Goal: Transaction & Acquisition: Purchase product/service

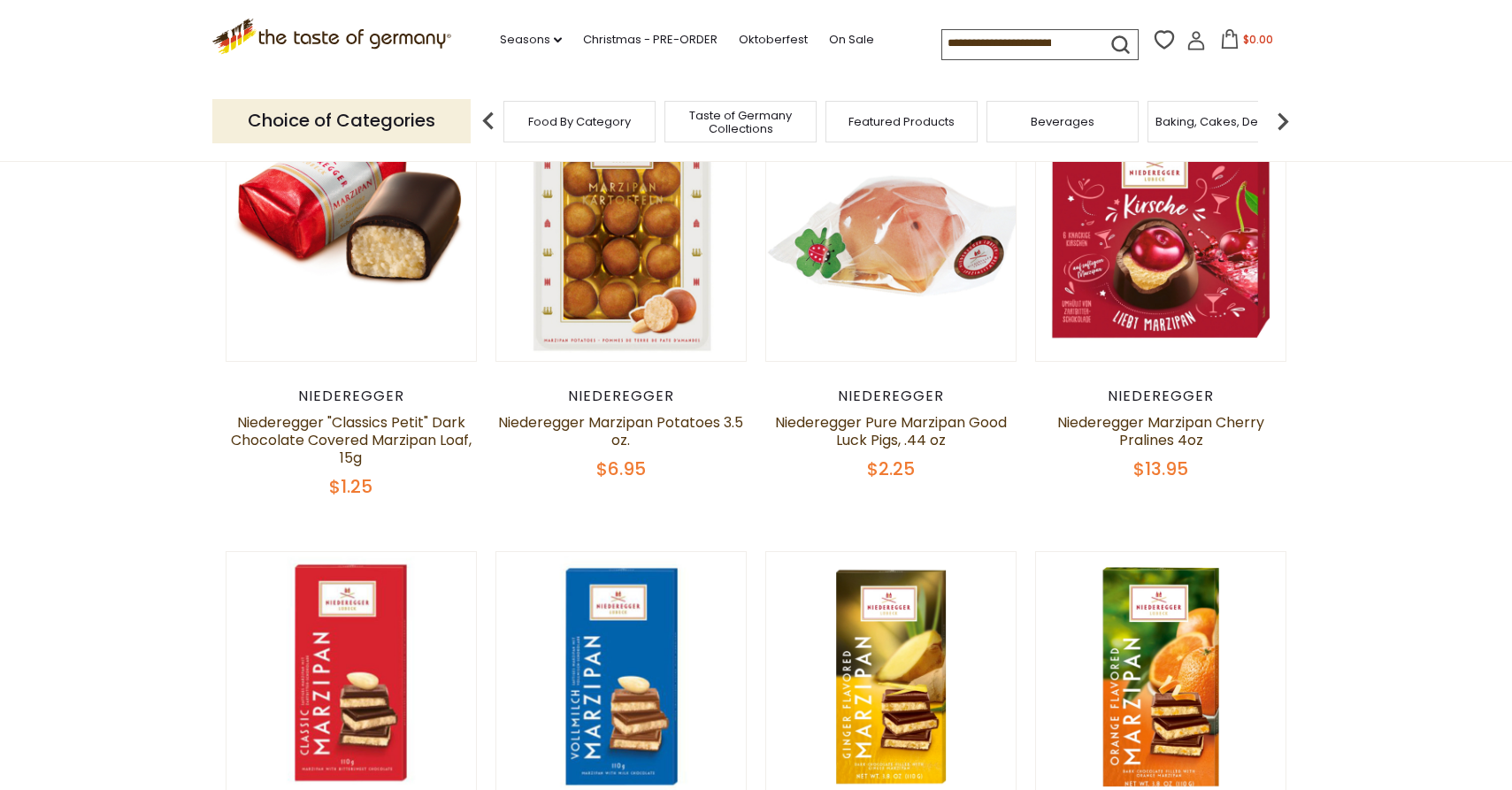
scroll to position [475, 0]
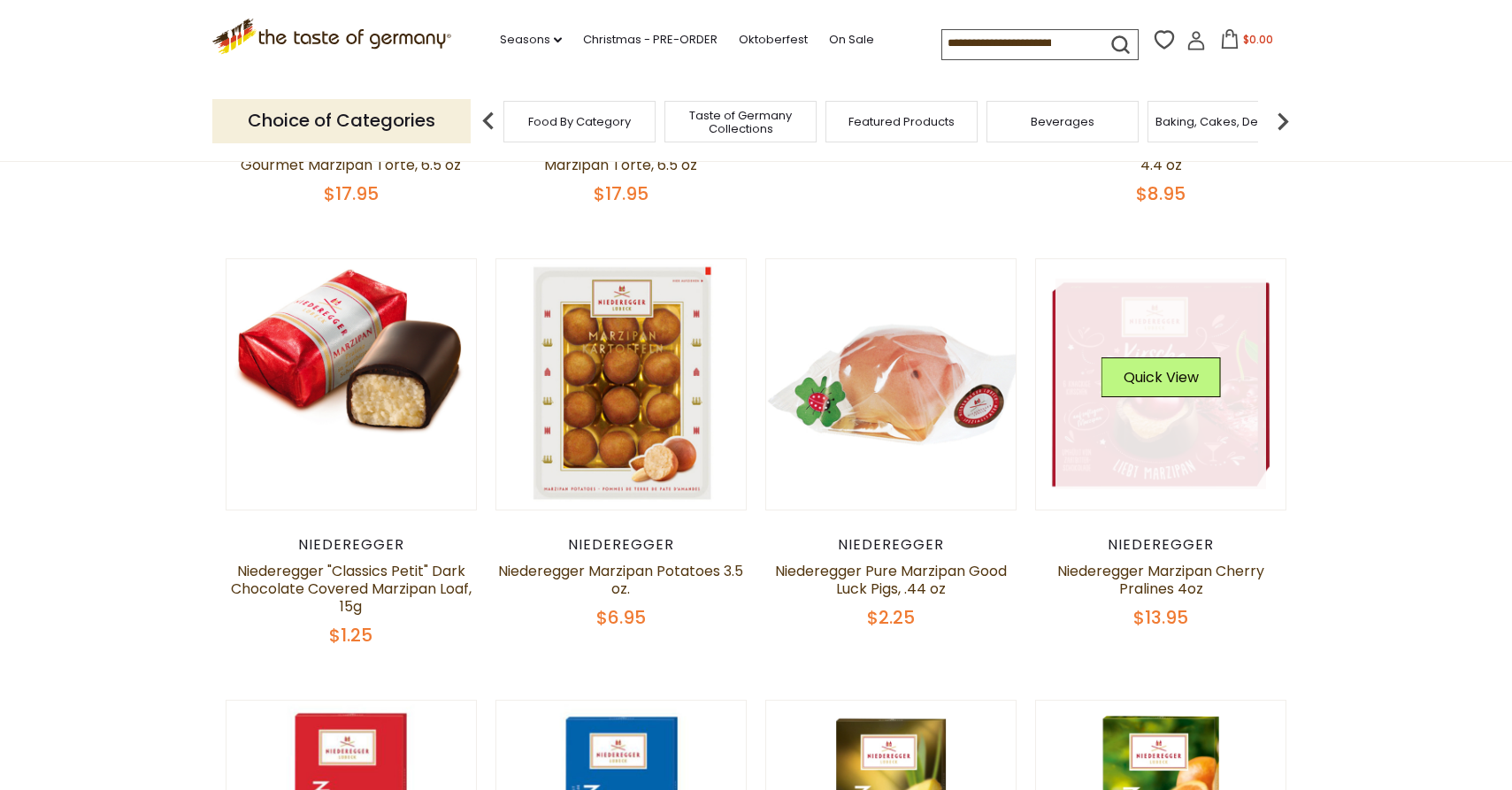
click at [1197, 434] on link at bounding box center [1161, 384] width 211 height 211
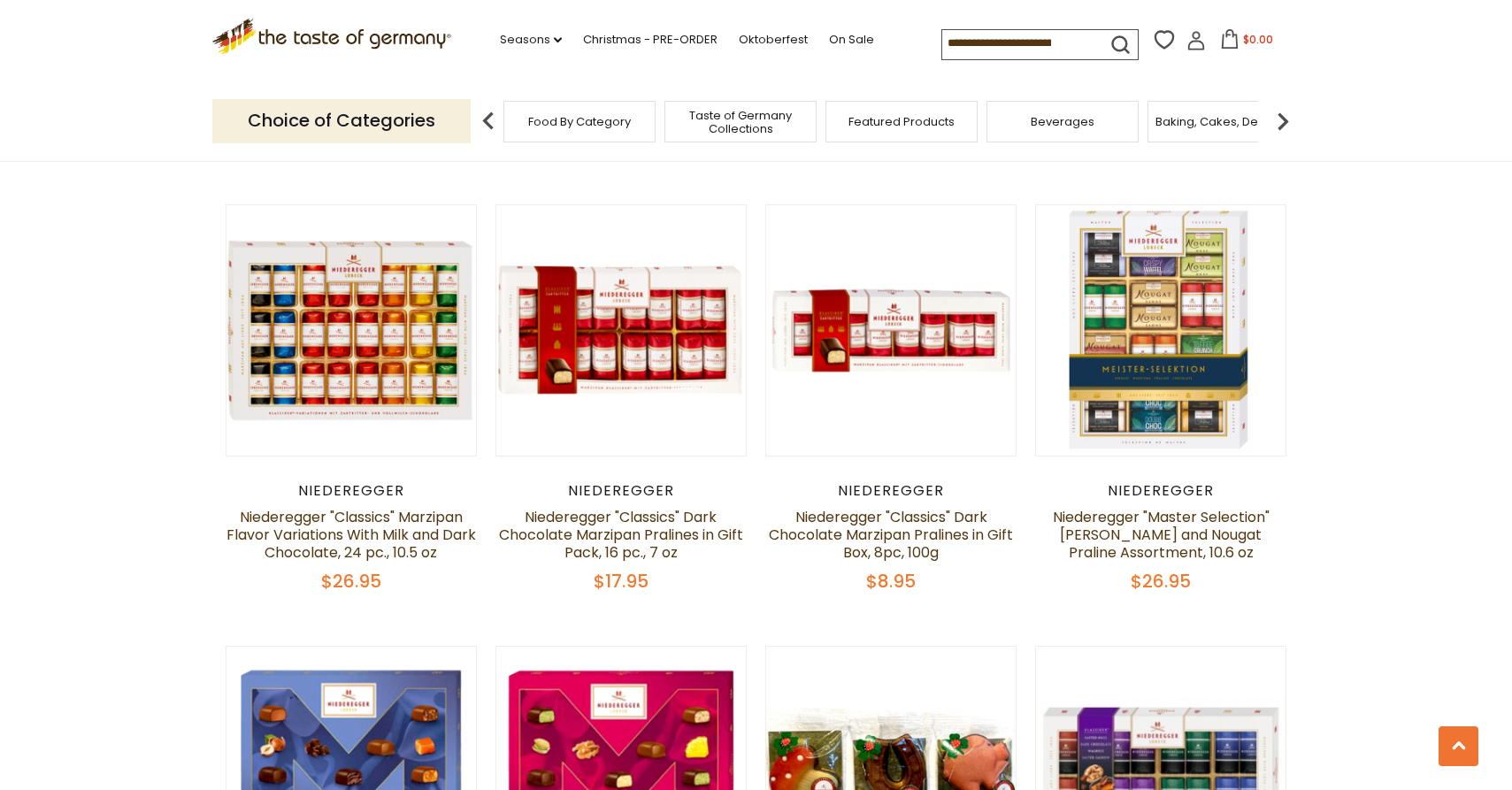
scroll to position [2704, 0]
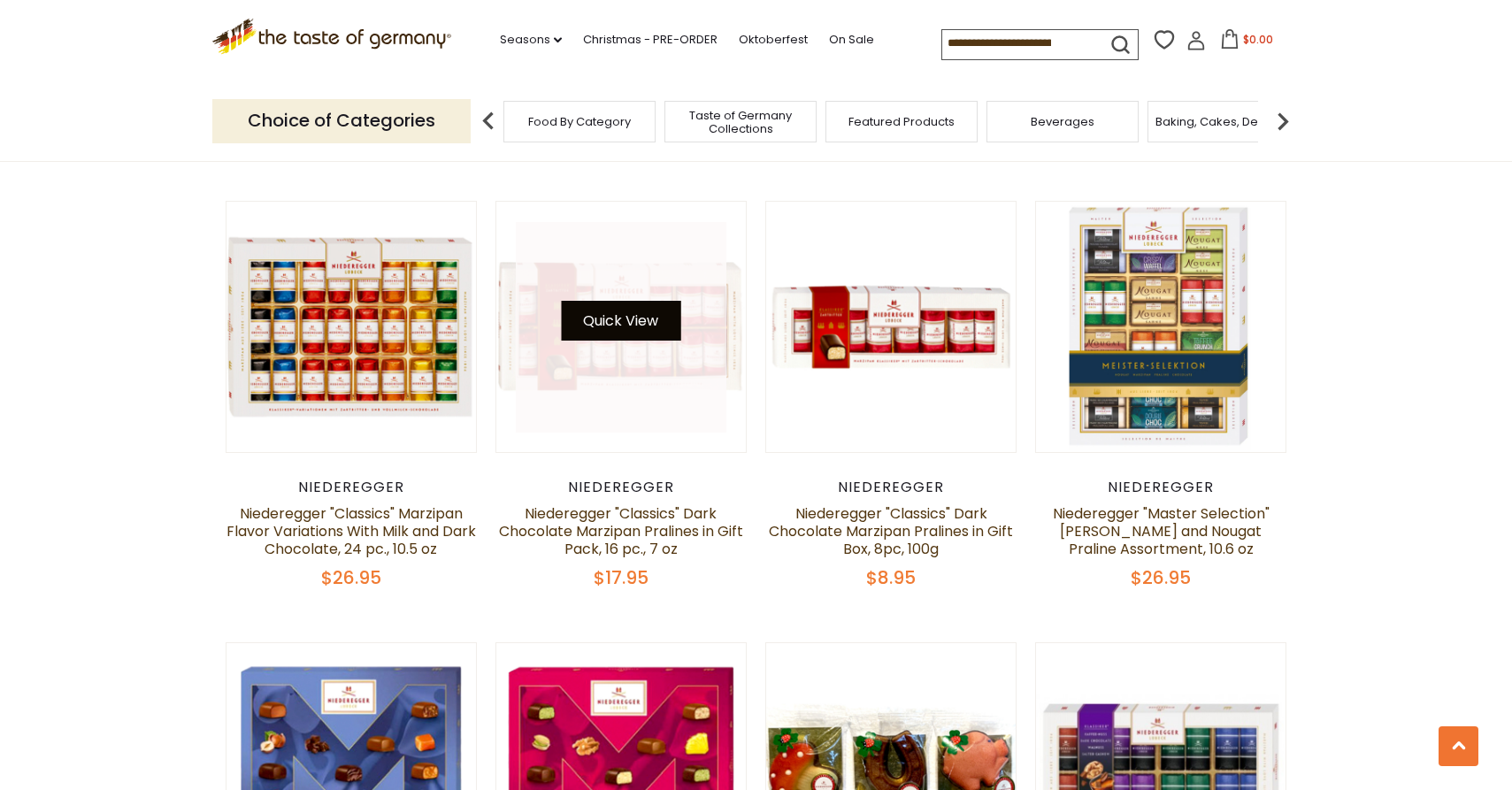
click at [621, 333] on button "Quick View" at bounding box center [621, 321] width 120 height 40
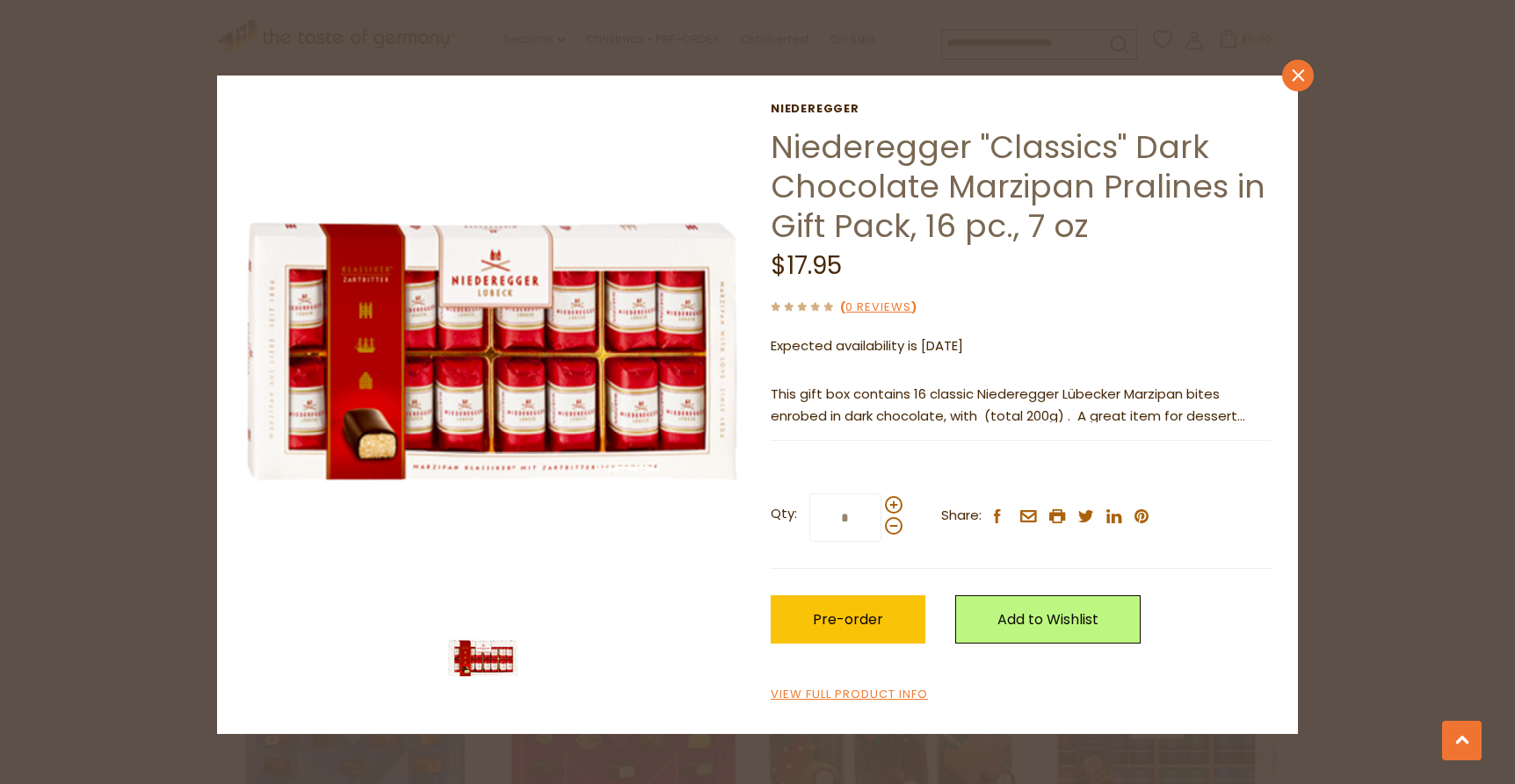
click at [1297, 84] on link "close" at bounding box center [1298, 75] width 31 height 31
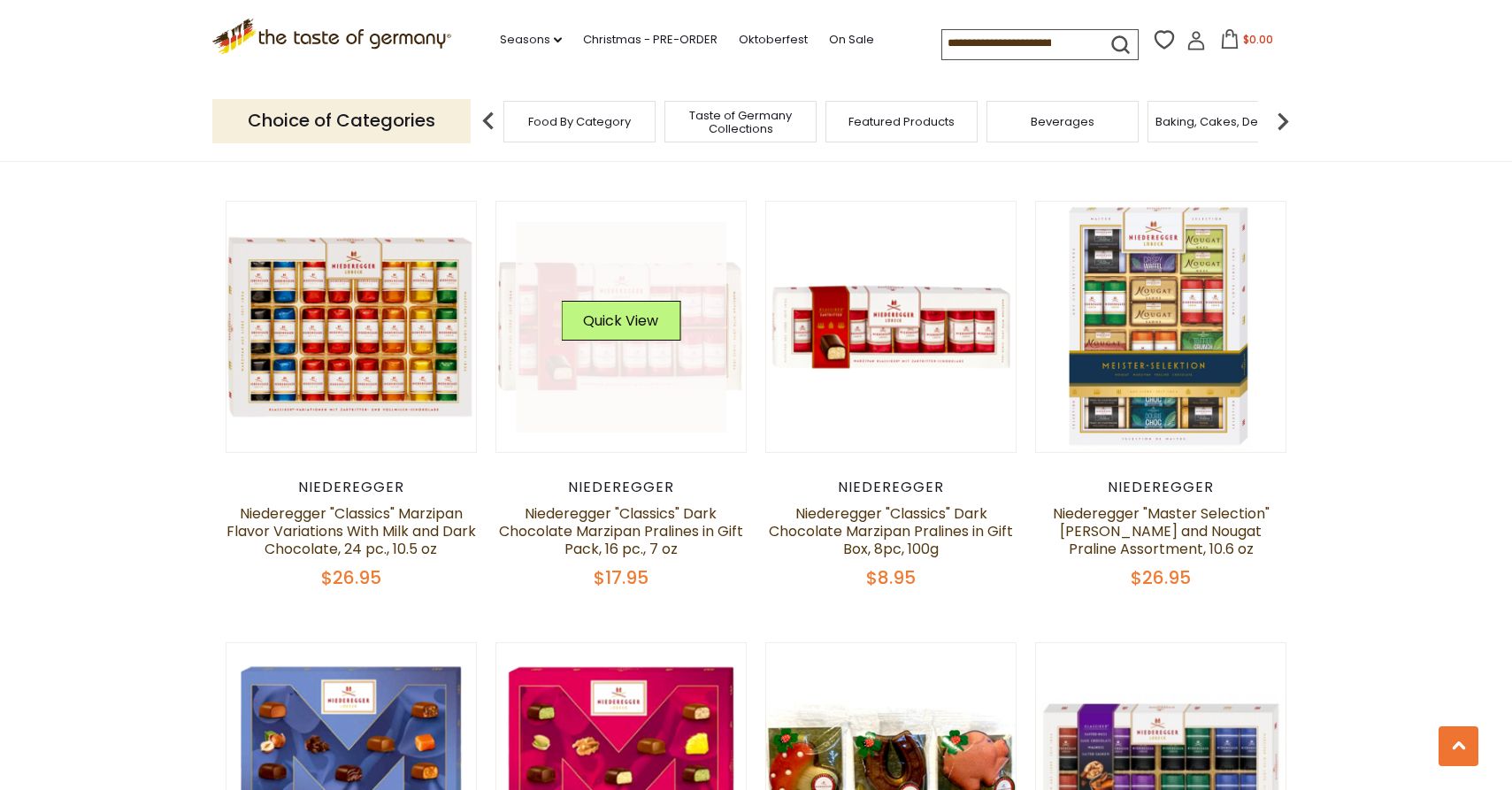
click at [627, 389] on link at bounding box center [621, 327] width 211 height 211
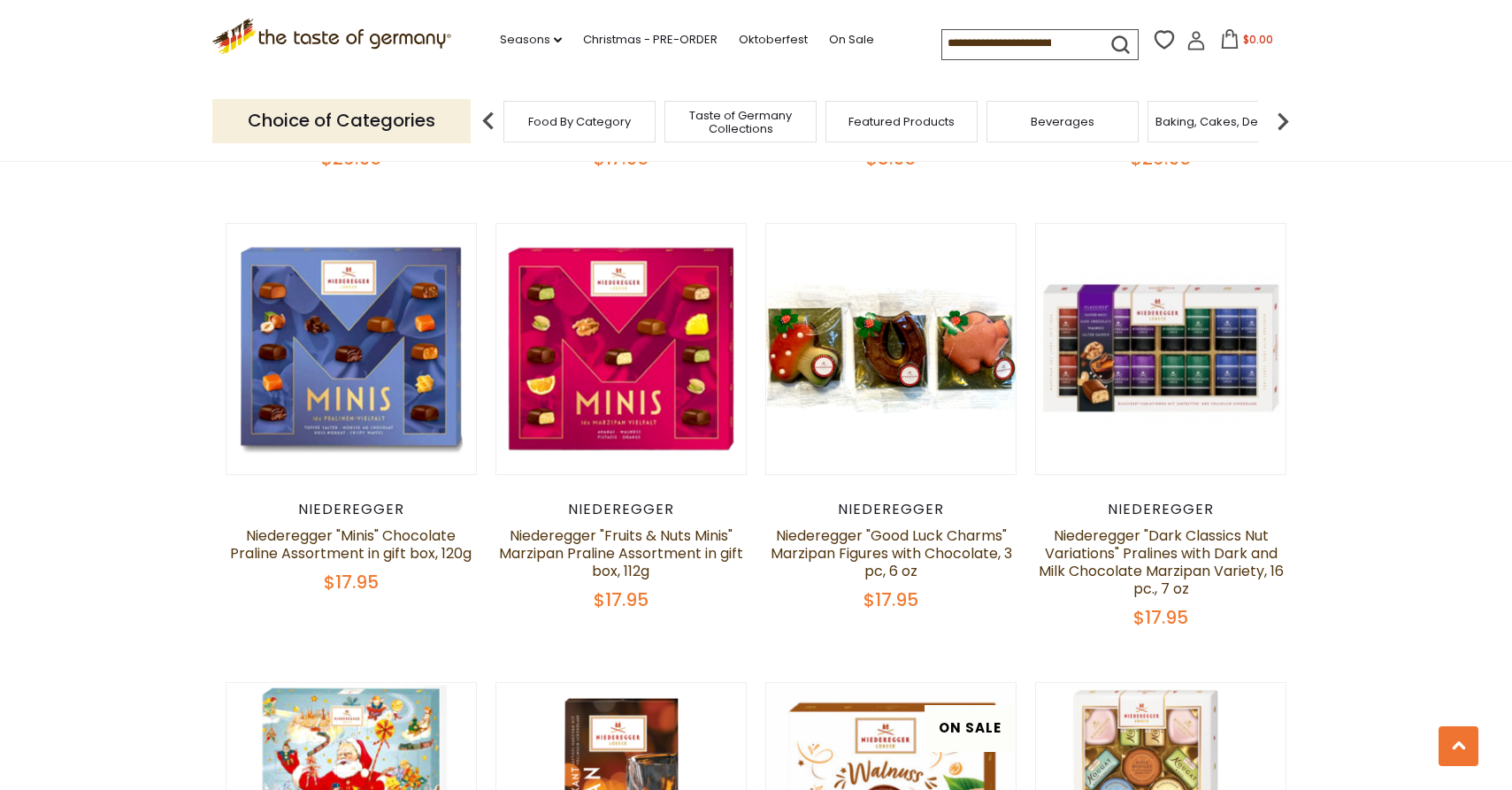
scroll to position [3127, 0]
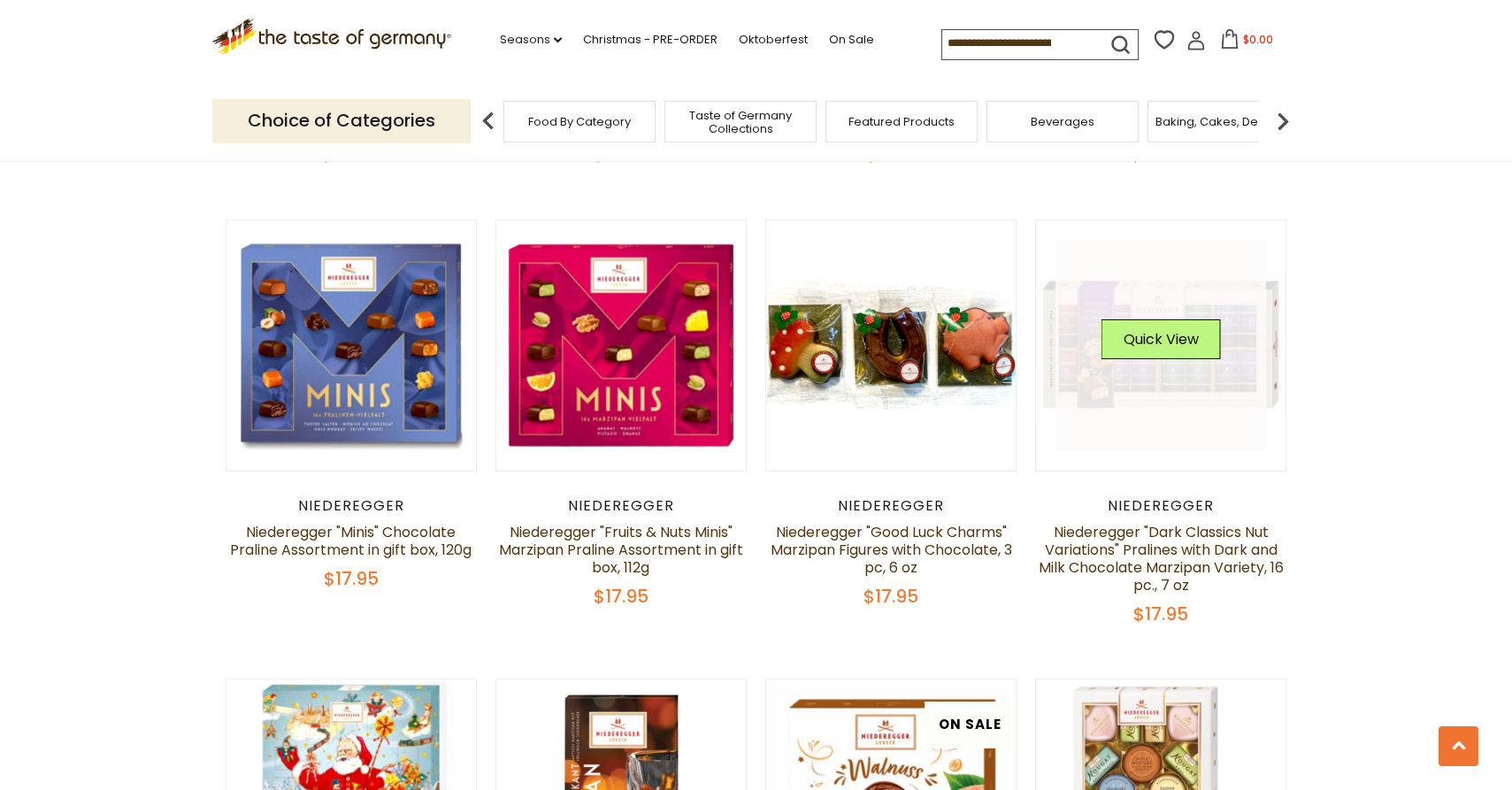
click at [1145, 419] on link at bounding box center [1161, 345] width 211 height 211
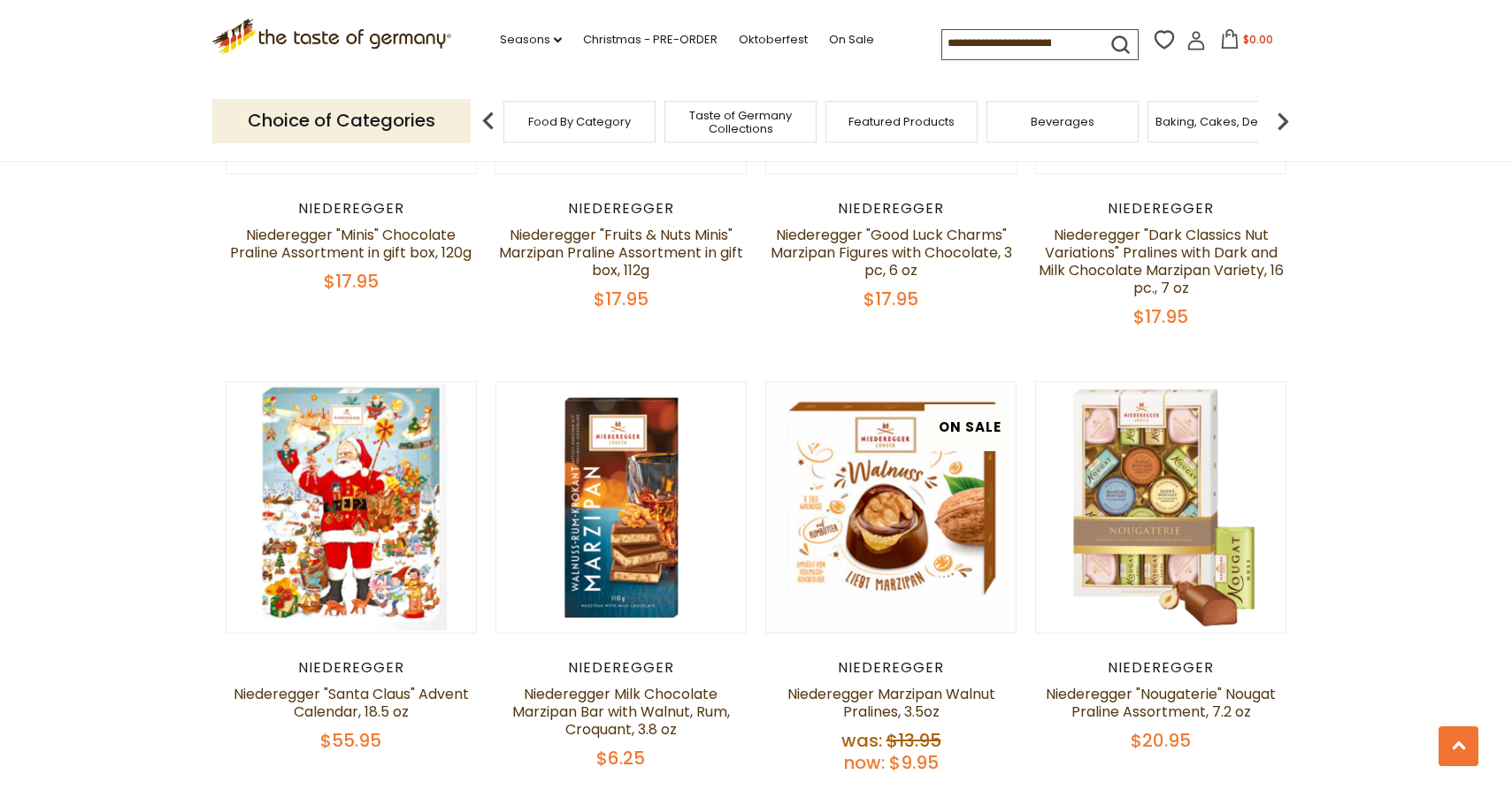
scroll to position [3438, 0]
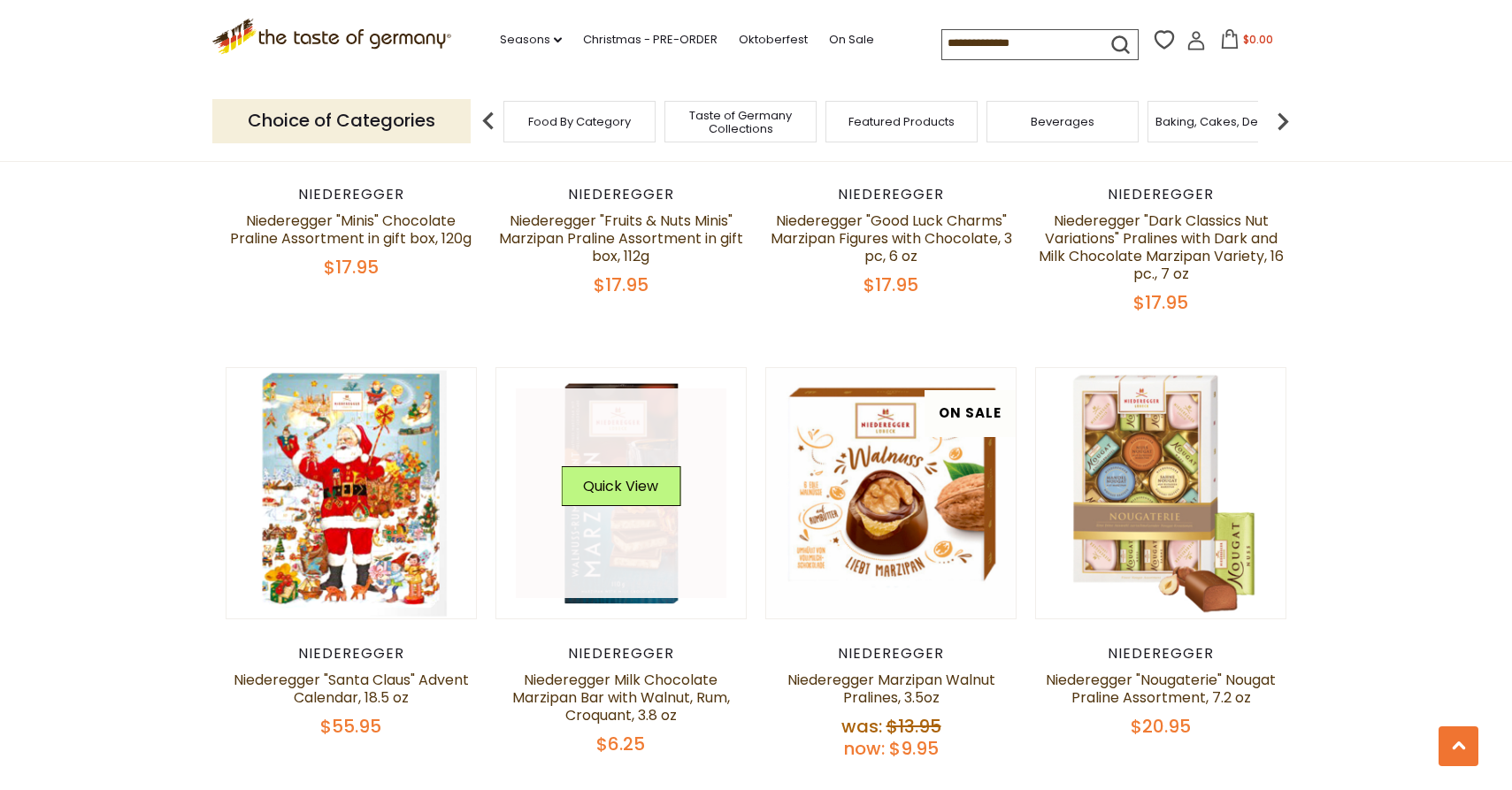
click at [632, 587] on link at bounding box center [621, 494] width 211 height 211
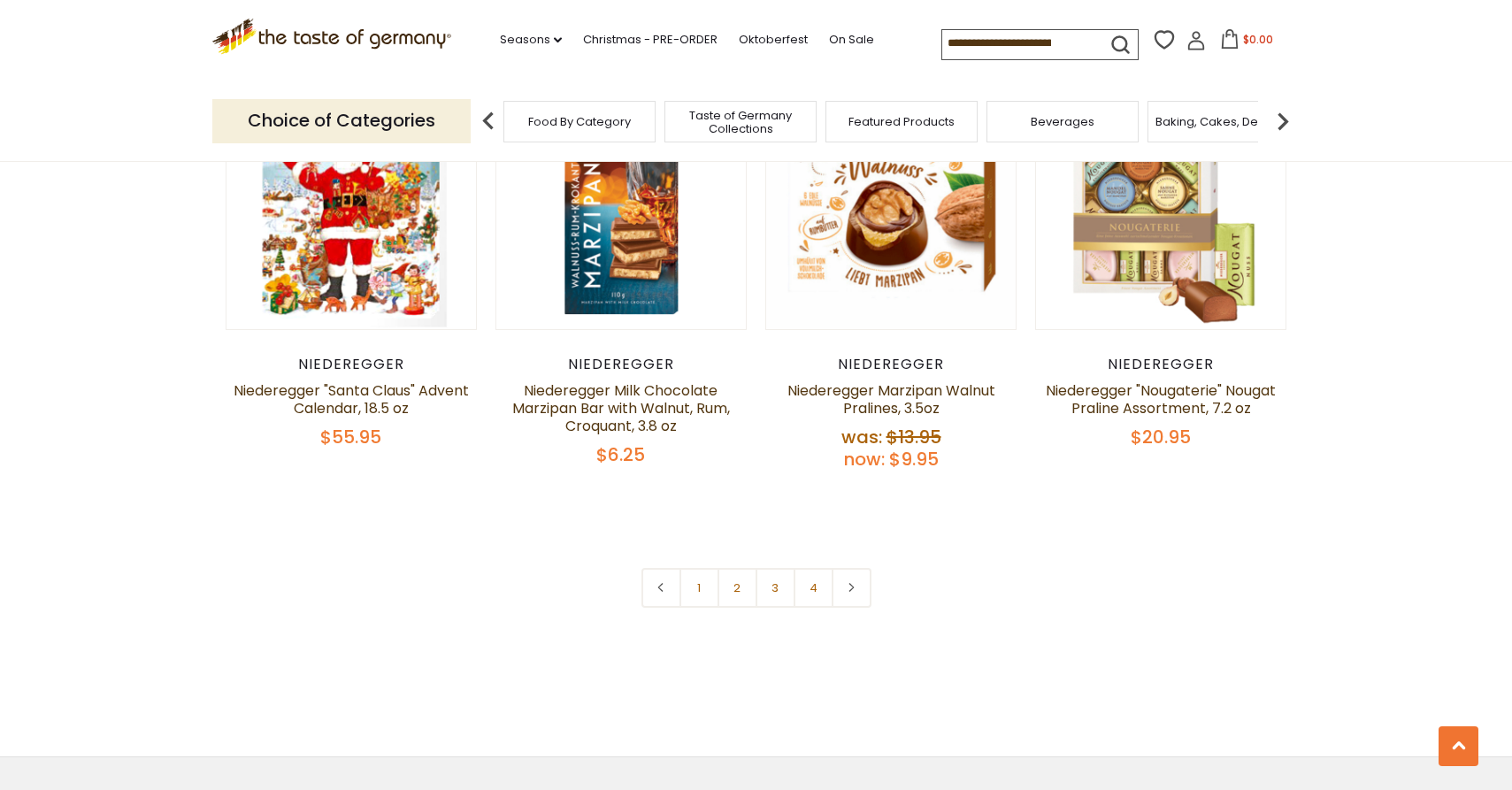
scroll to position [3731, 0]
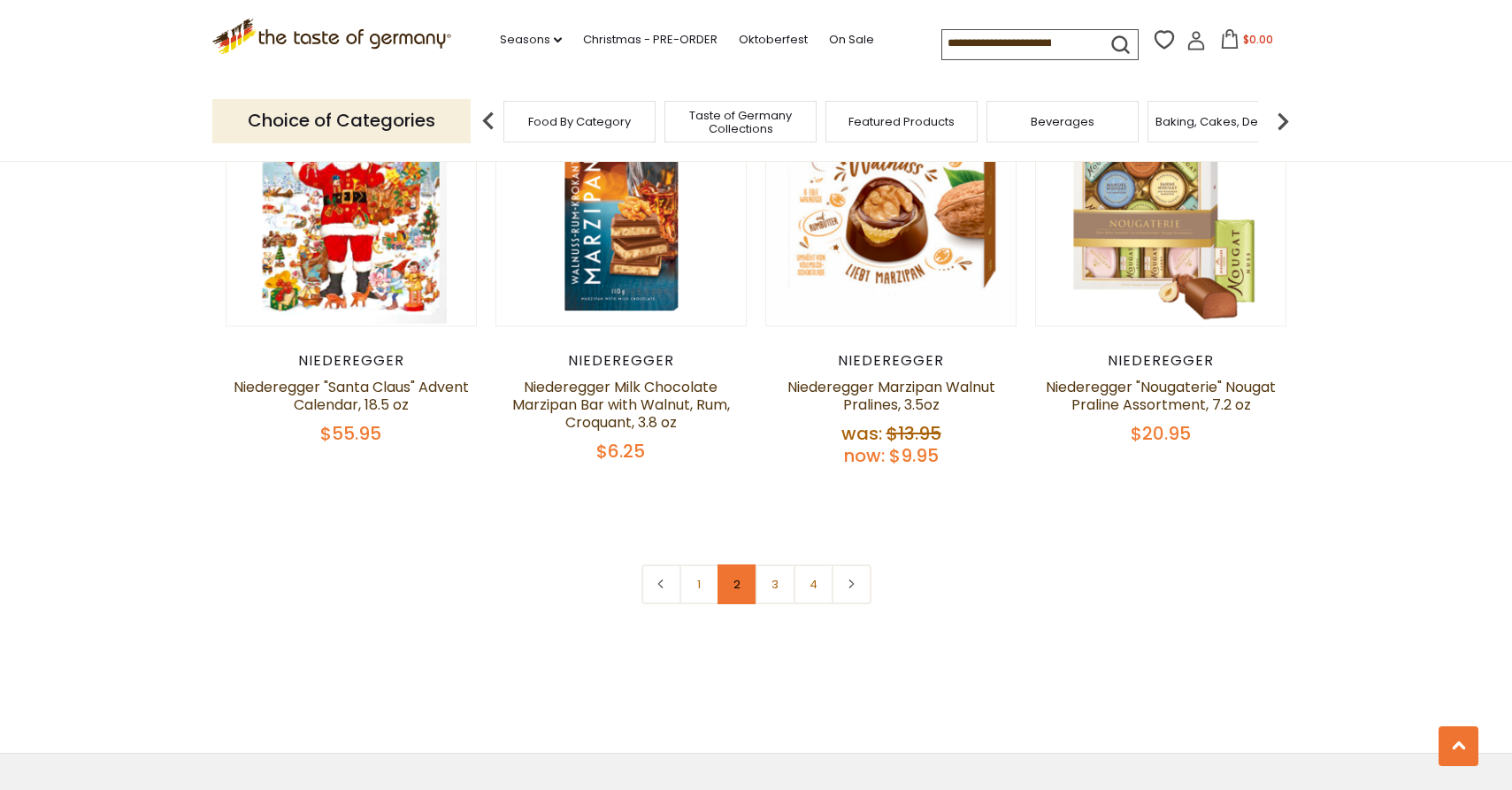
click at [740, 585] on link "2" at bounding box center [737, 584] width 40 height 40
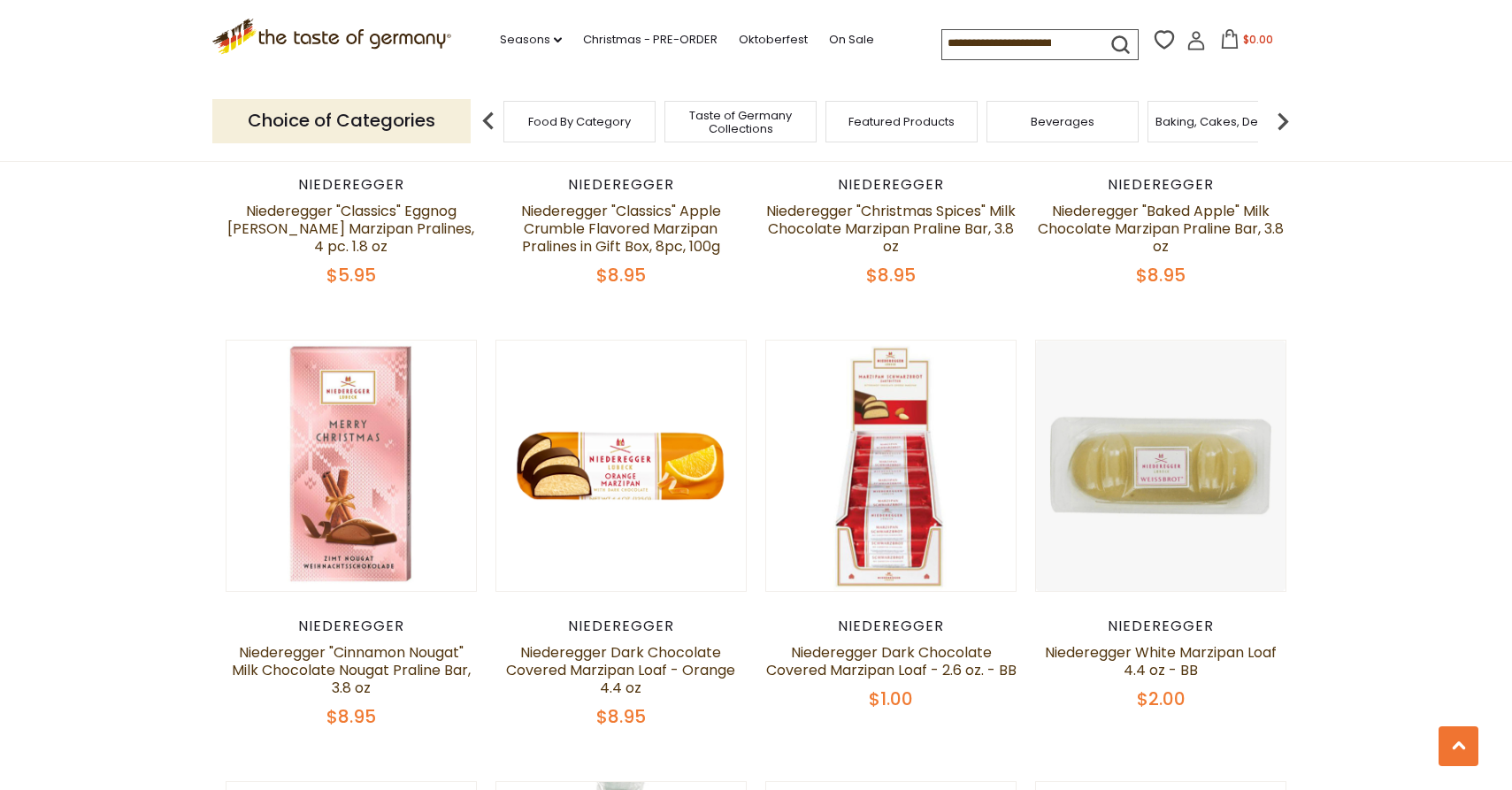
scroll to position [1310, 0]
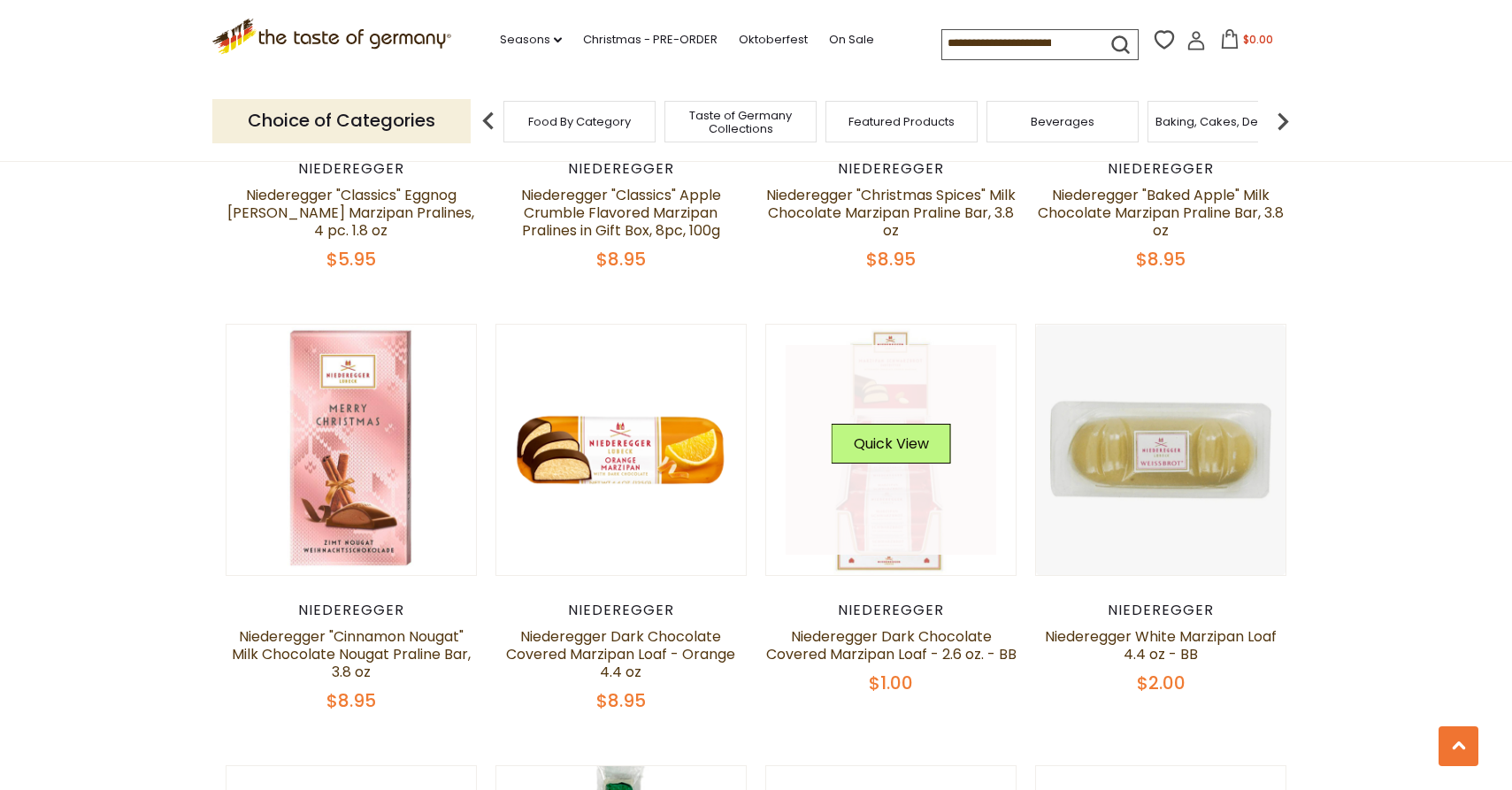
click at [912, 523] on link at bounding box center [891, 450] width 211 height 211
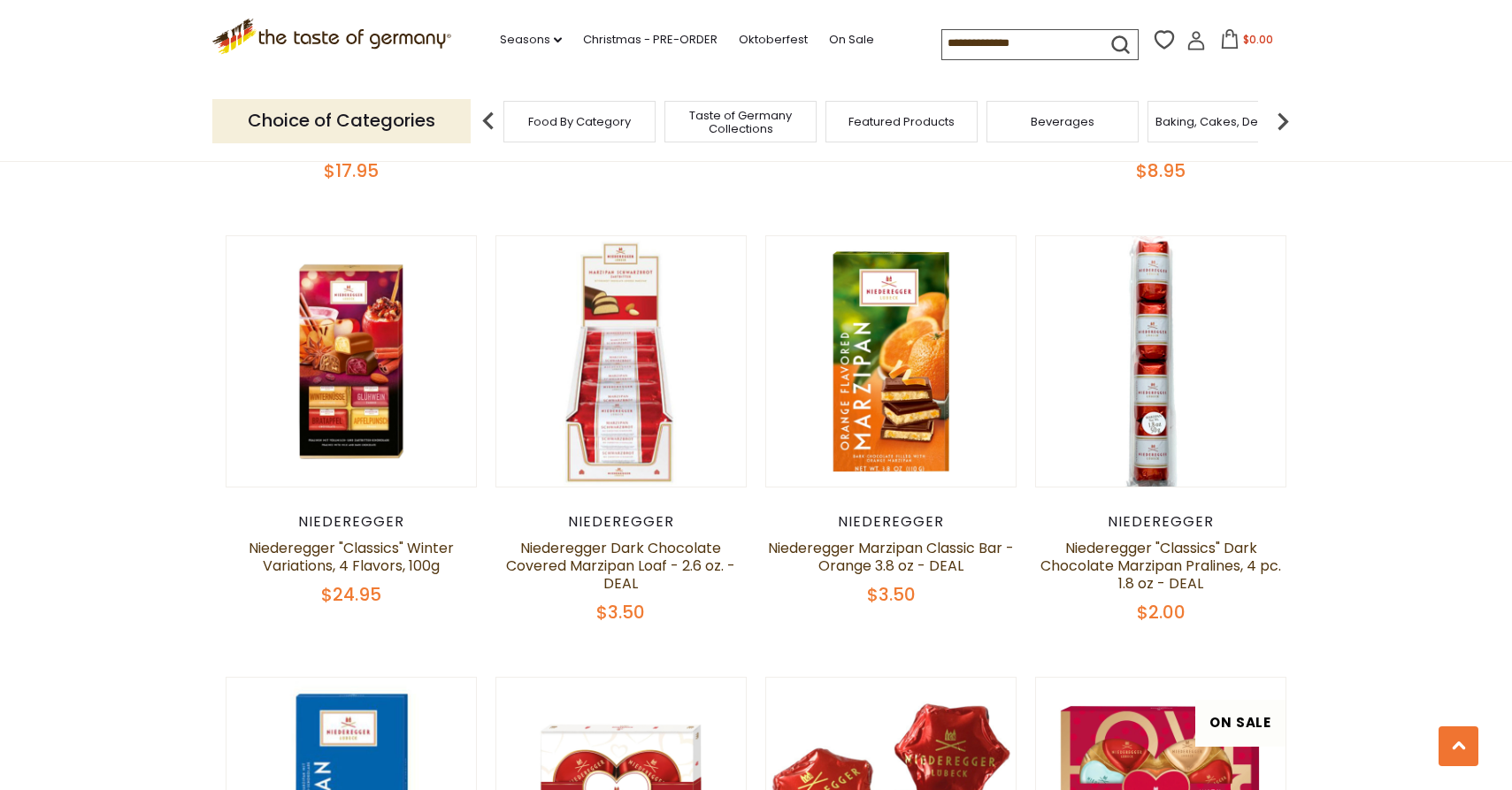
scroll to position [2732, 0]
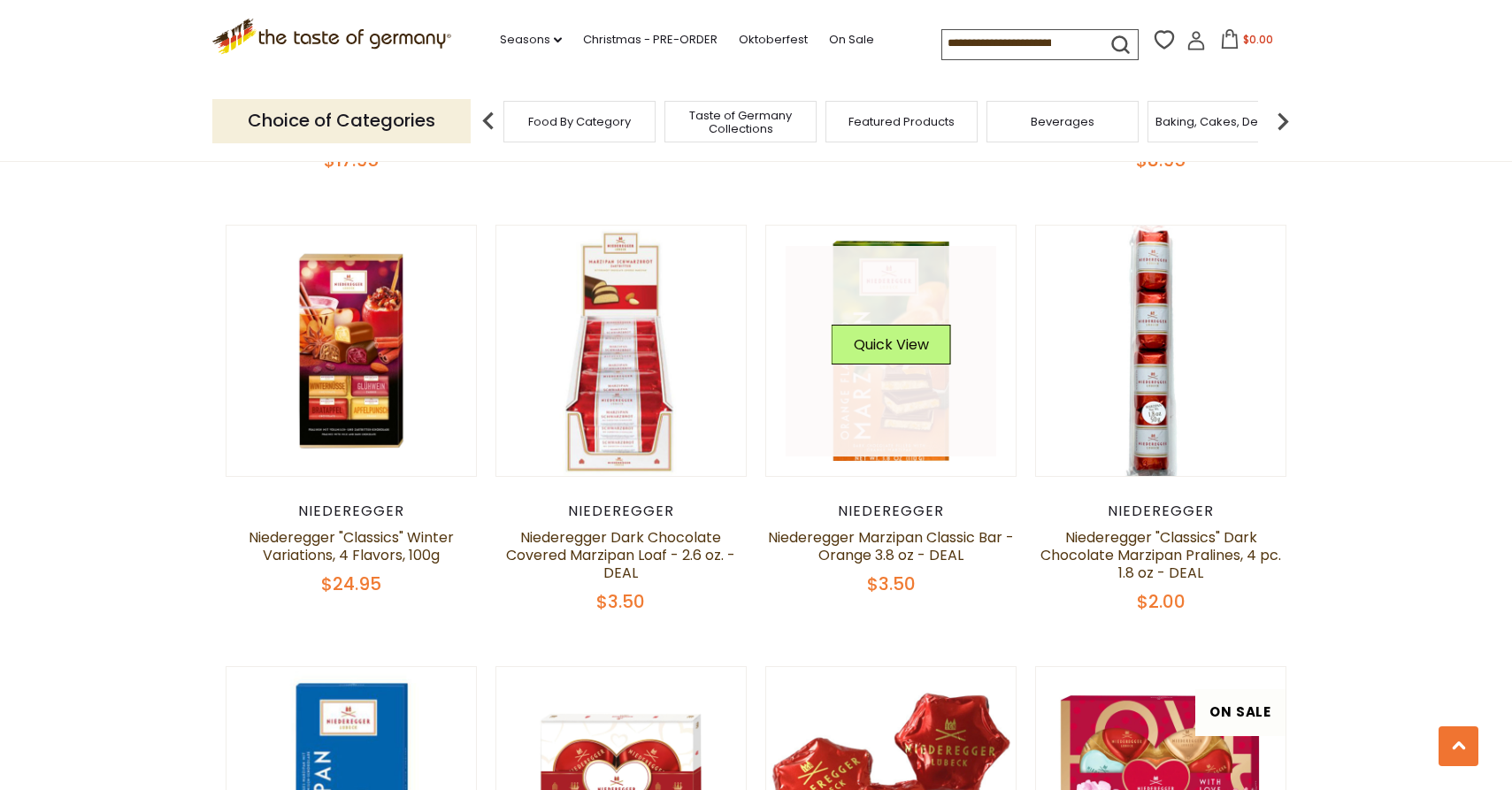
click at [912, 438] on link at bounding box center [891, 351] width 211 height 211
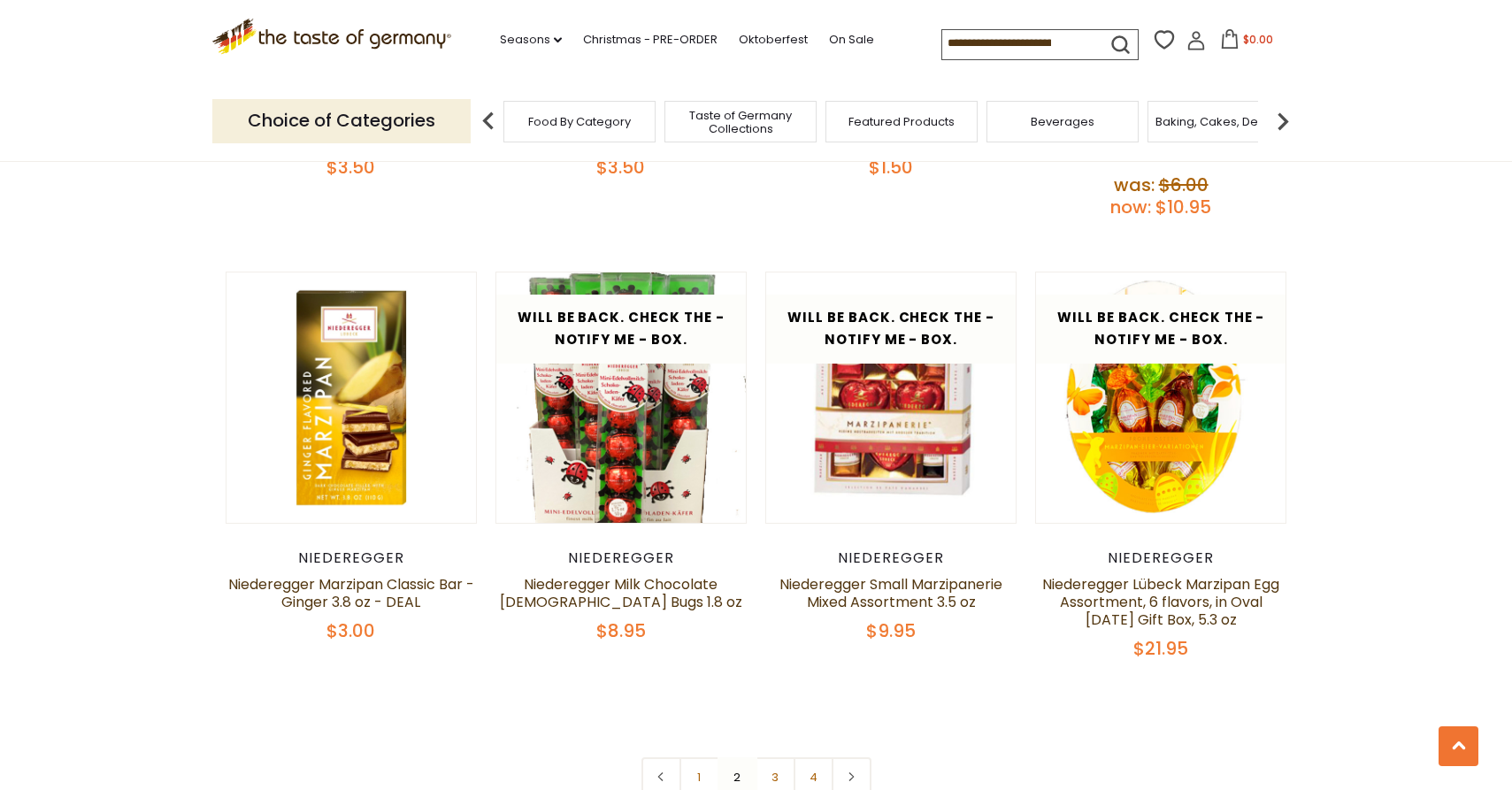
scroll to position [3666, 0]
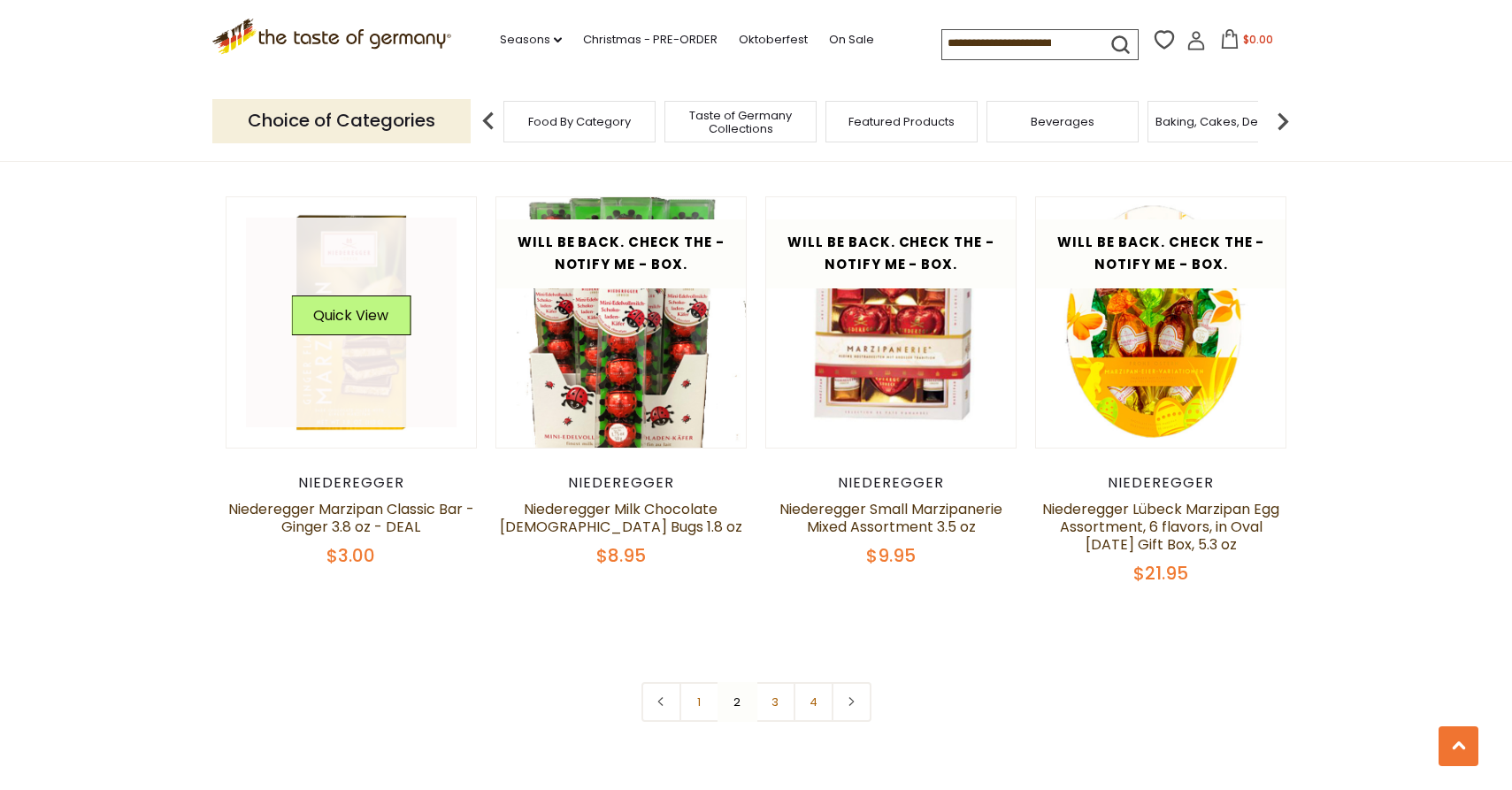
click at [331, 411] on link at bounding box center [351, 323] width 211 height 211
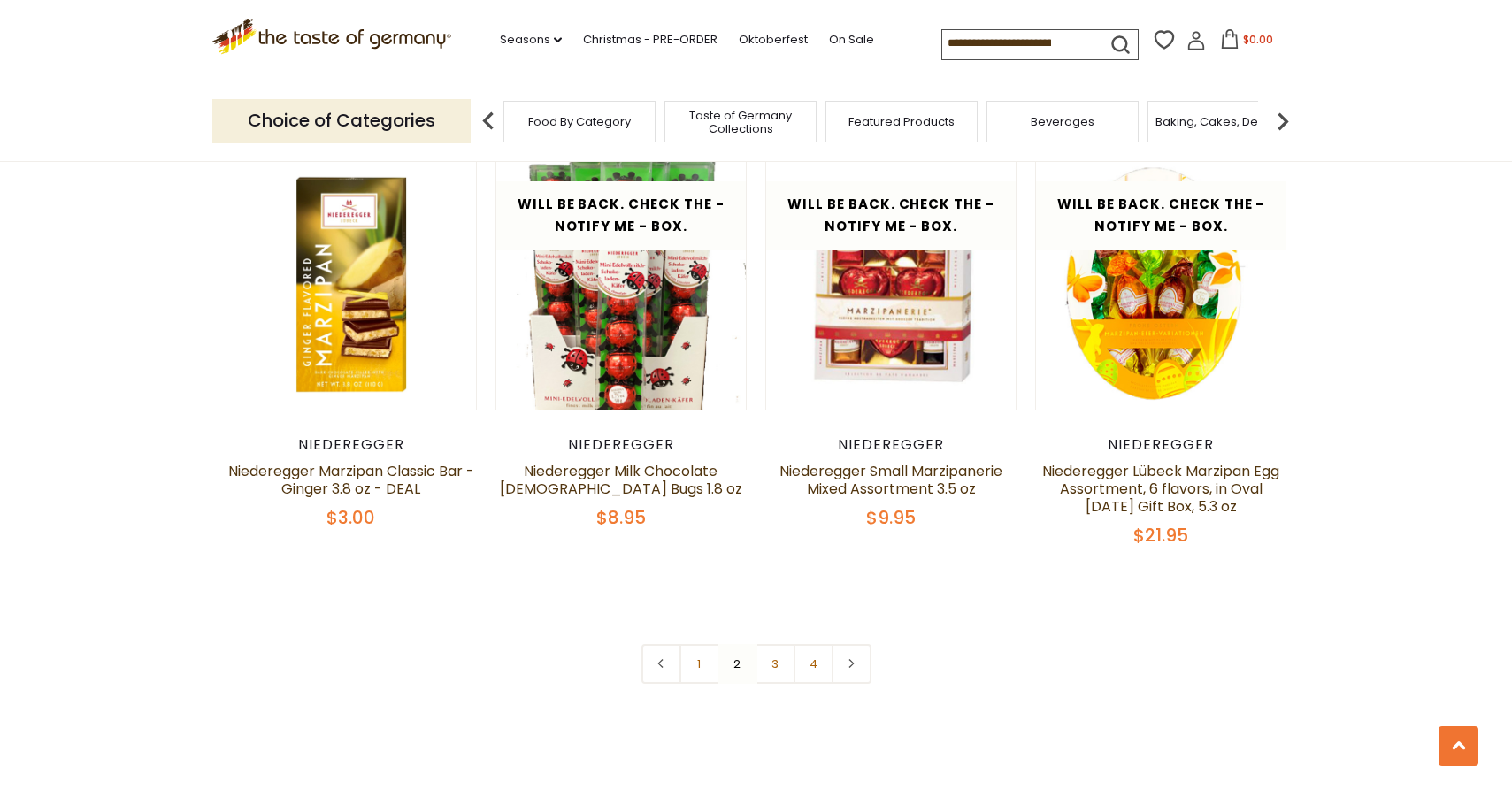
scroll to position [3718, 0]
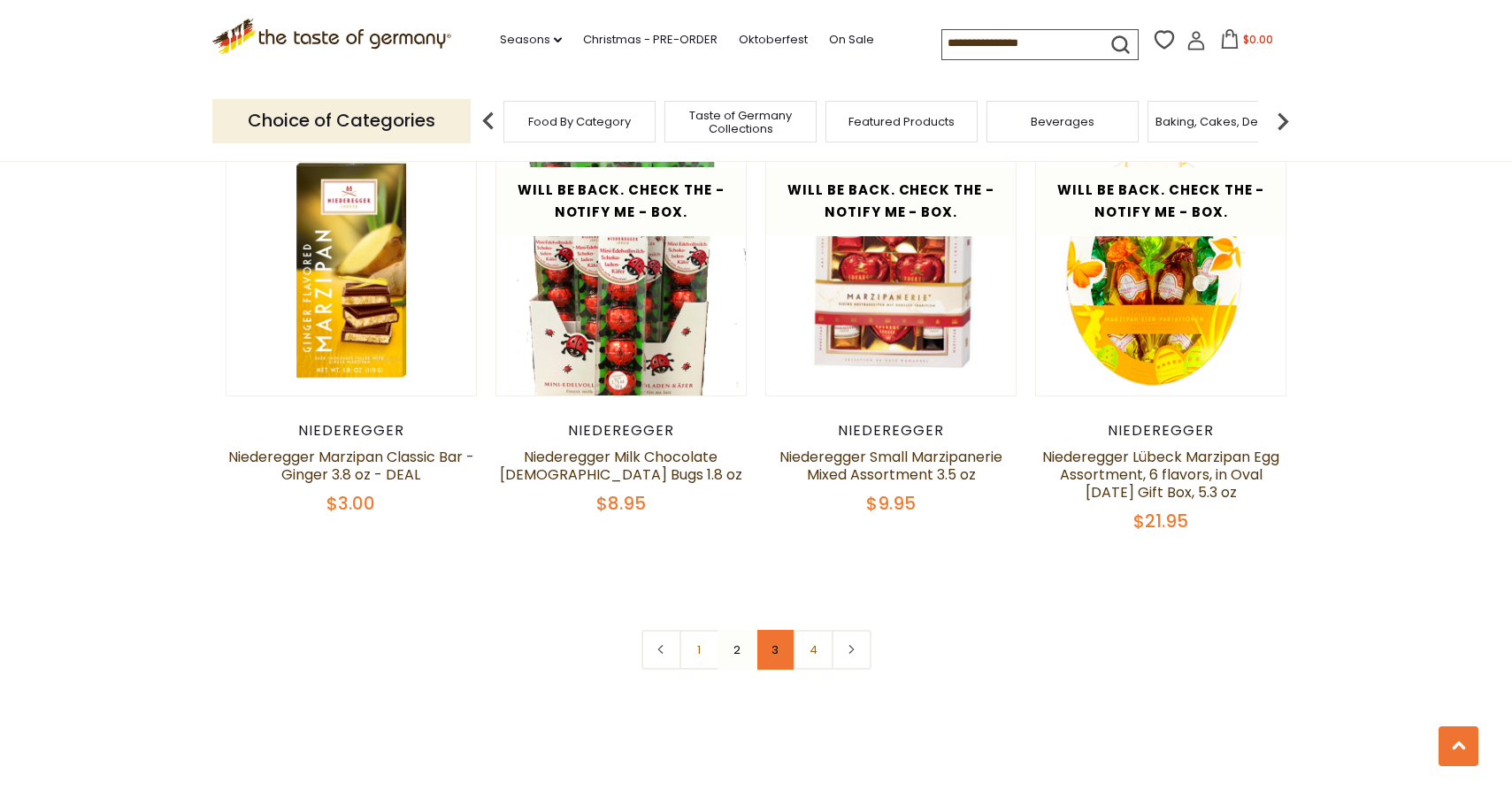
click at [779, 655] on link "3" at bounding box center [775, 650] width 40 height 40
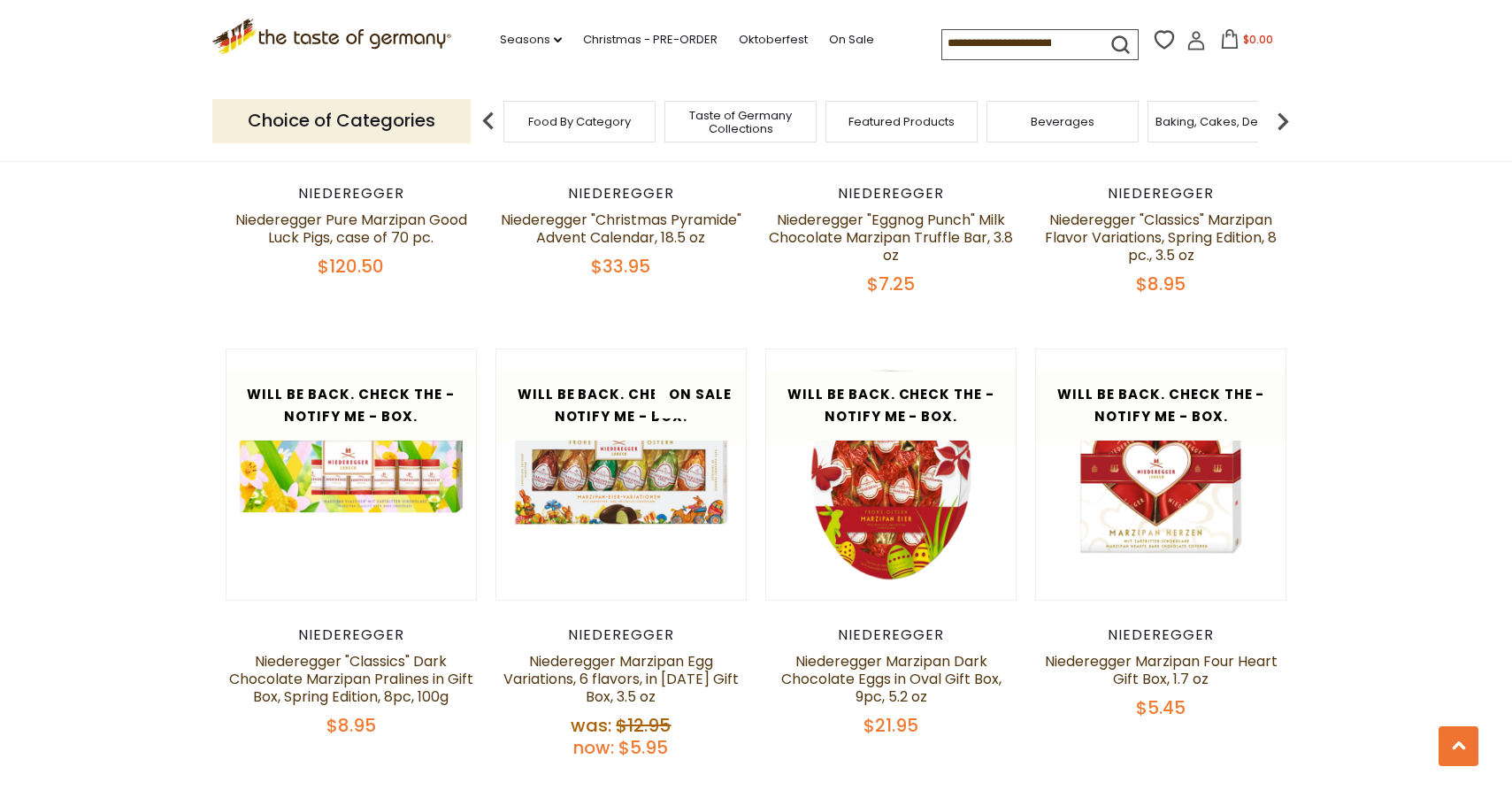
scroll to position [3737, 0]
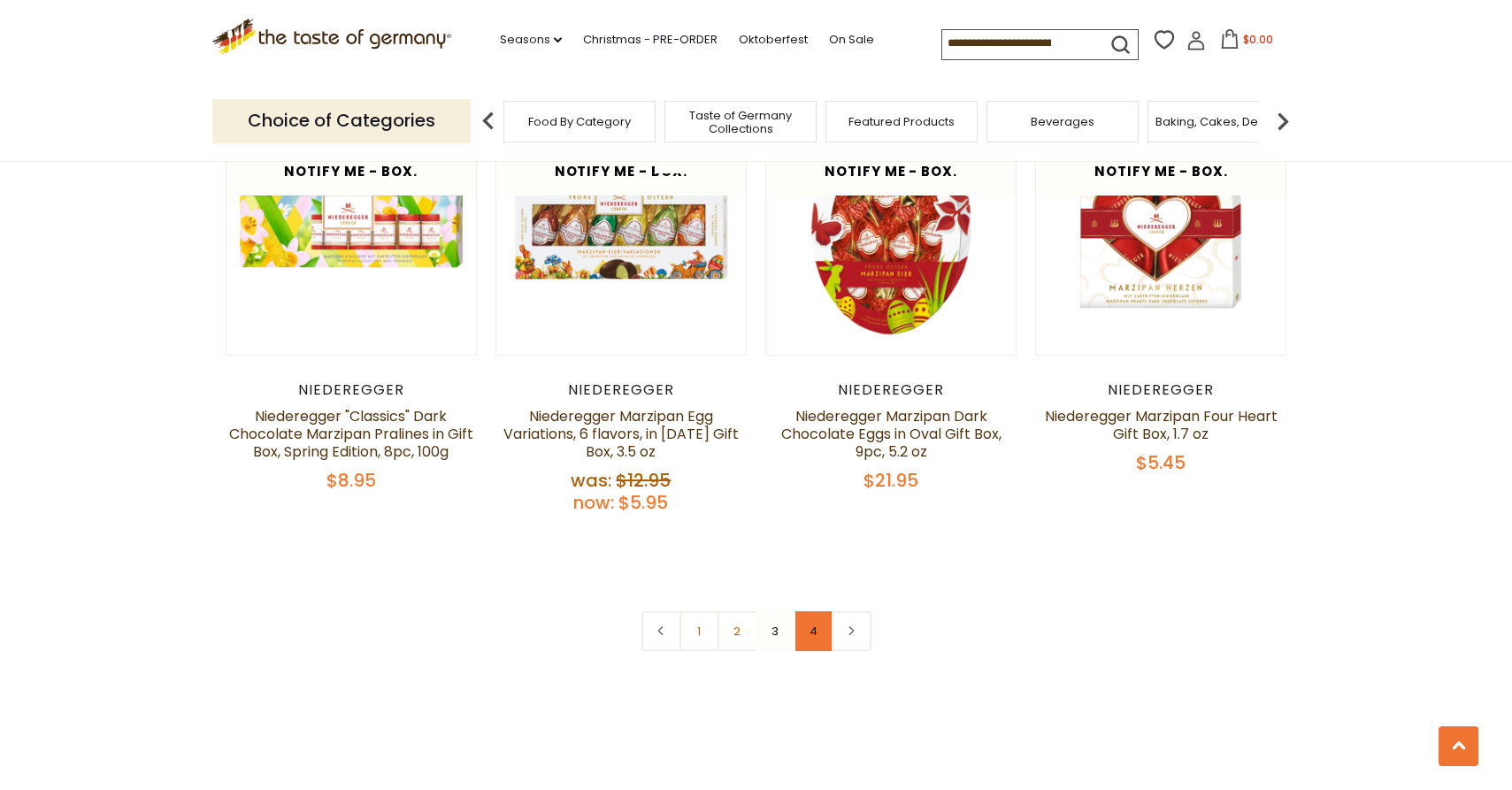
click at [813, 637] on link "4" at bounding box center [813, 631] width 40 height 40
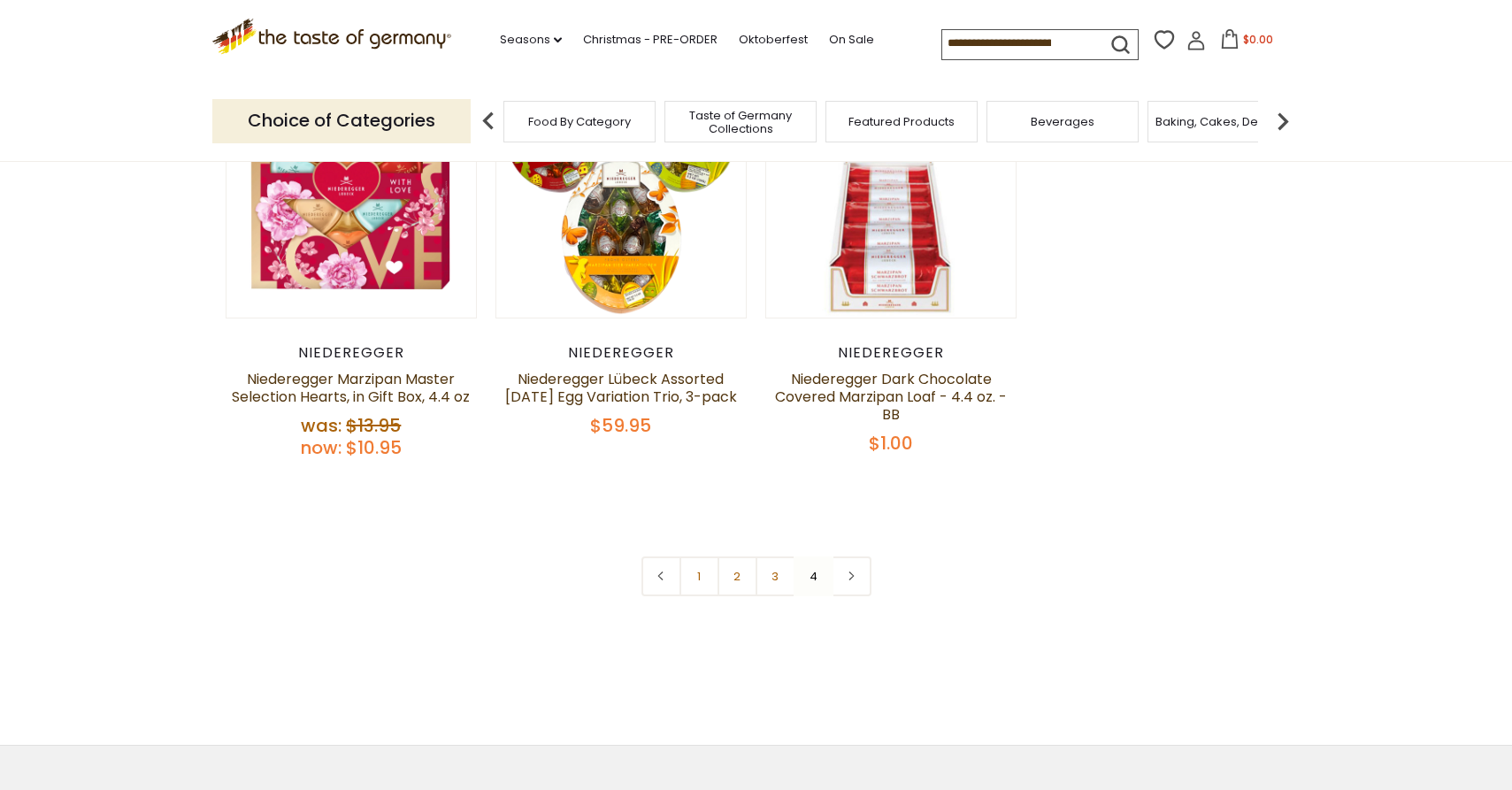
scroll to position [228, 0]
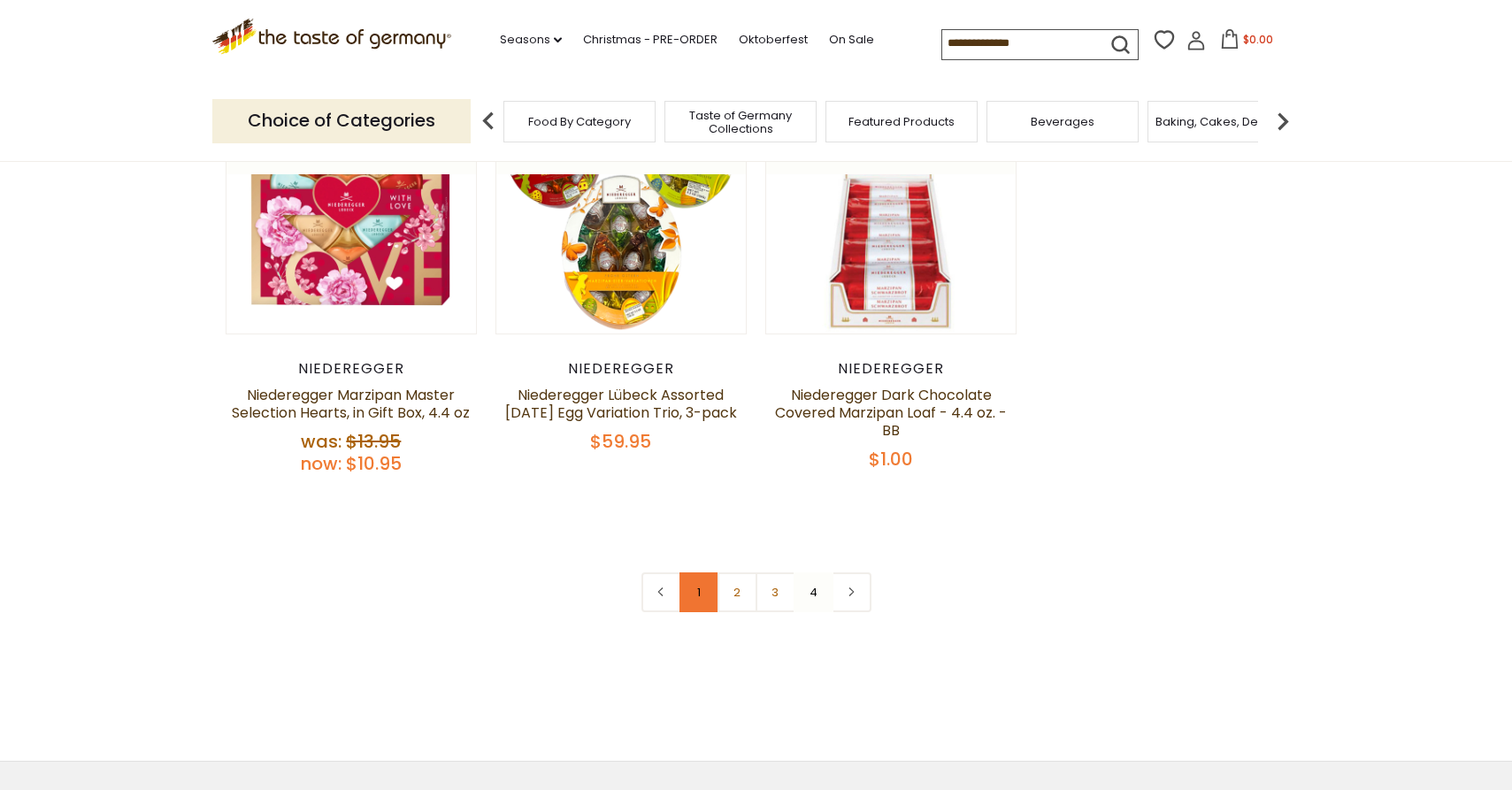
click at [700, 594] on link "1" at bounding box center [700, 592] width 40 height 40
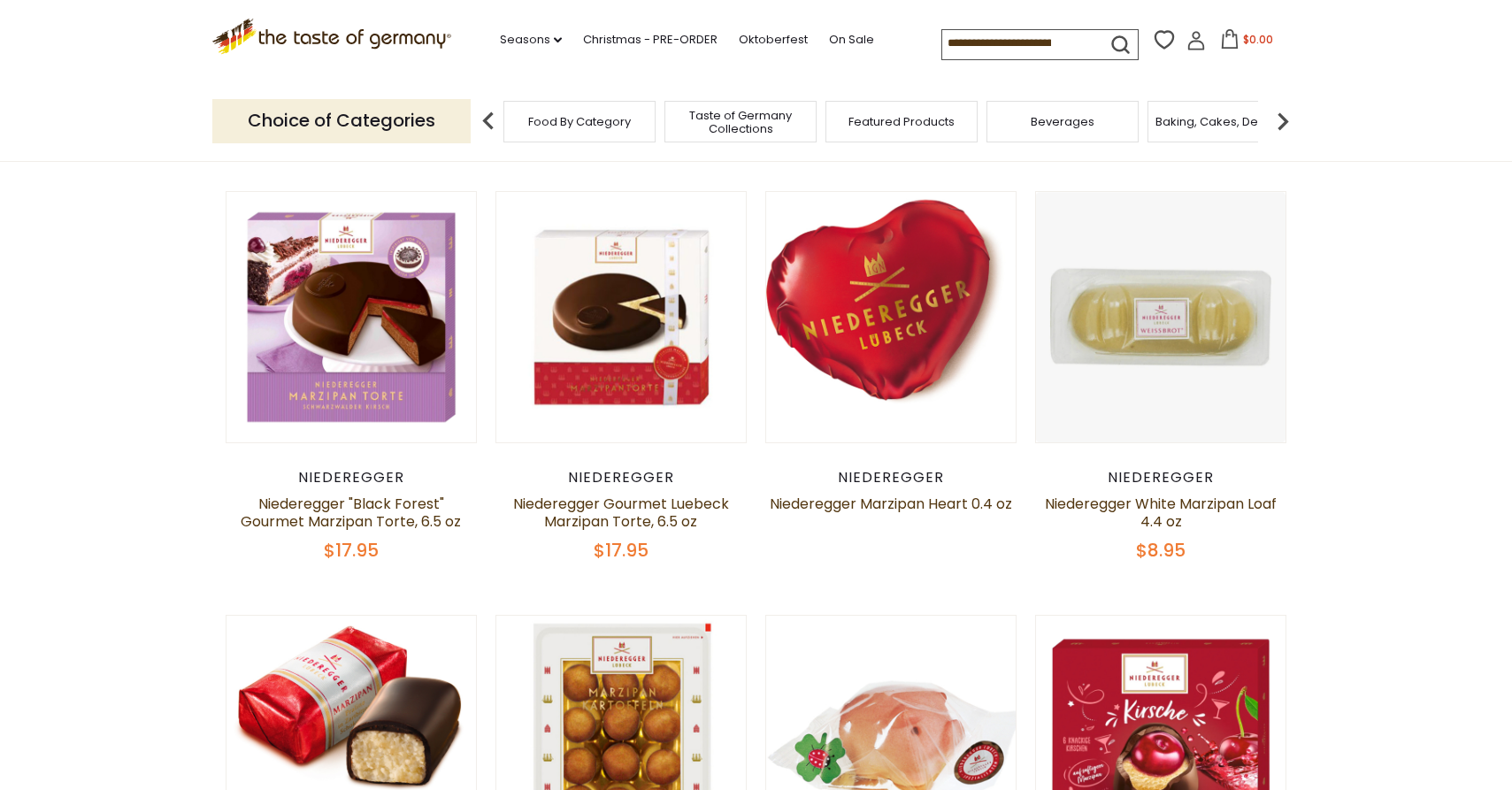
scroll to position [49, 0]
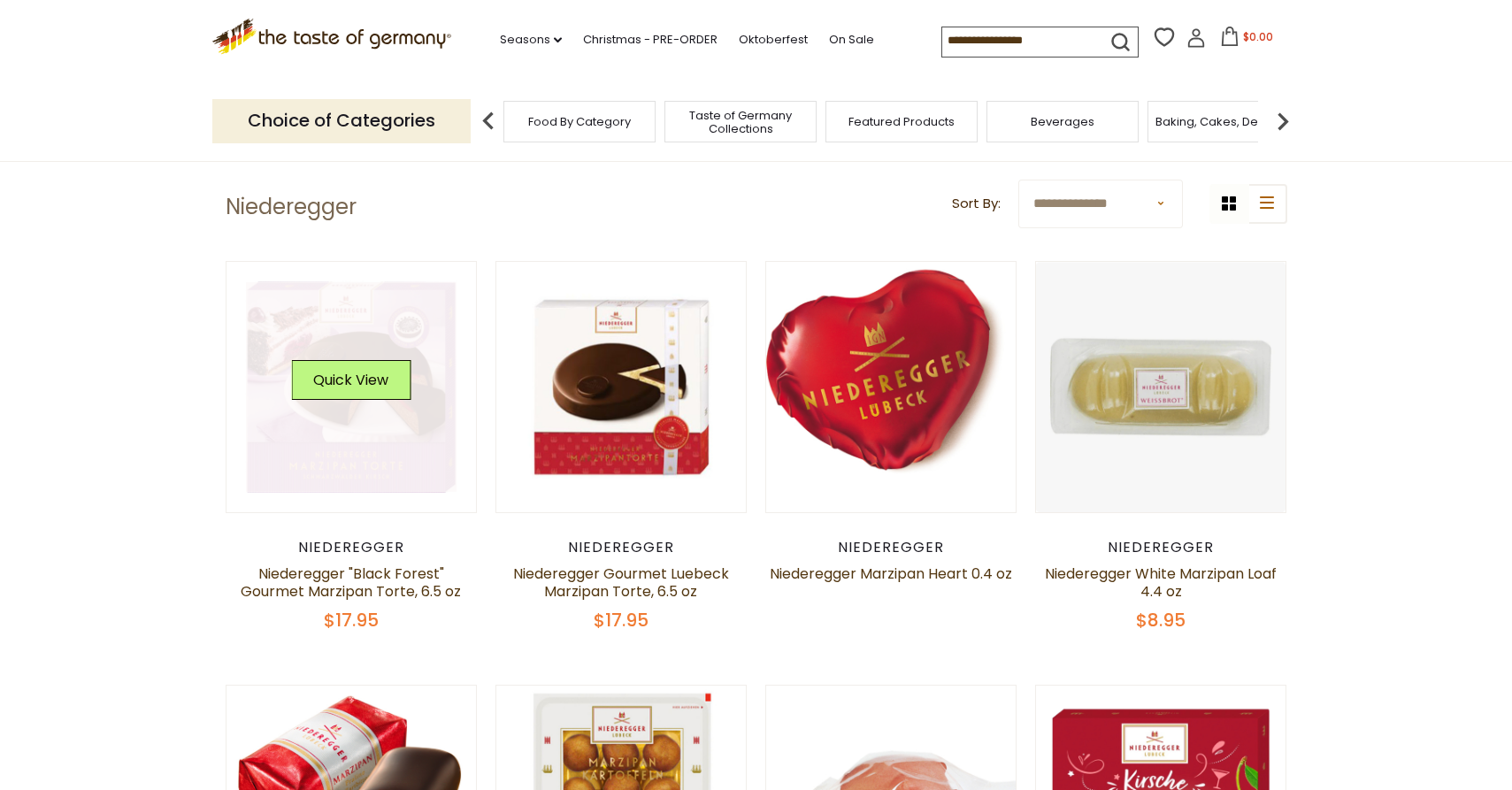
click at [388, 448] on link at bounding box center [351, 388] width 211 height 211
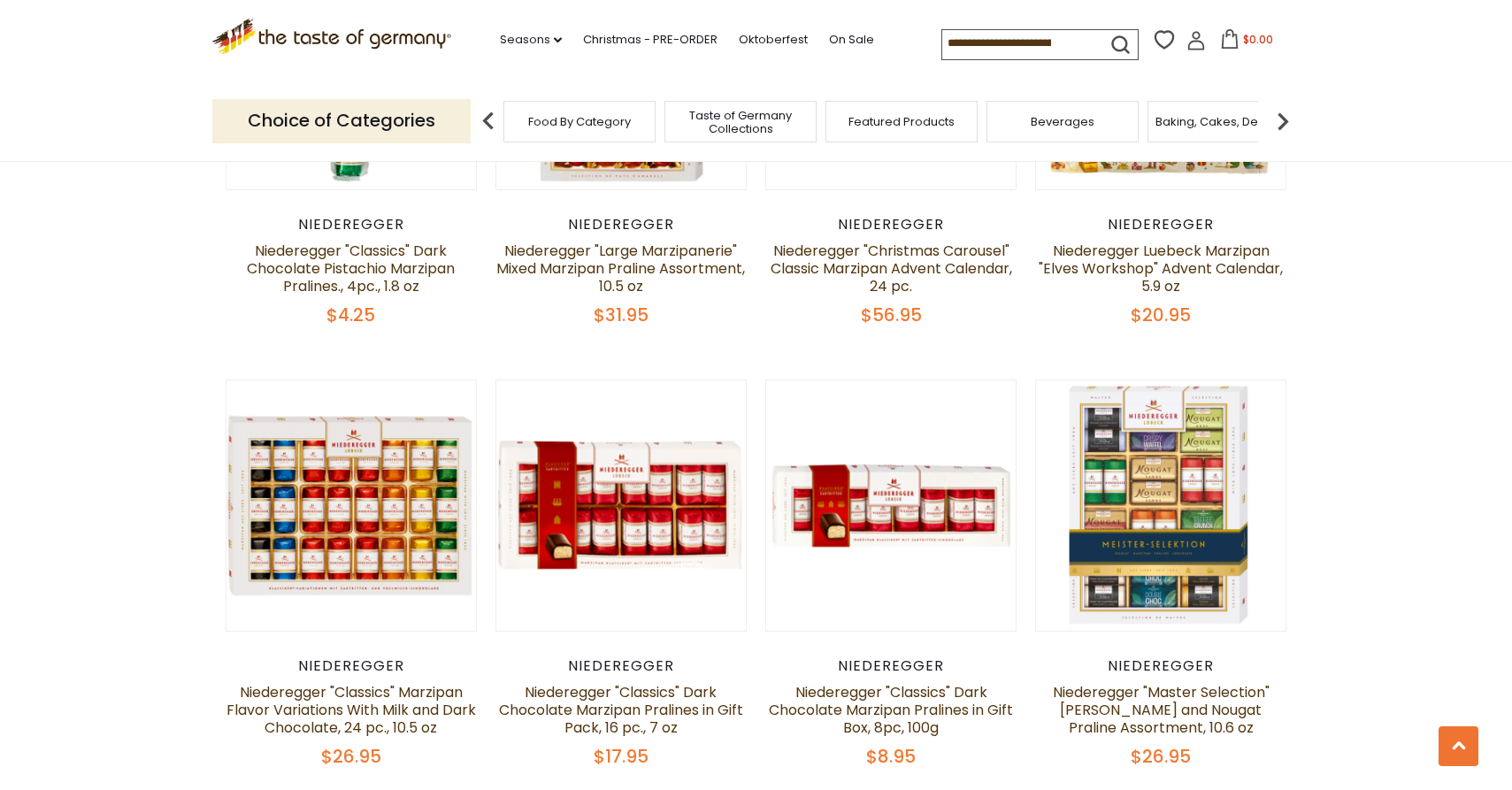
scroll to position [2630, 0]
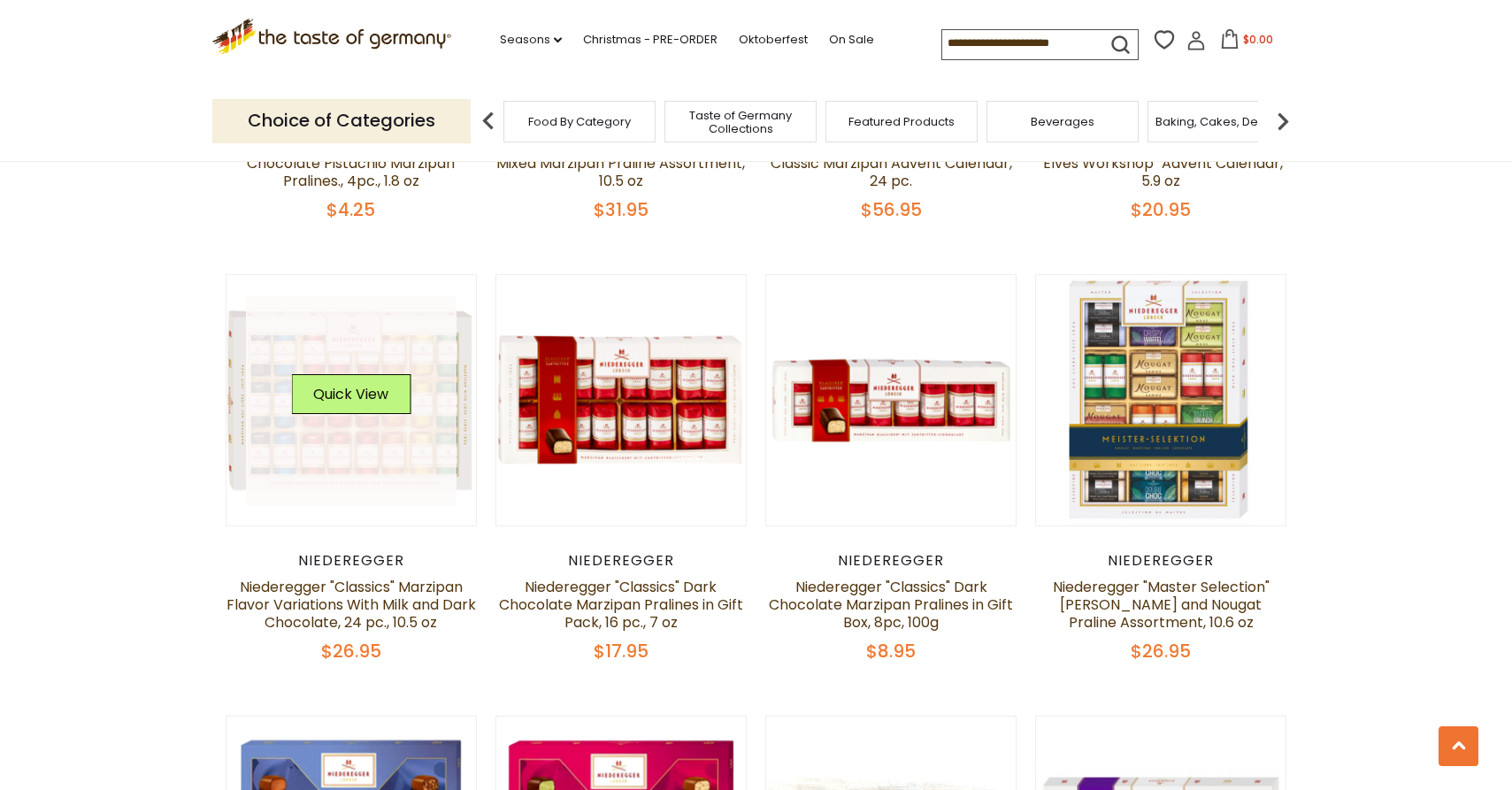
click at [350, 453] on link at bounding box center [351, 400] width 211 height 211
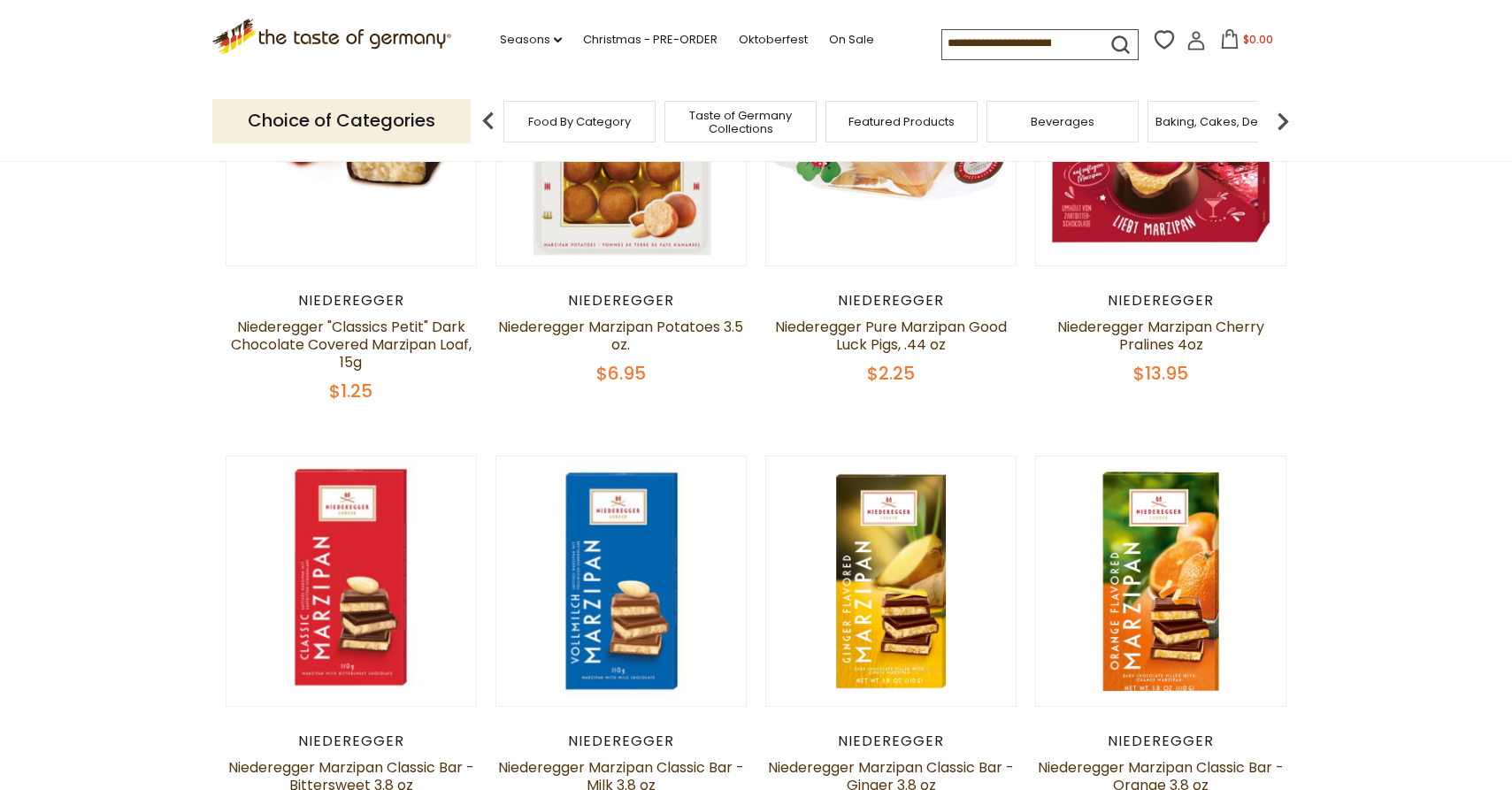
scroll to position [0, 0]
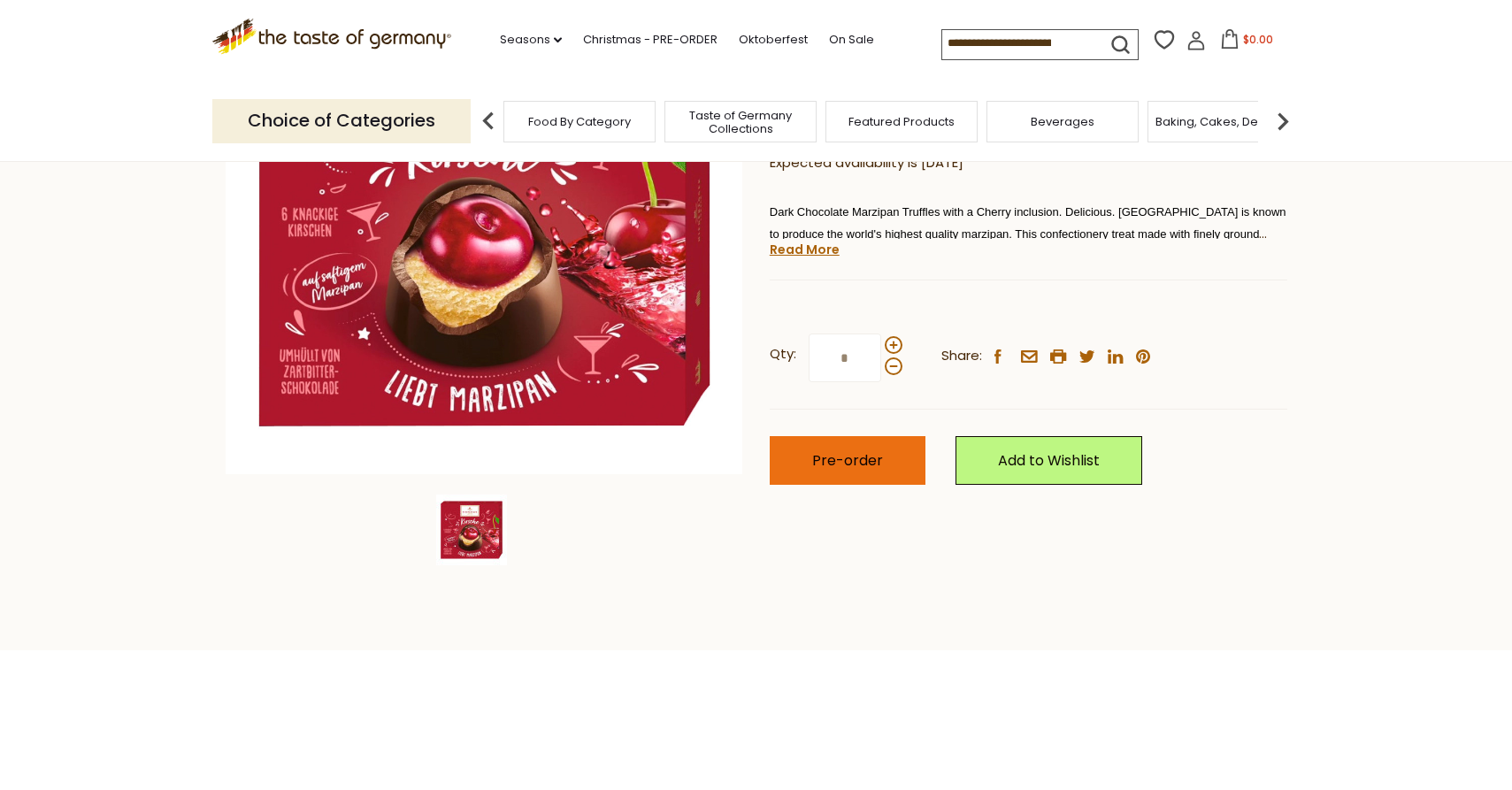
scroll to position [184, 0]
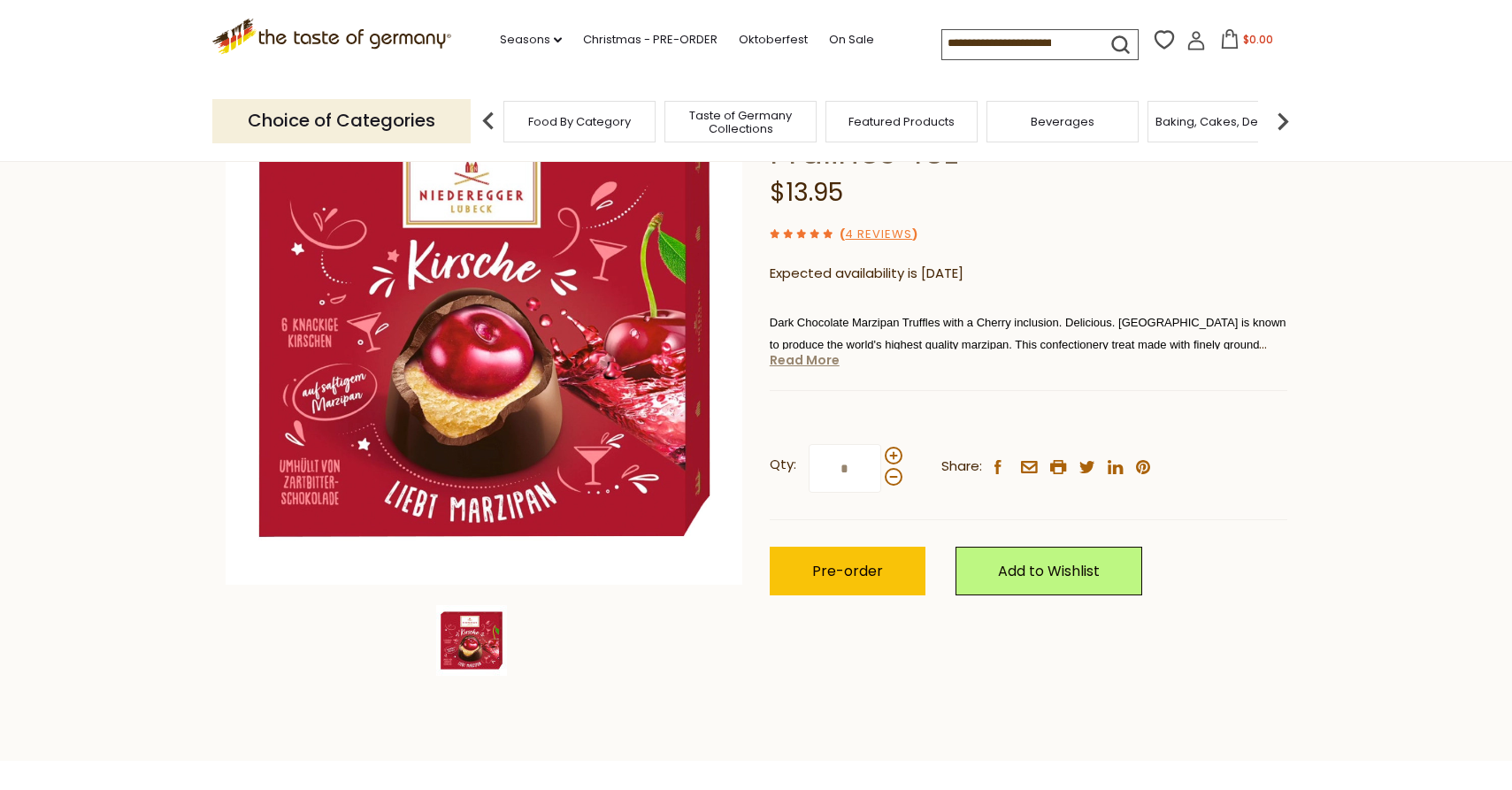
click at [807, 361] on link "Read More" at bounding box center [804, 360] width 70 height 18
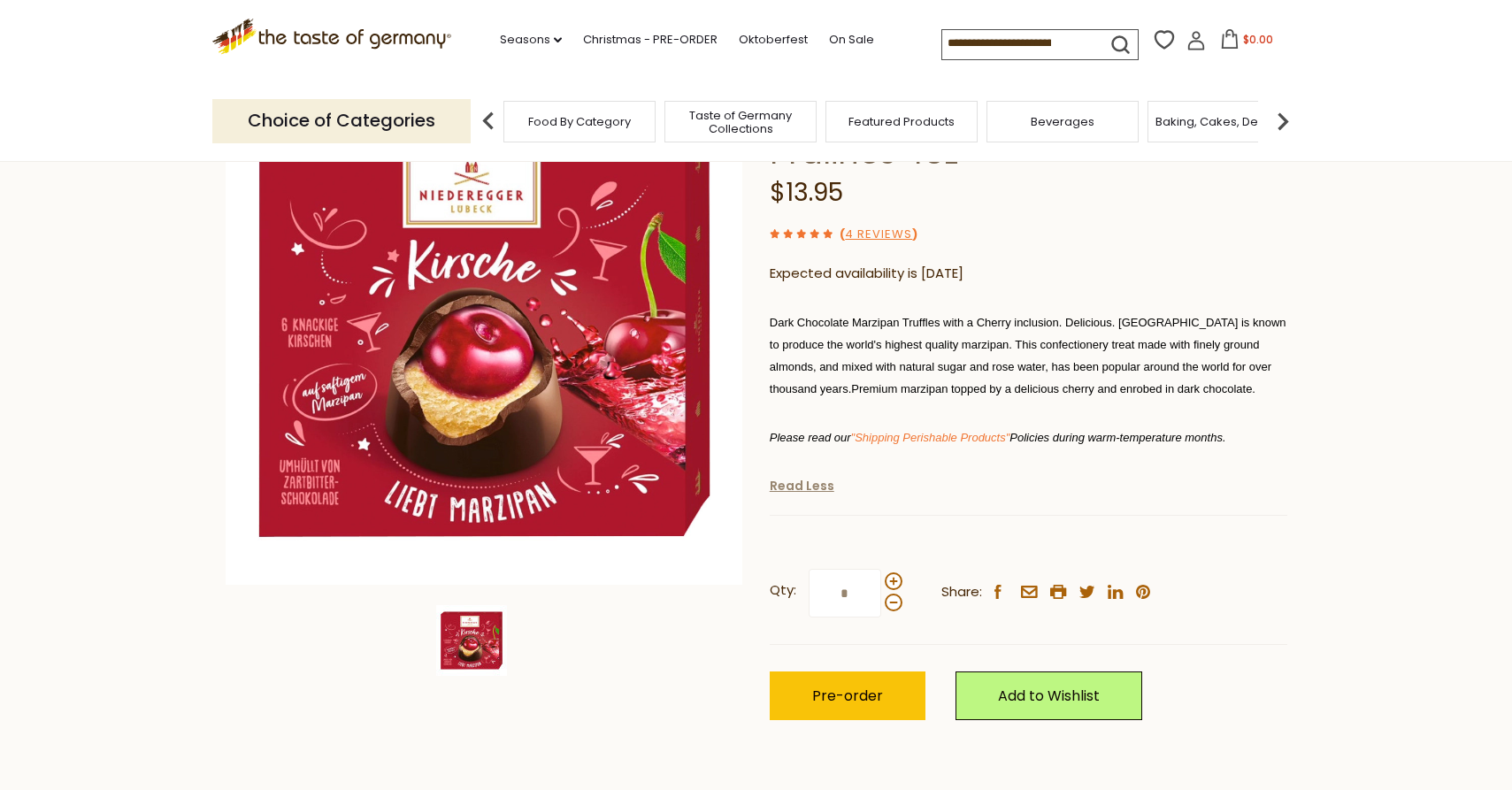
click at [786, 479] on link "Read Less" at bounding box center [802, 486] width 65 height 18
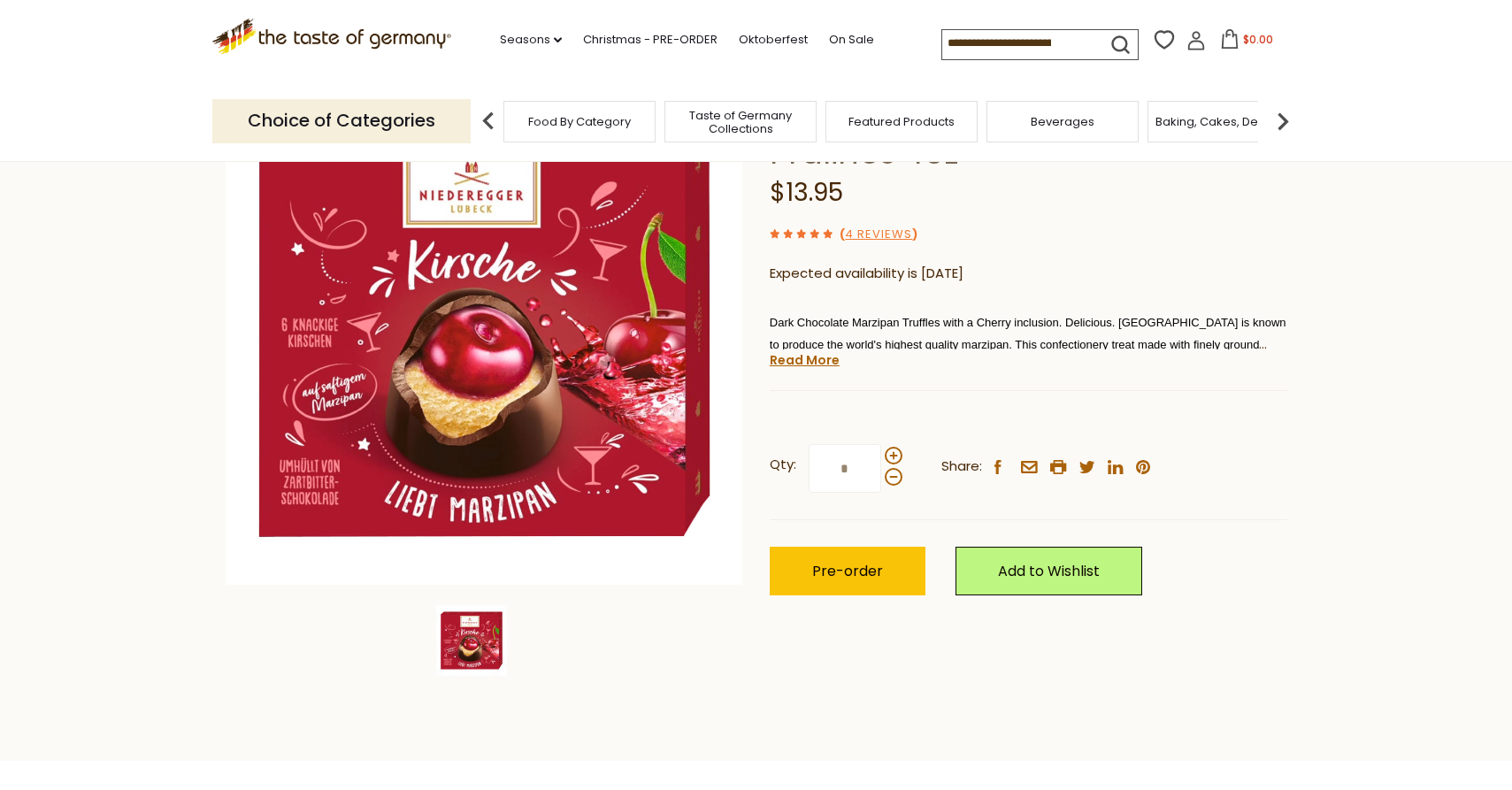
scroll to position [0, 0]
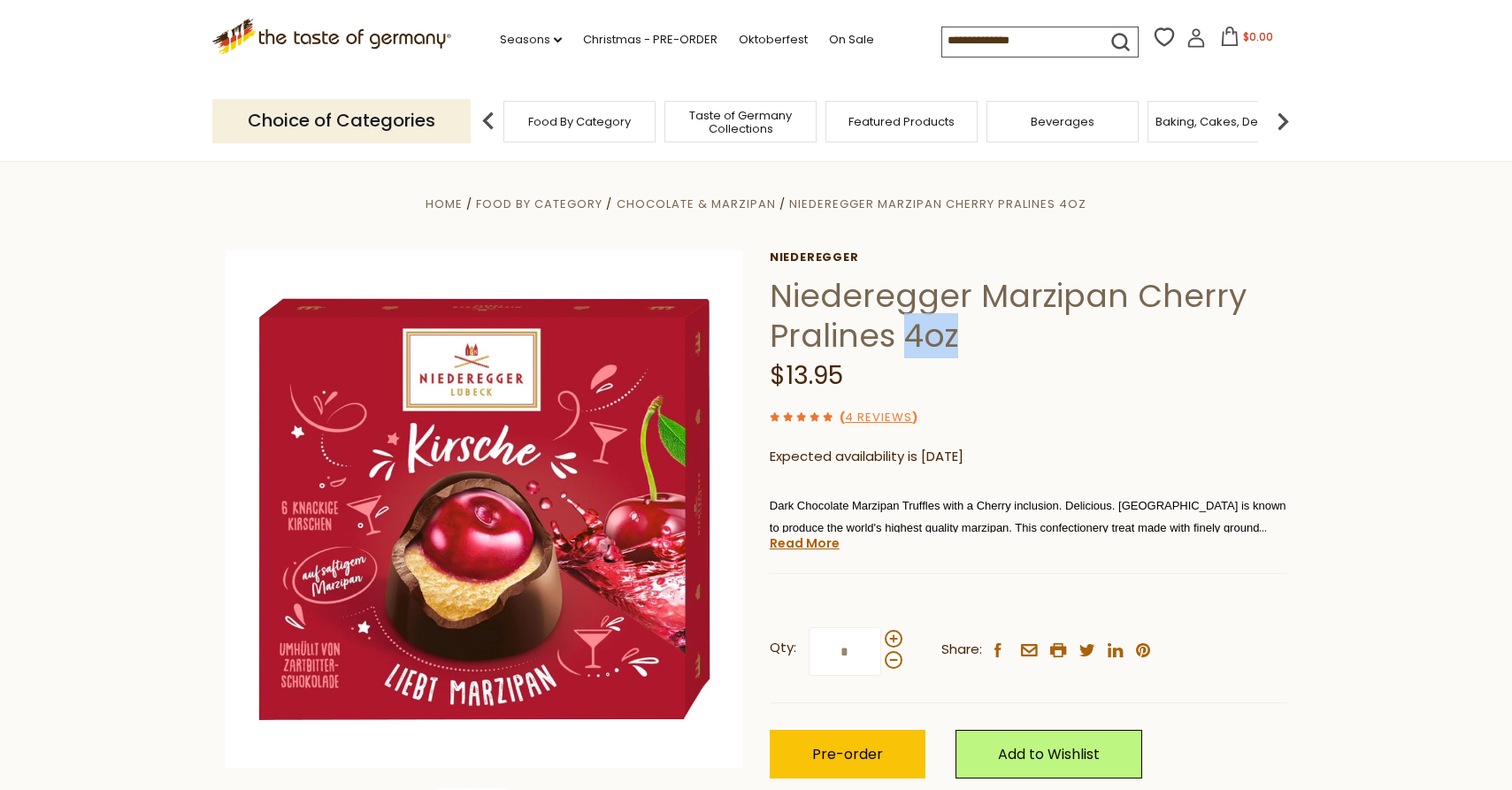
drag, startPoint x: 966, startPoint y: 341, endPoint x: 904, endPoint y: 336, distance: 62.2
click at [904, 336] on h1 "Niederegger Marzipan Cherry Pralines 4oz" at bounding box center [1027, 315] width 517 height 79
click at [999, 339] on h1 "Niederegger Marzipan Cherry Pralines 4oz" at bounding box center [1027, 315] width 517 height 79
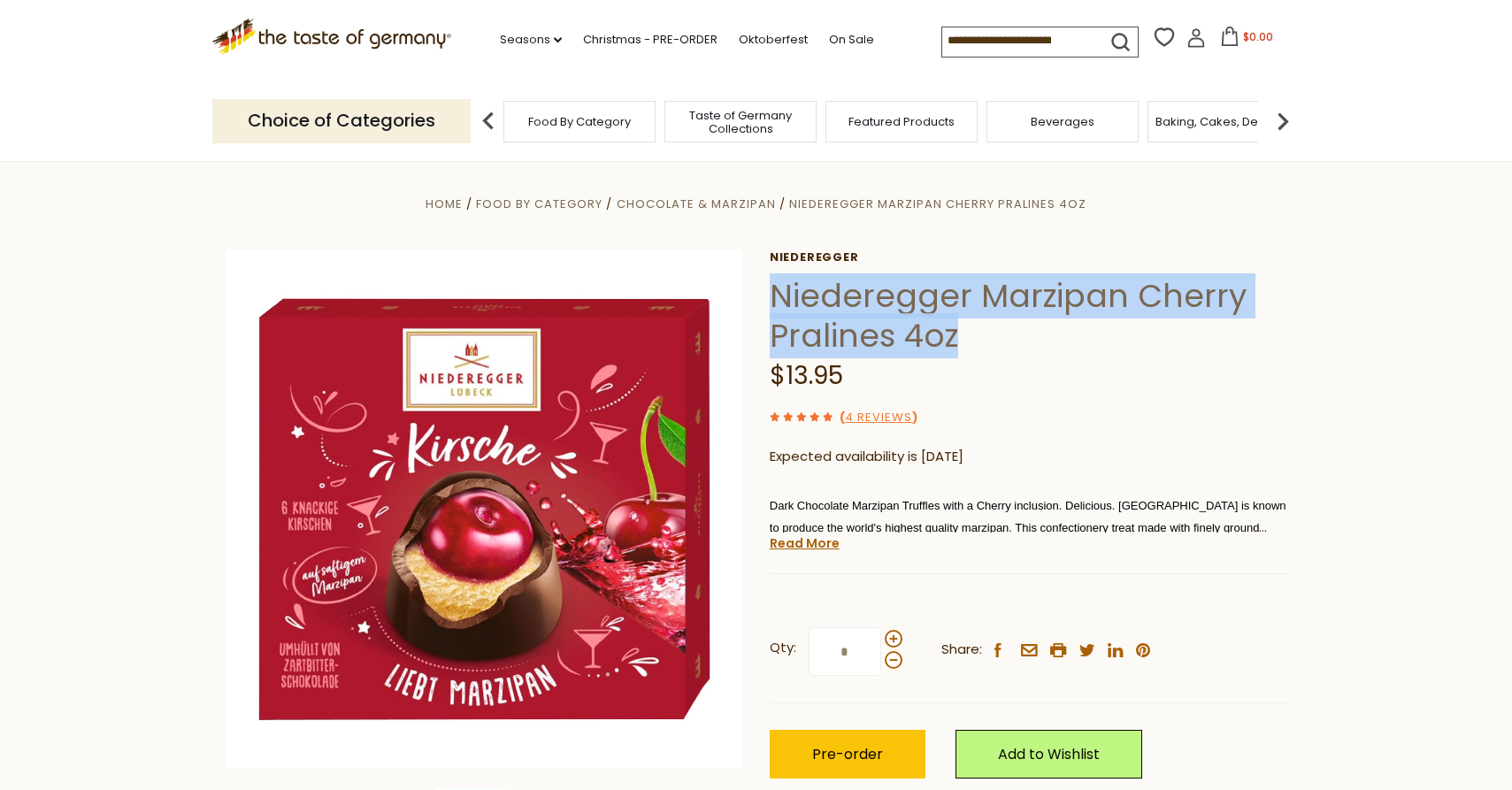
drag, startPoint x: 965, startPoint y: 340, endPoint x: 769, endPoint y: 290, distance: 202.3
click at [769, 290] on h1 "Niederegger Marzipan Cherry Pralines 4oz" at bounding box center [1027, 315] width 517 height 79
click at [1174, 353] on h1 "Niederegger Marzipan Cherry Pralines 4oz" at bounding box center [1027, 315] width 517 height 79
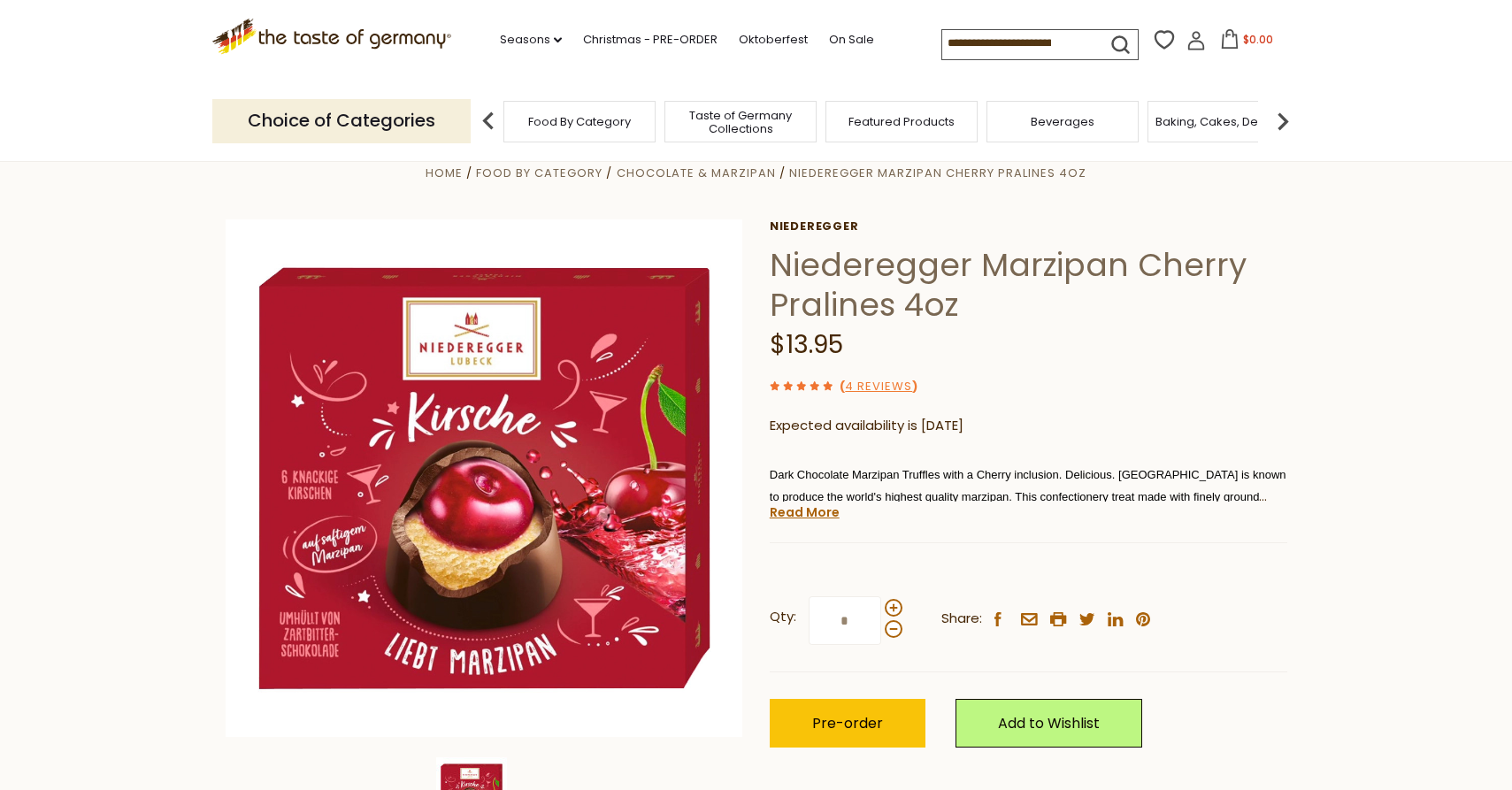
scroll to position [101, 0]
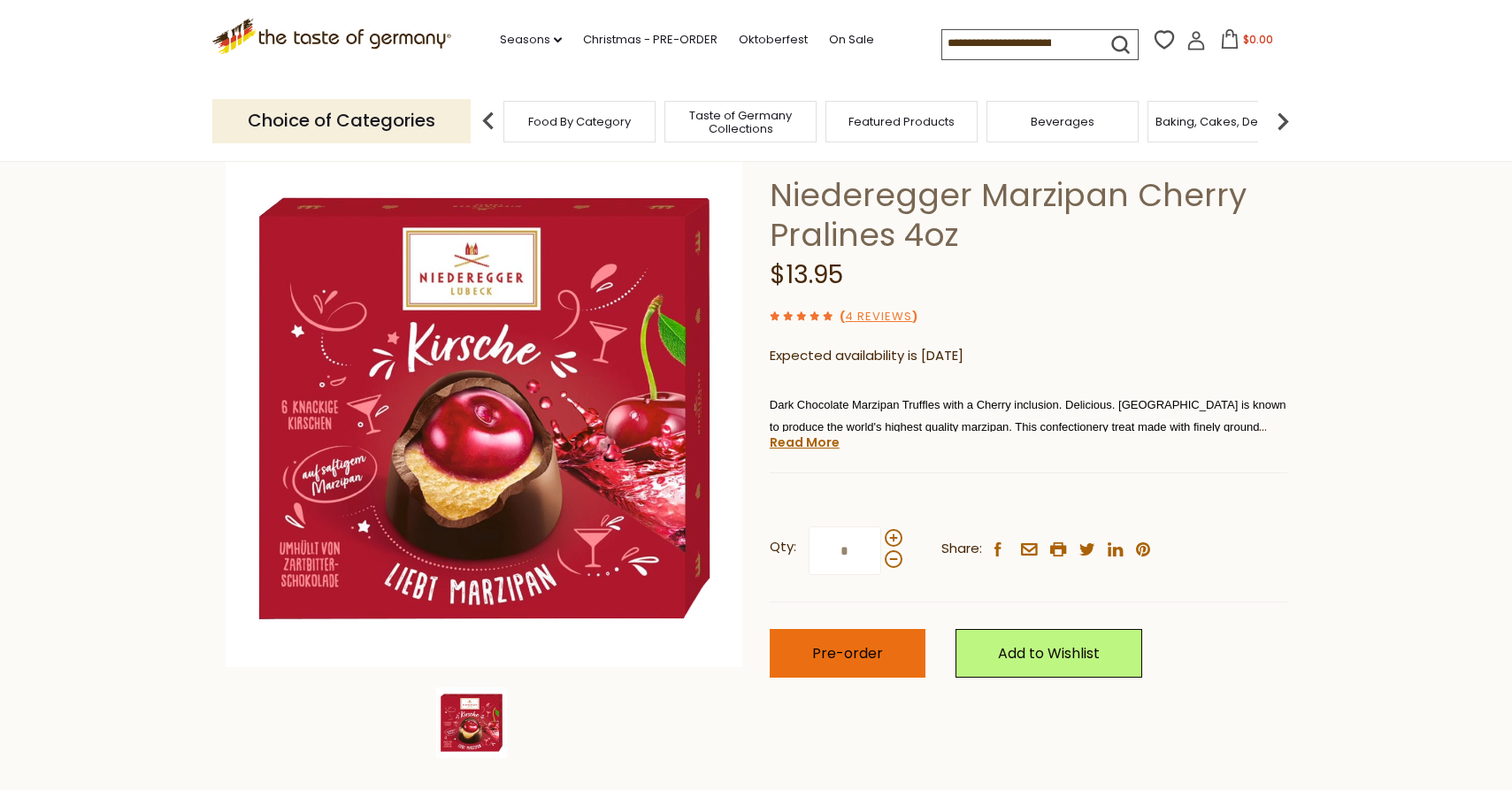
click at [855, 646] on span "Pre-order" at bounding box center [848, 654] width 71 height 21
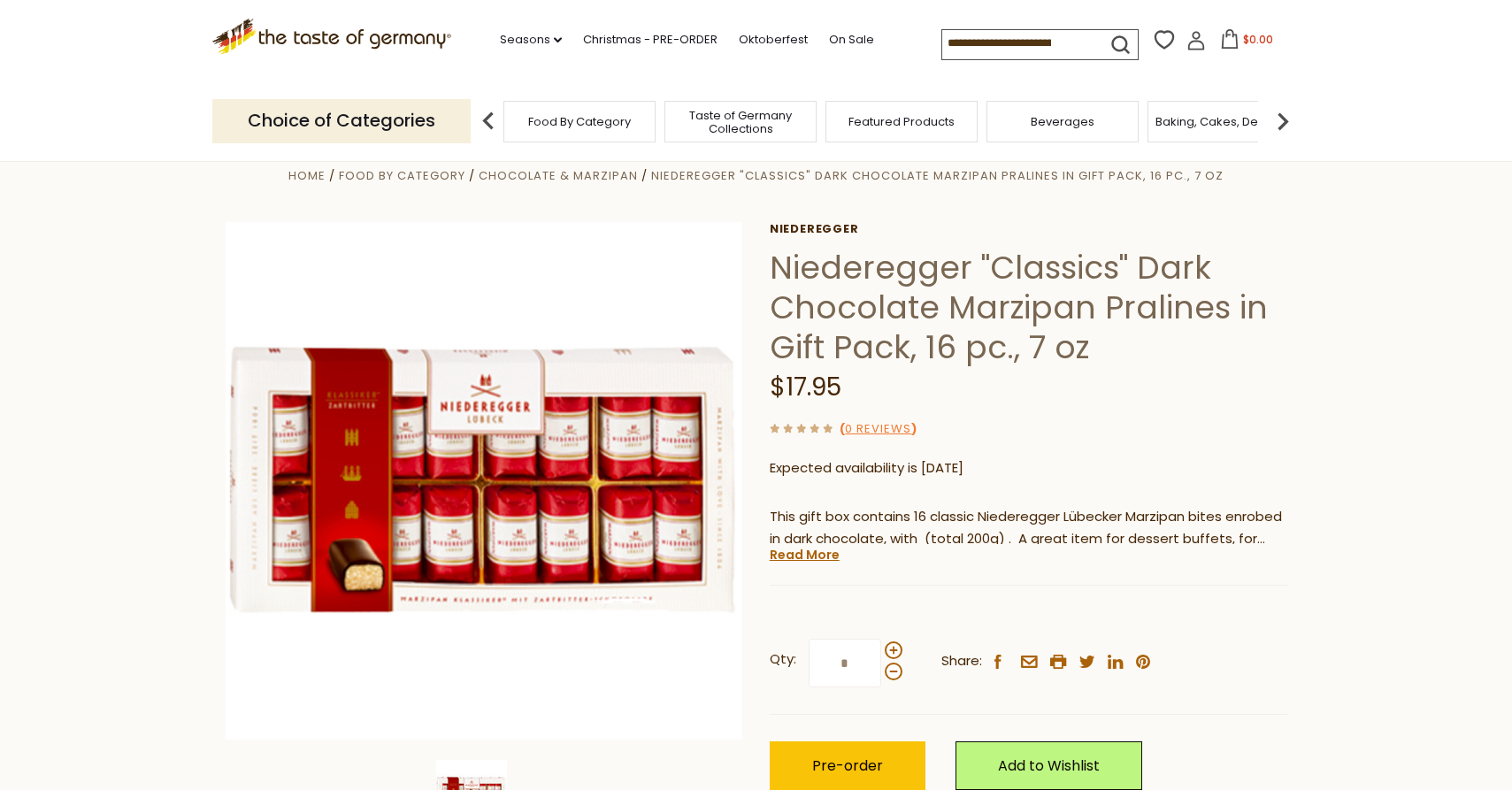
scroll to position [119, 0]
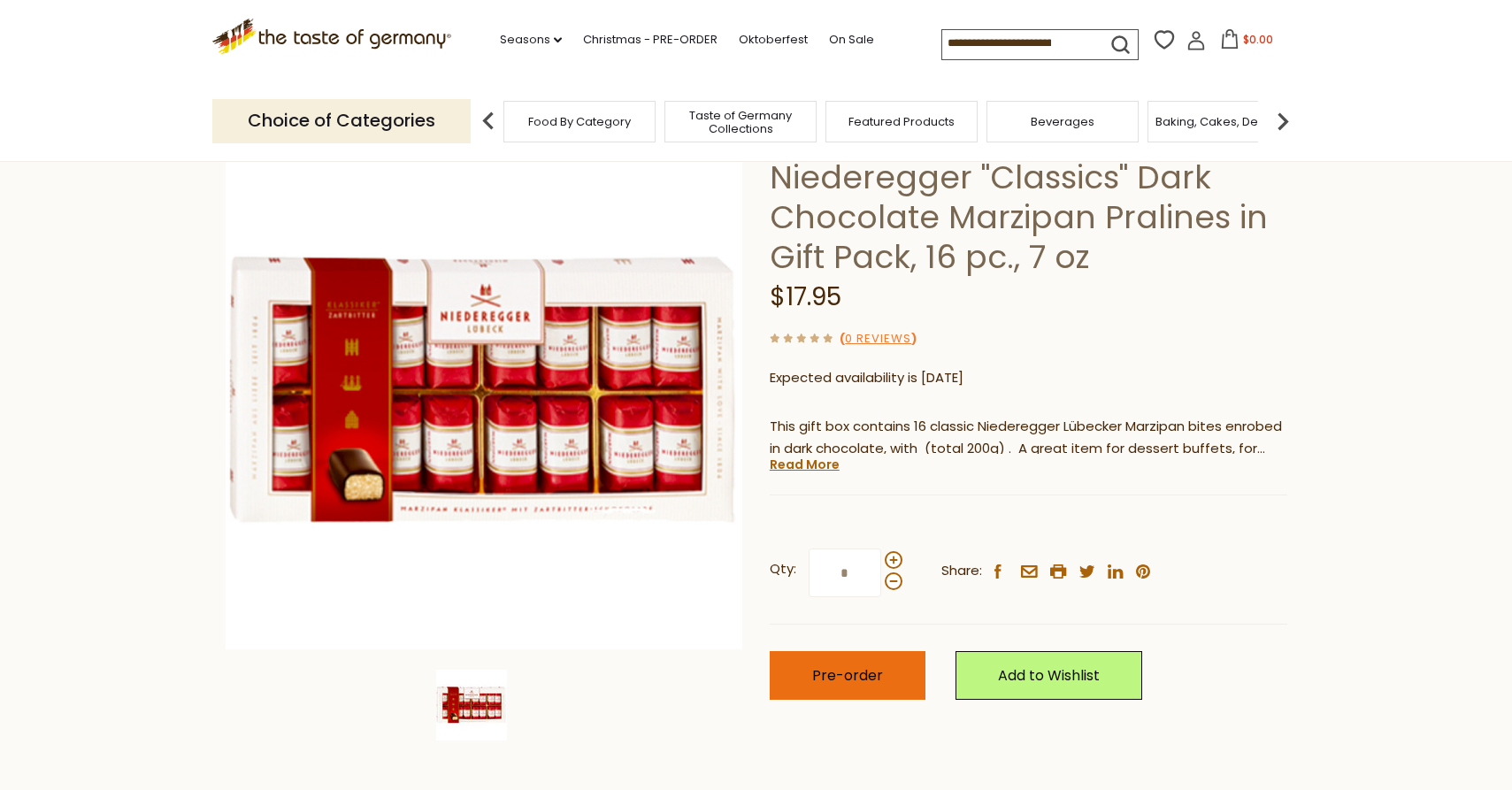
click at [844, 681] on button "Pre-order" at bounding box center [847, 676] width 156 height 49
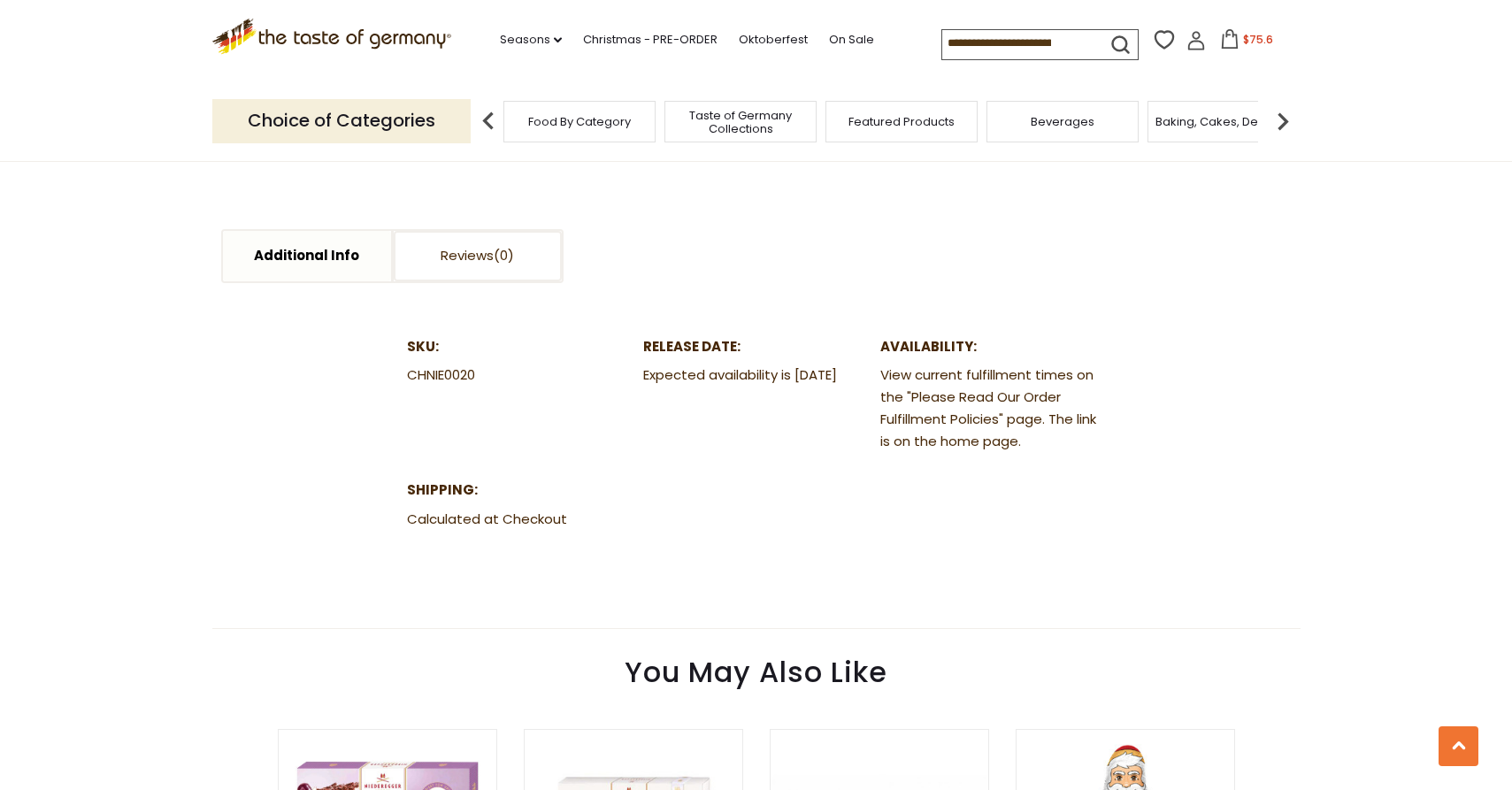
scroll to position [0, 0]
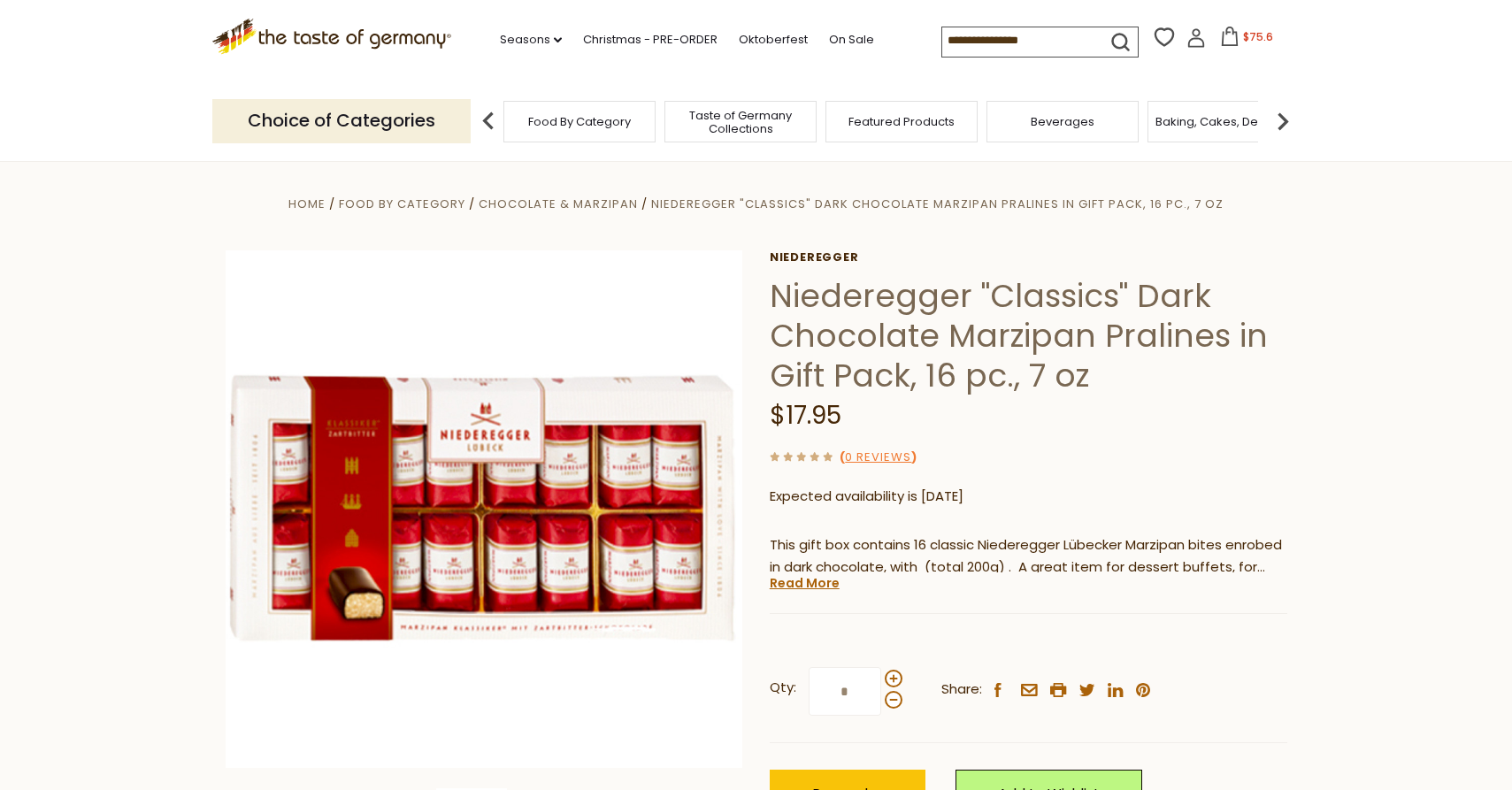
click at [1243, 40] on span "$75.6" at bounding box center [1258, 36] width 30 height 15
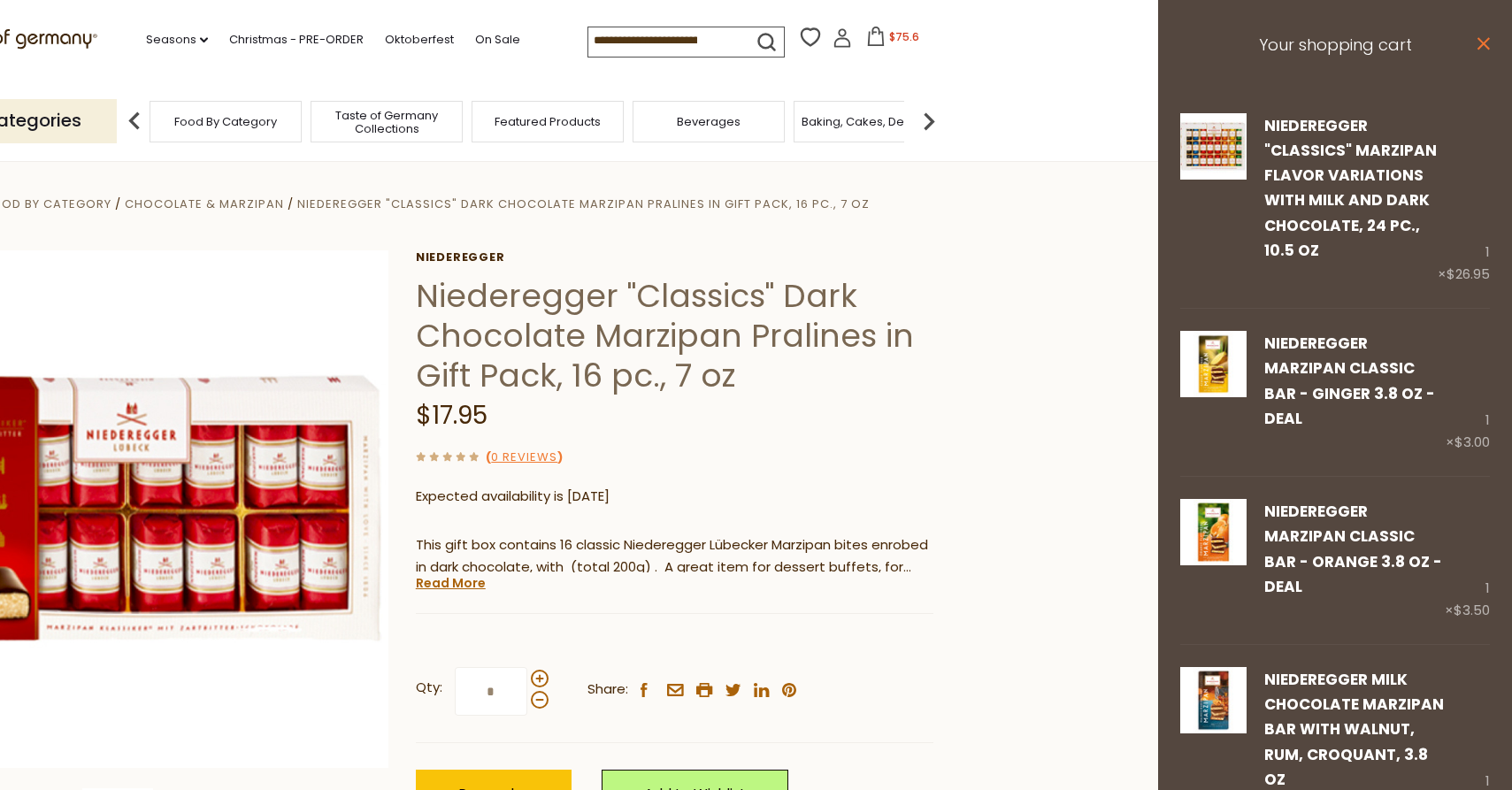
click at [1478, 39] on icon at bounding box center [1484, 43] width 13 height 13
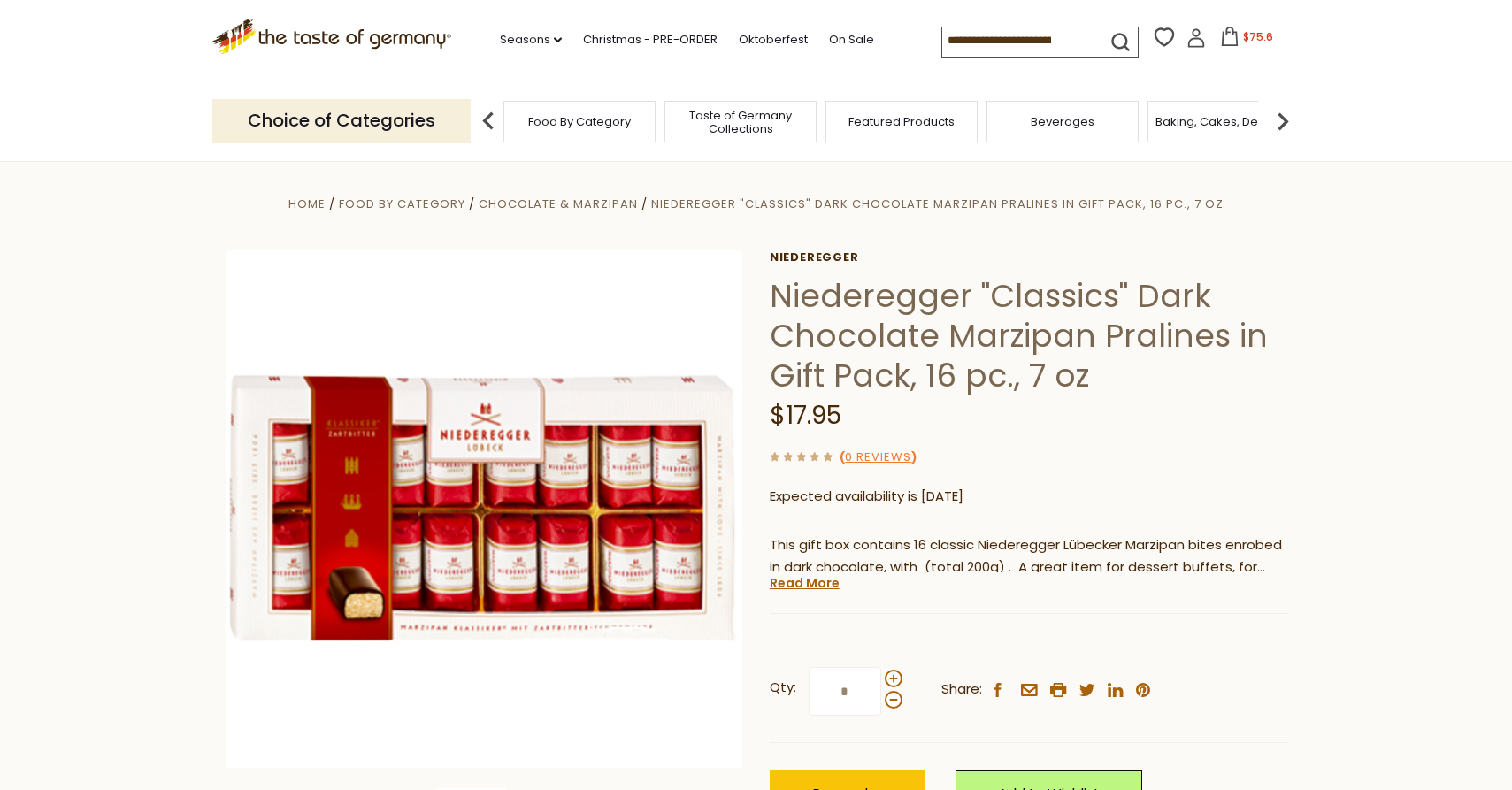
click at [1210, 39] on button "$75.6" at bounding box center [1247, 39] width 76 height 26
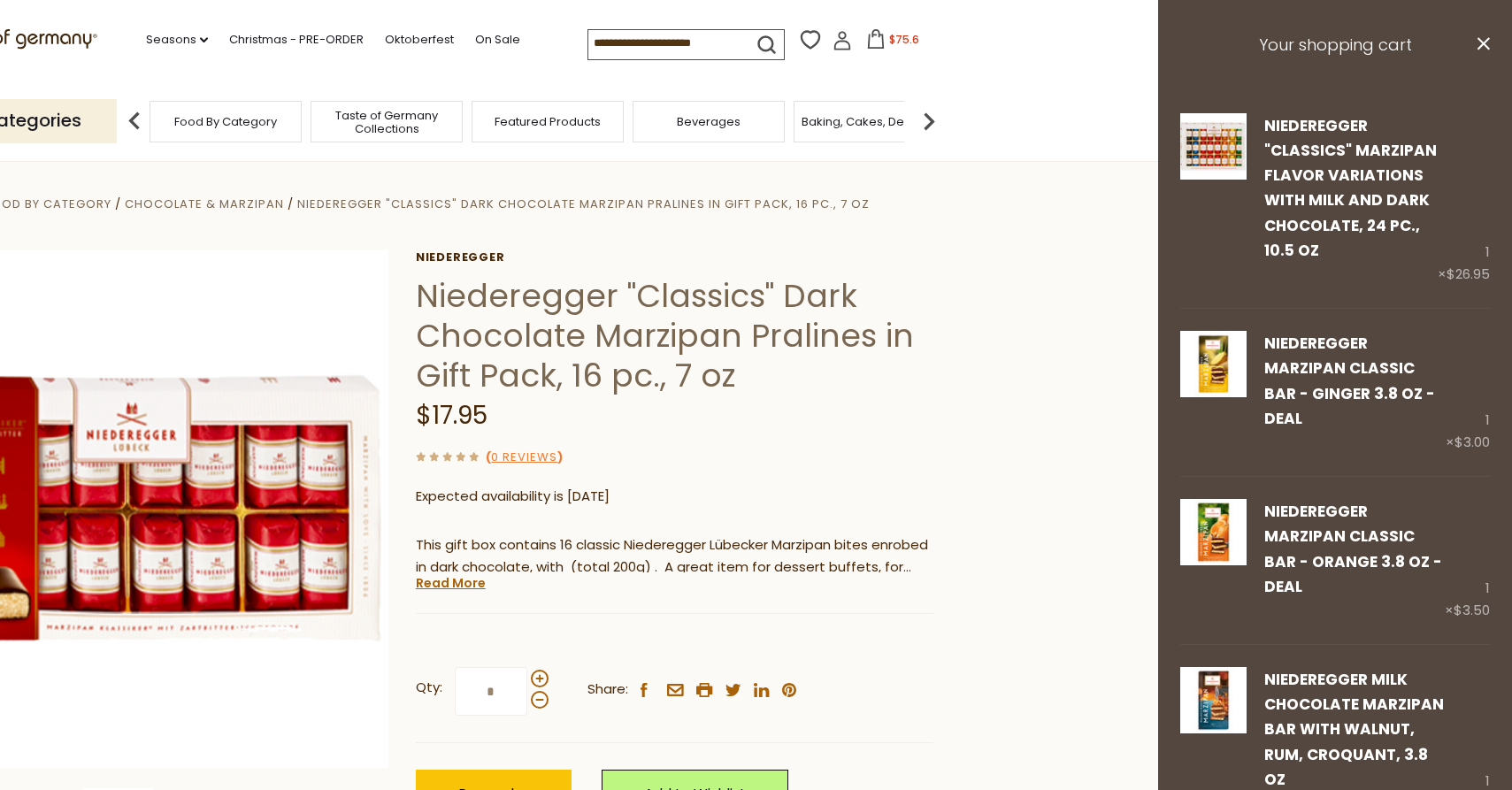
scroll to position [1578, 0]
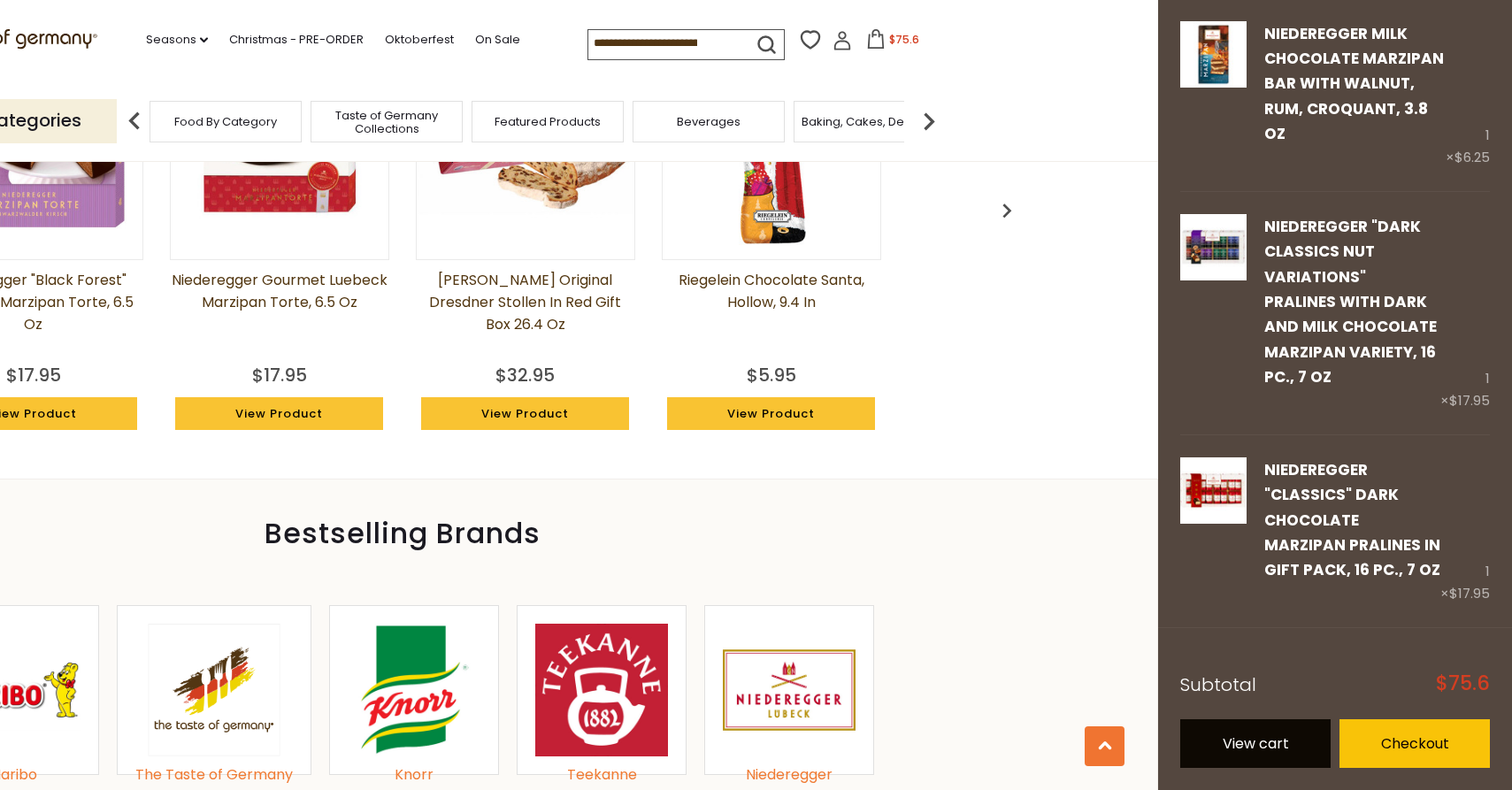
click at [1303, 743] on link "View cart" at bounding box center [1255, 744] width 150 height 49
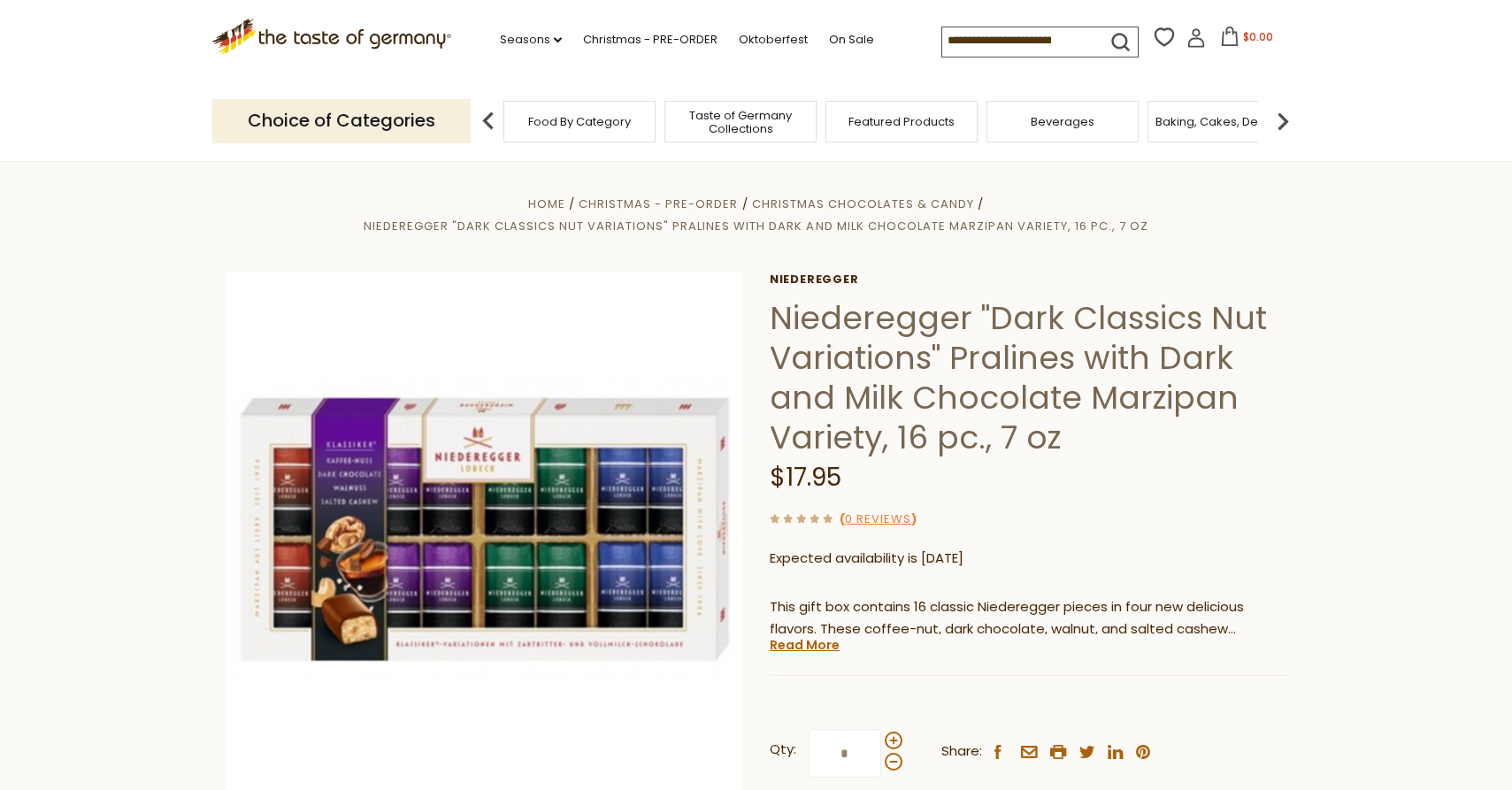
scroll to position [141, 0]
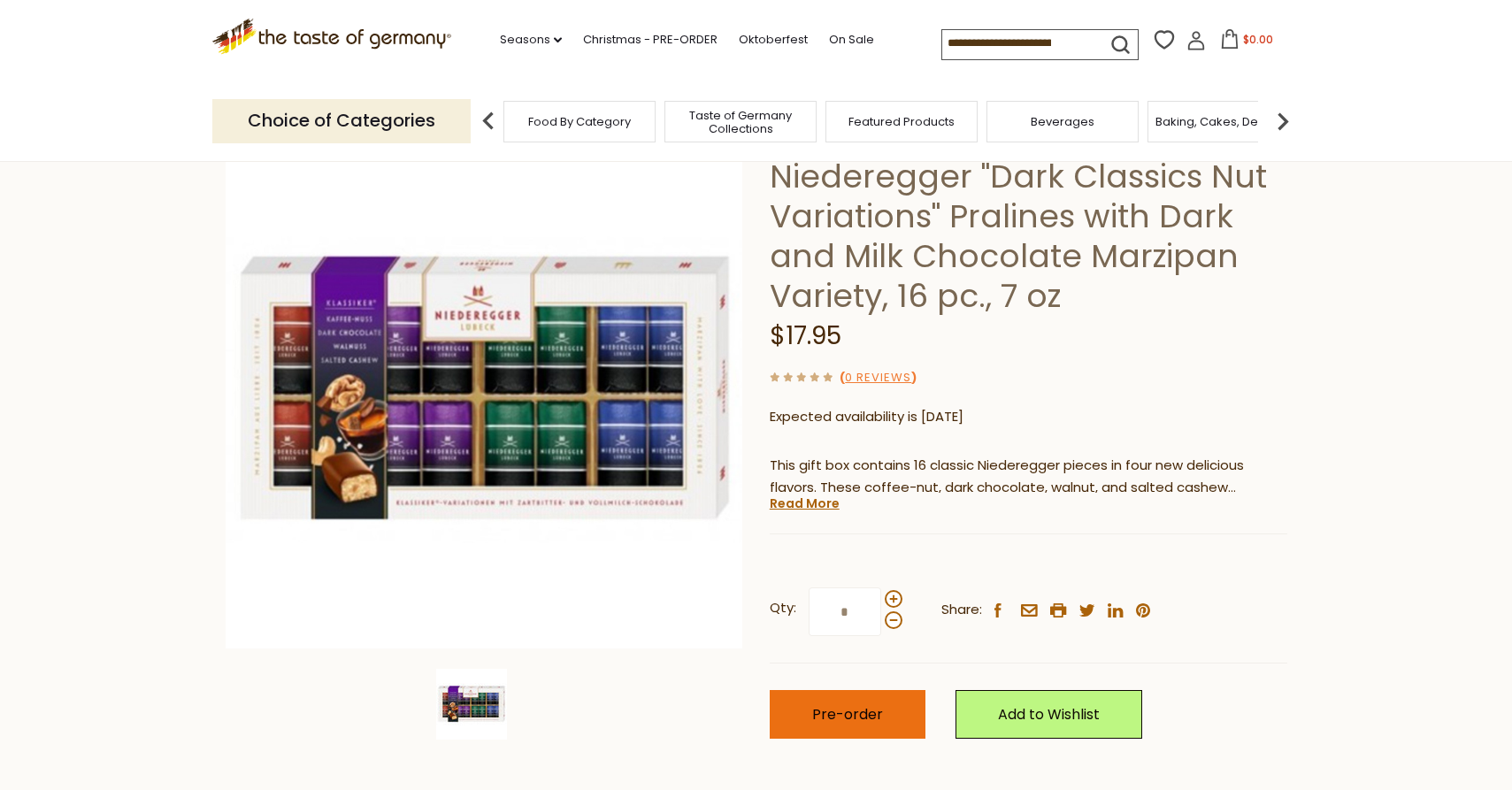
click at [844, 715] on span "Pre-order" at bounding box center [848, 714] width 71 height 21
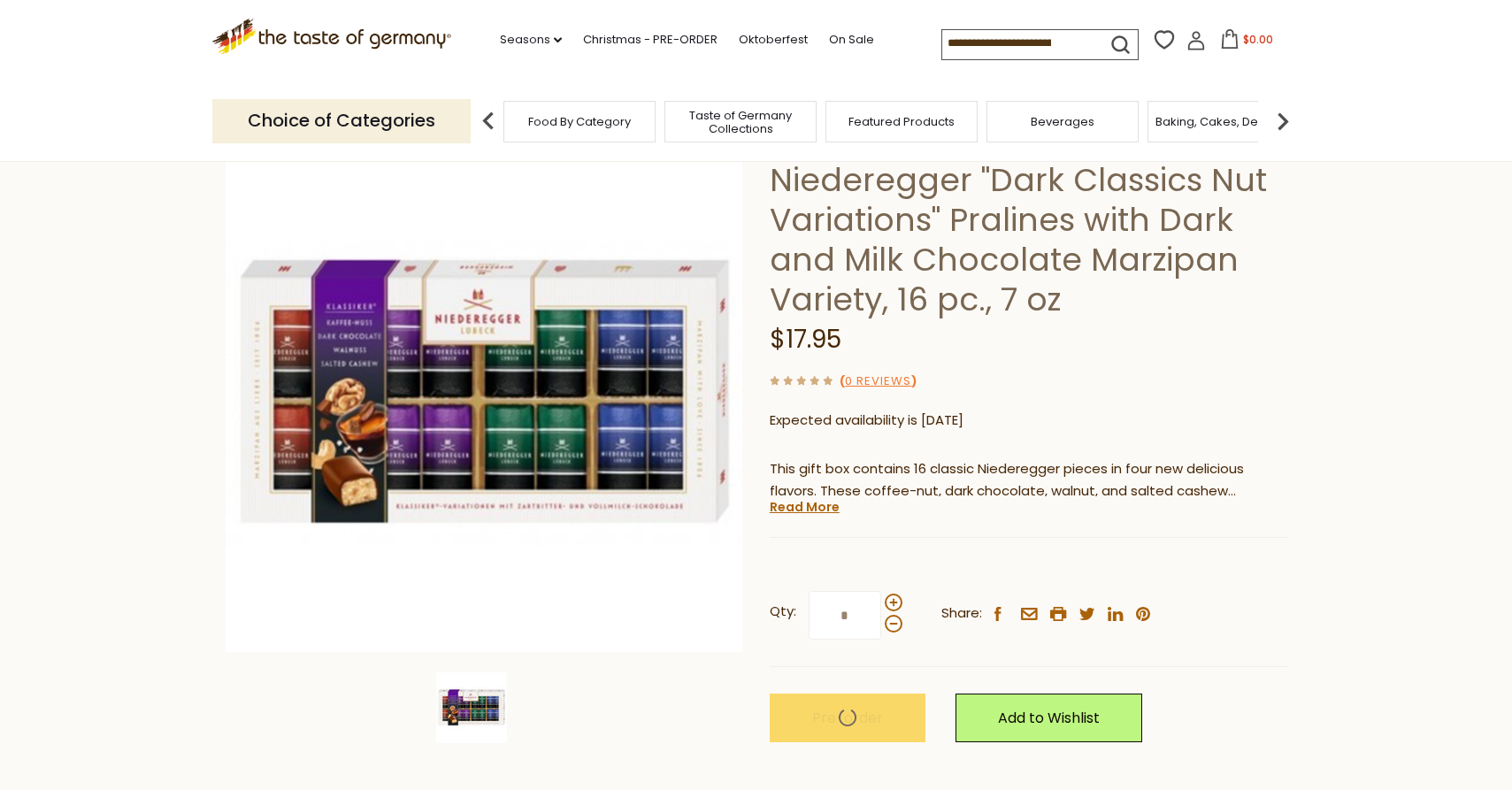
scroll to position [0, 0]
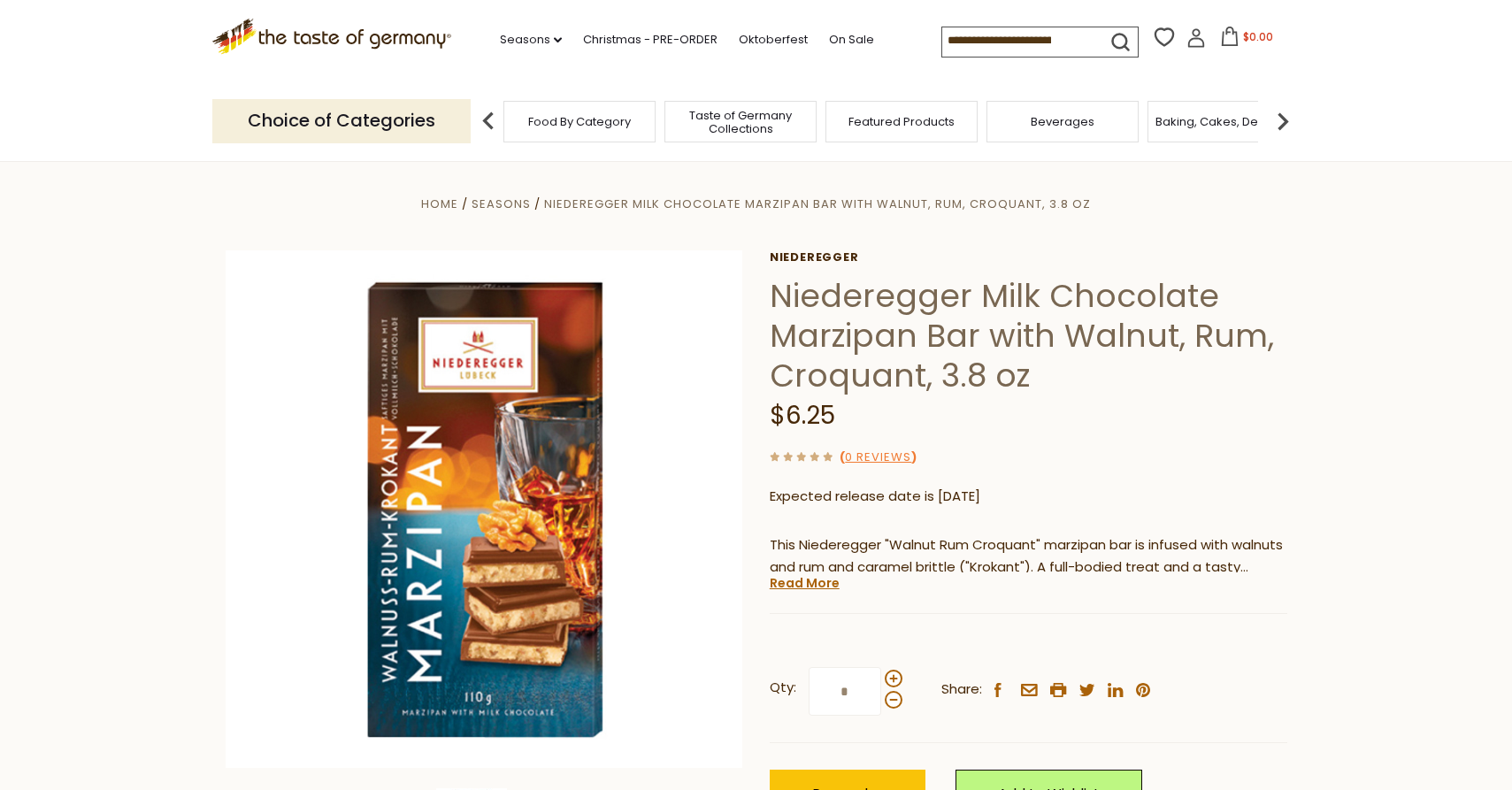
scroll to position [32, 0]
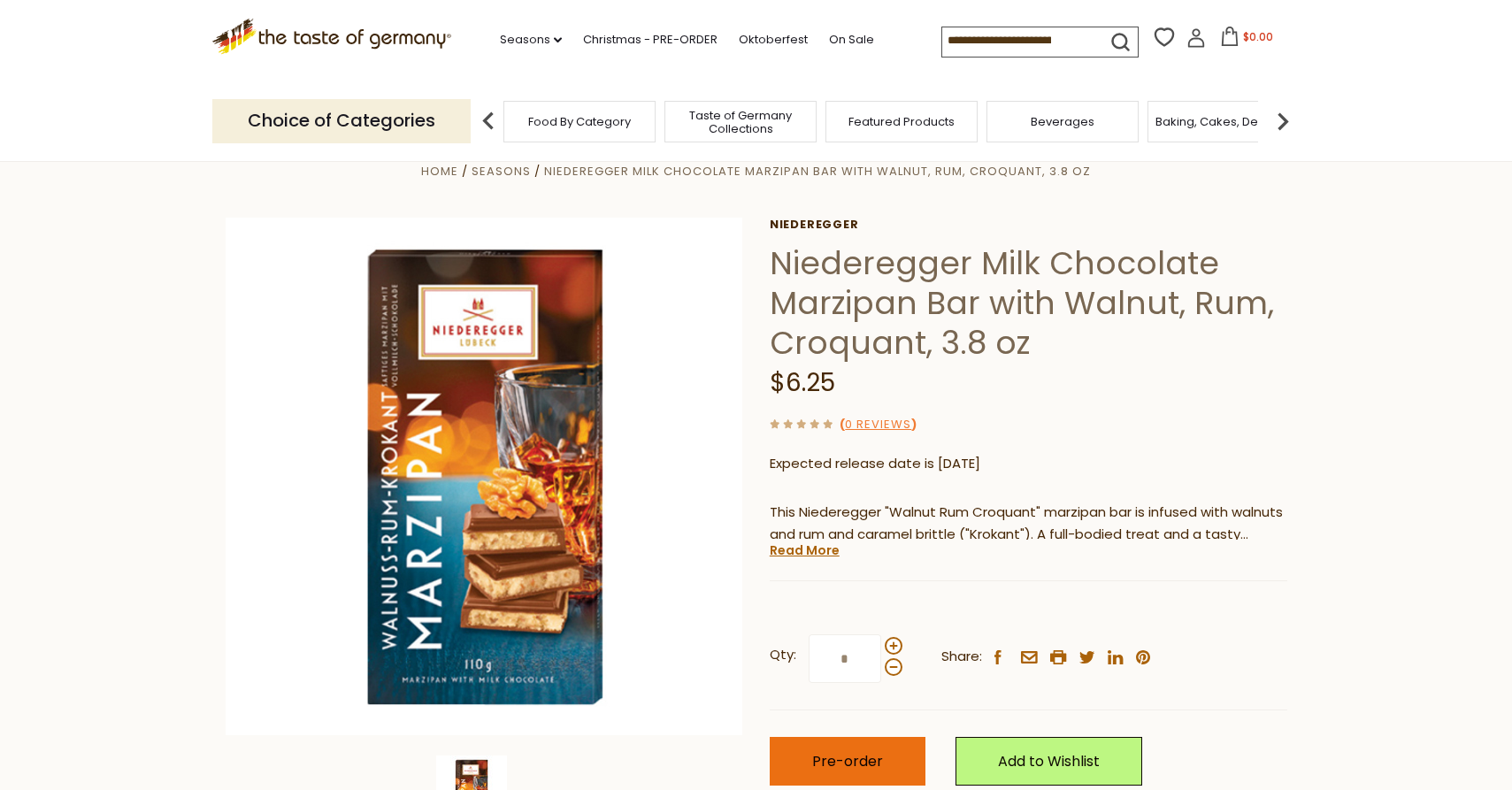
click at [836, 756] on span "Pre-order" at bounding box center [848, 762] width 71 height 21
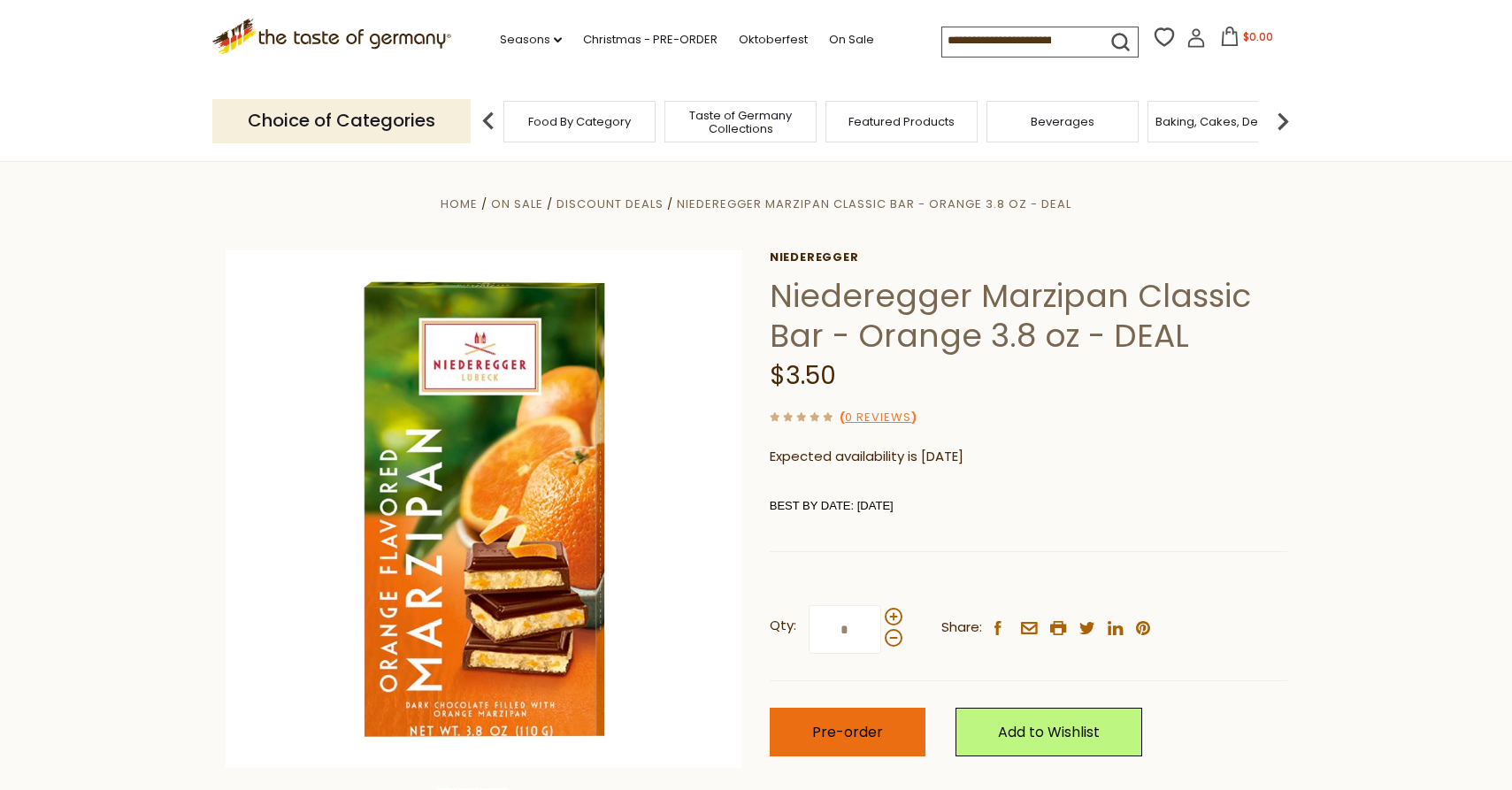
click at [866, 728] on span "Pre-order" at bounding box center [848, 732] width 71 height 21
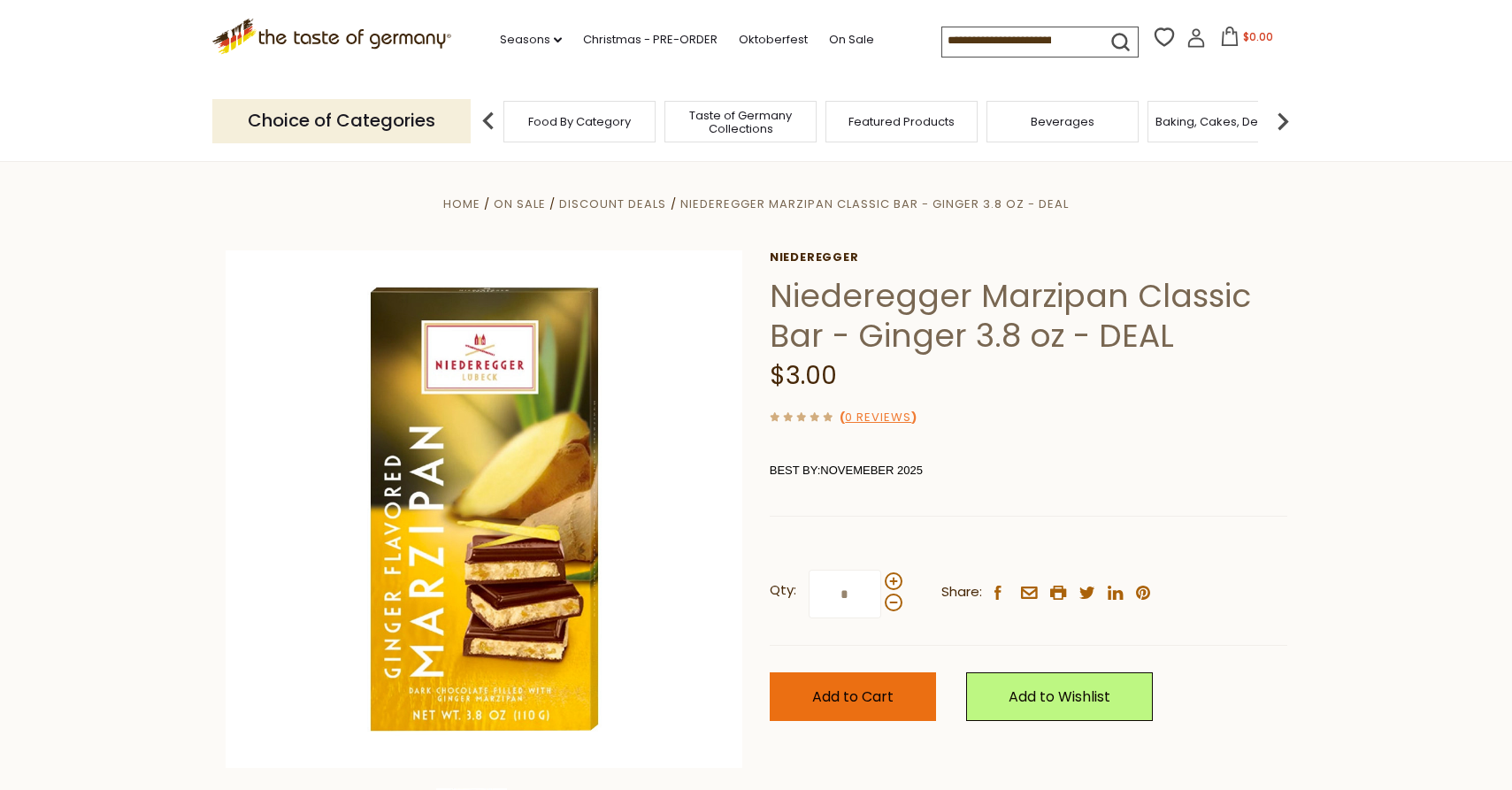
click at [849, 694] on span "Add to Cart" at bounding box center [853, 697] width 81 height 21
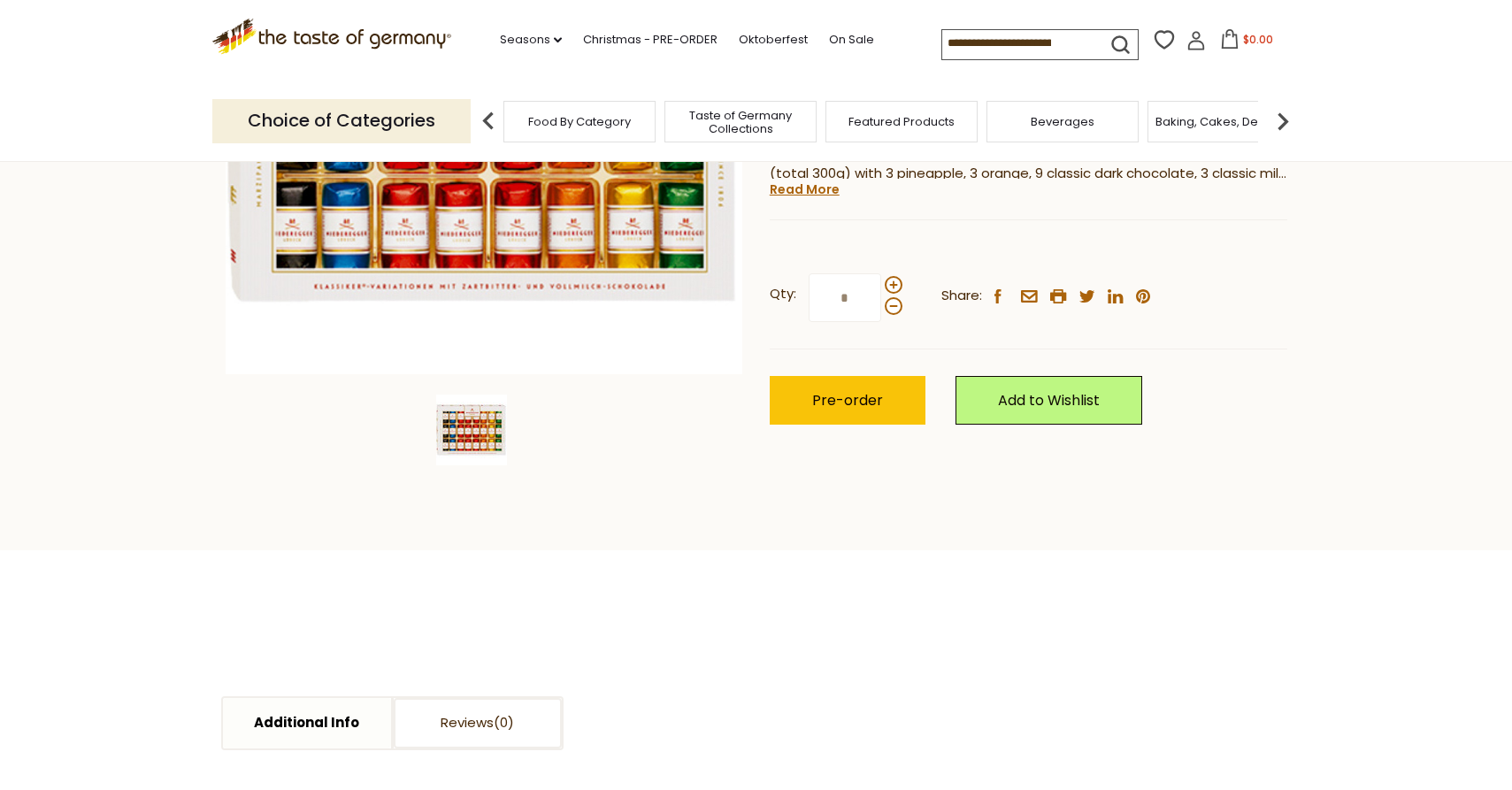
scroll to position [317, 0]
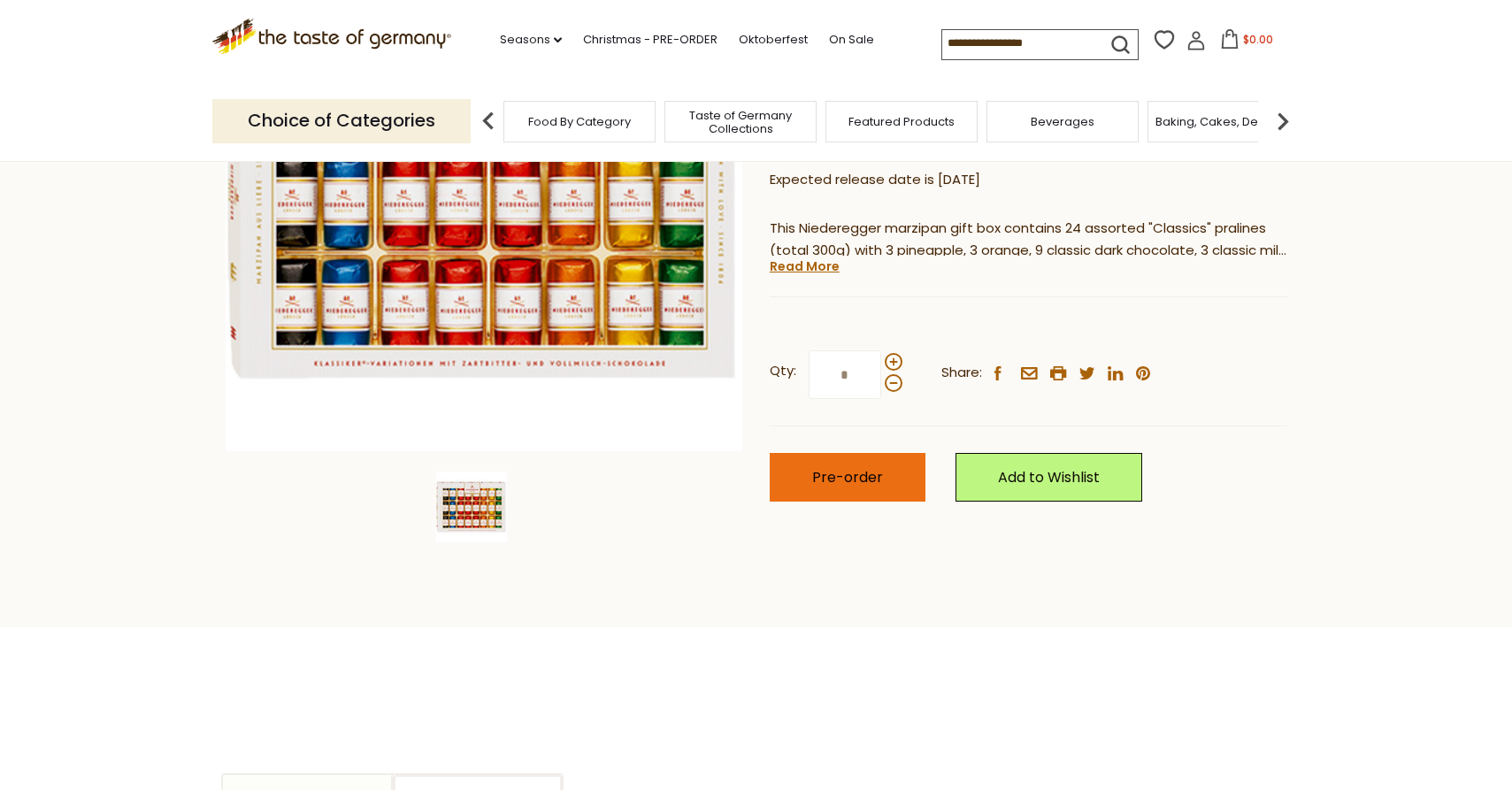
click at [823, 478] on span "Pre-order" at bounding box center [848, 477] width 71 height 21
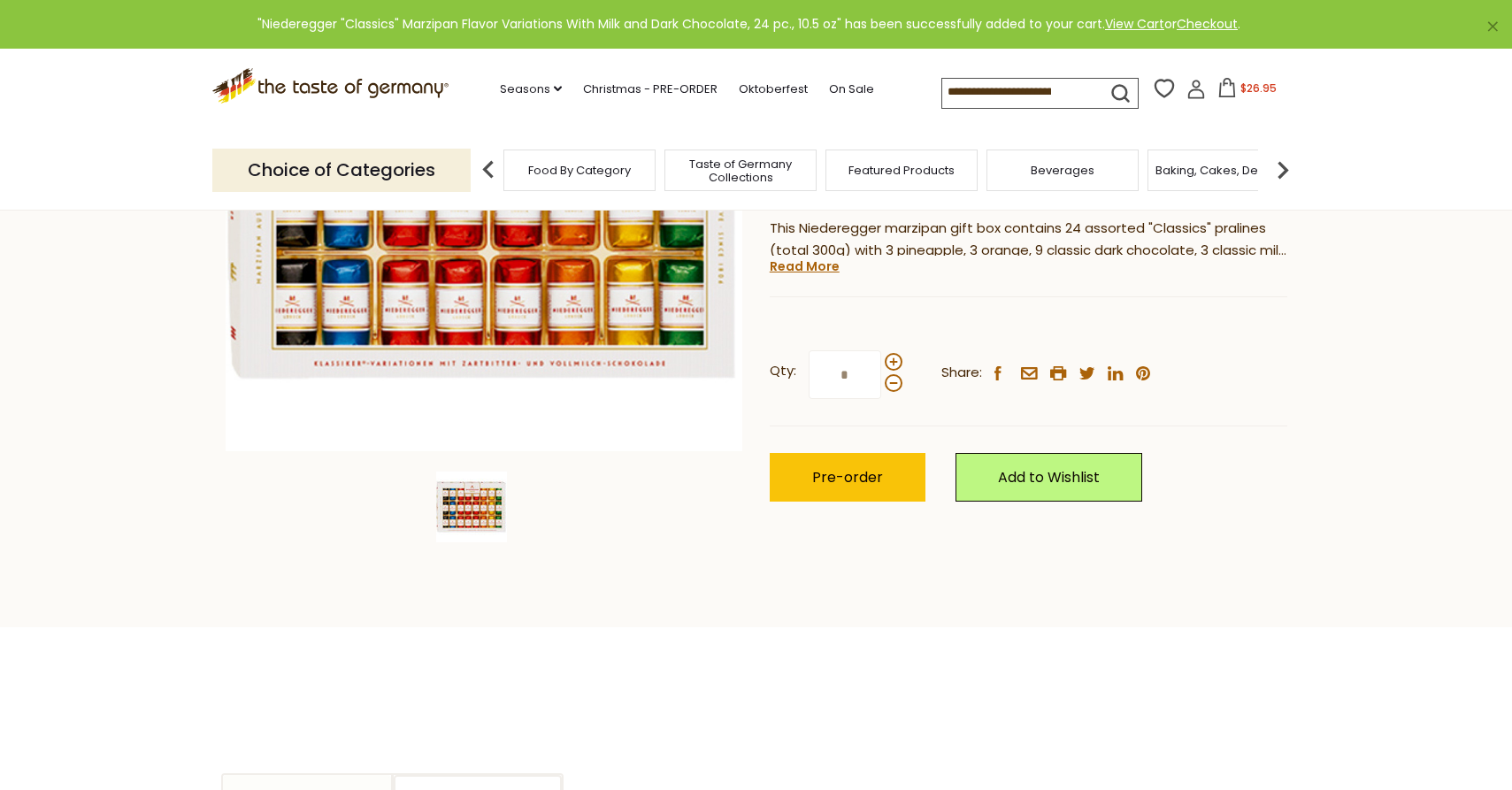
scroll to position [0, 0]
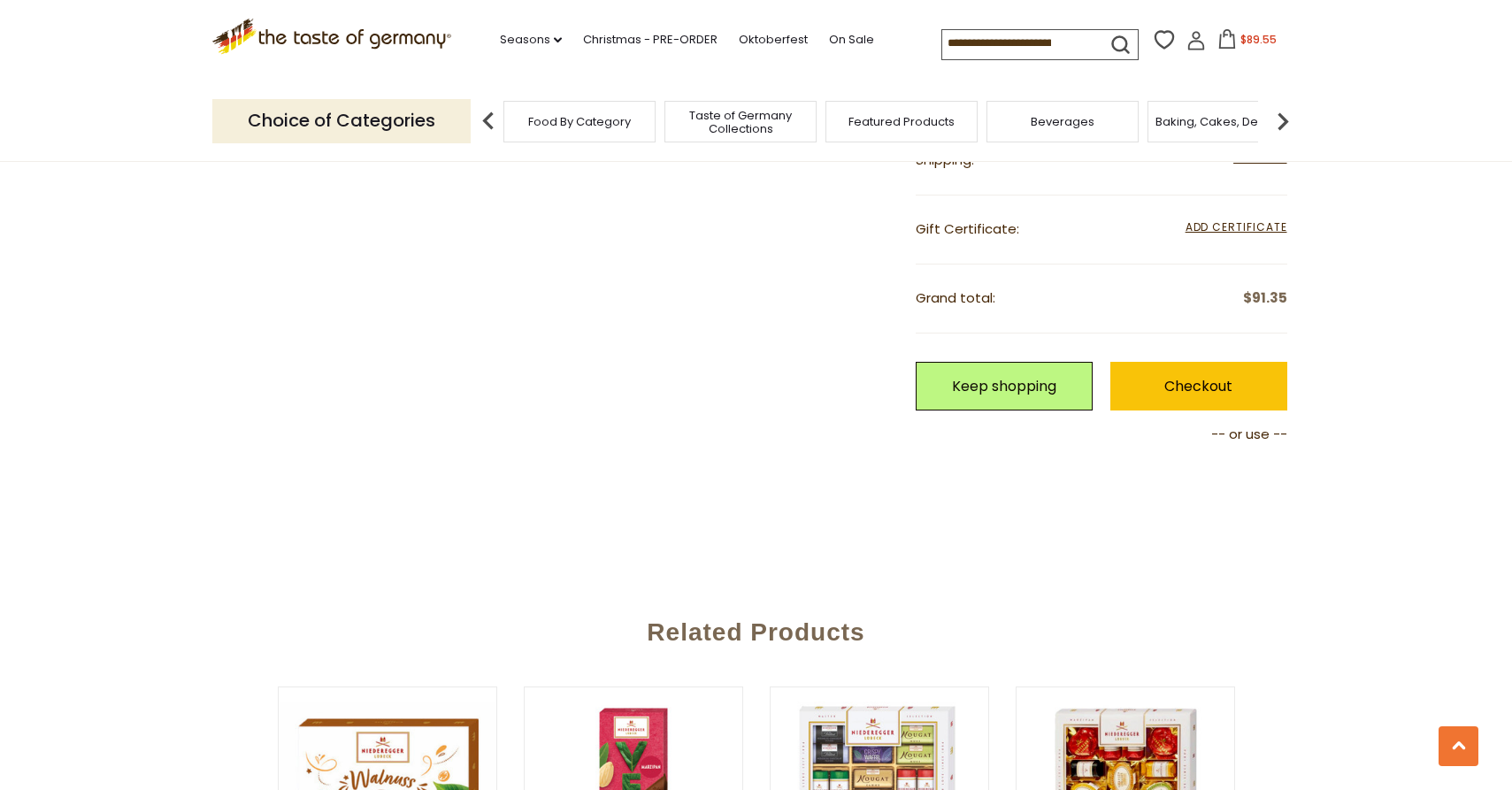
scroll to position [1243, 0]
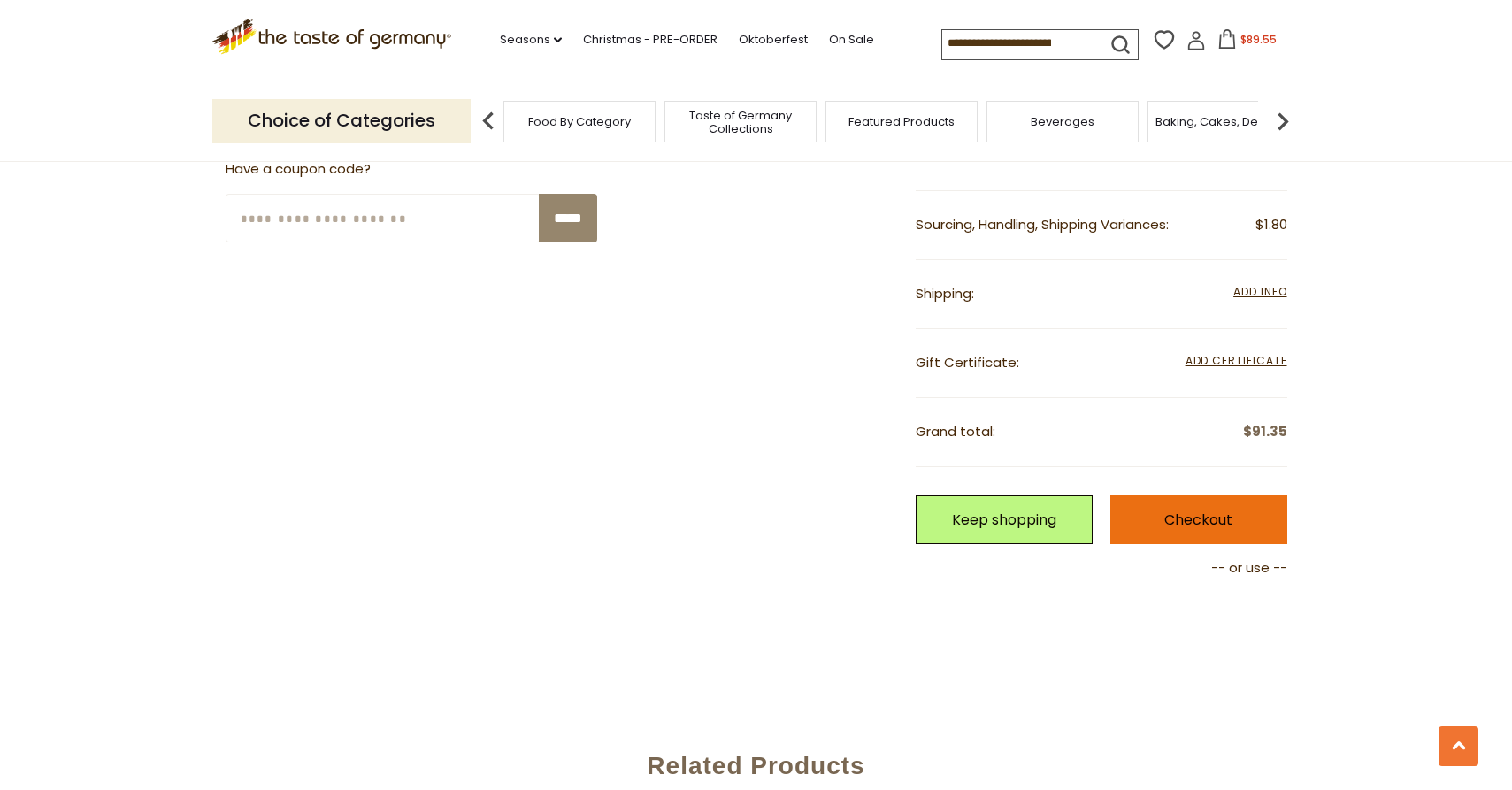
click at [1185, 517] on link "Checkout" at bounding box center [1199, 520] width 177 height 49
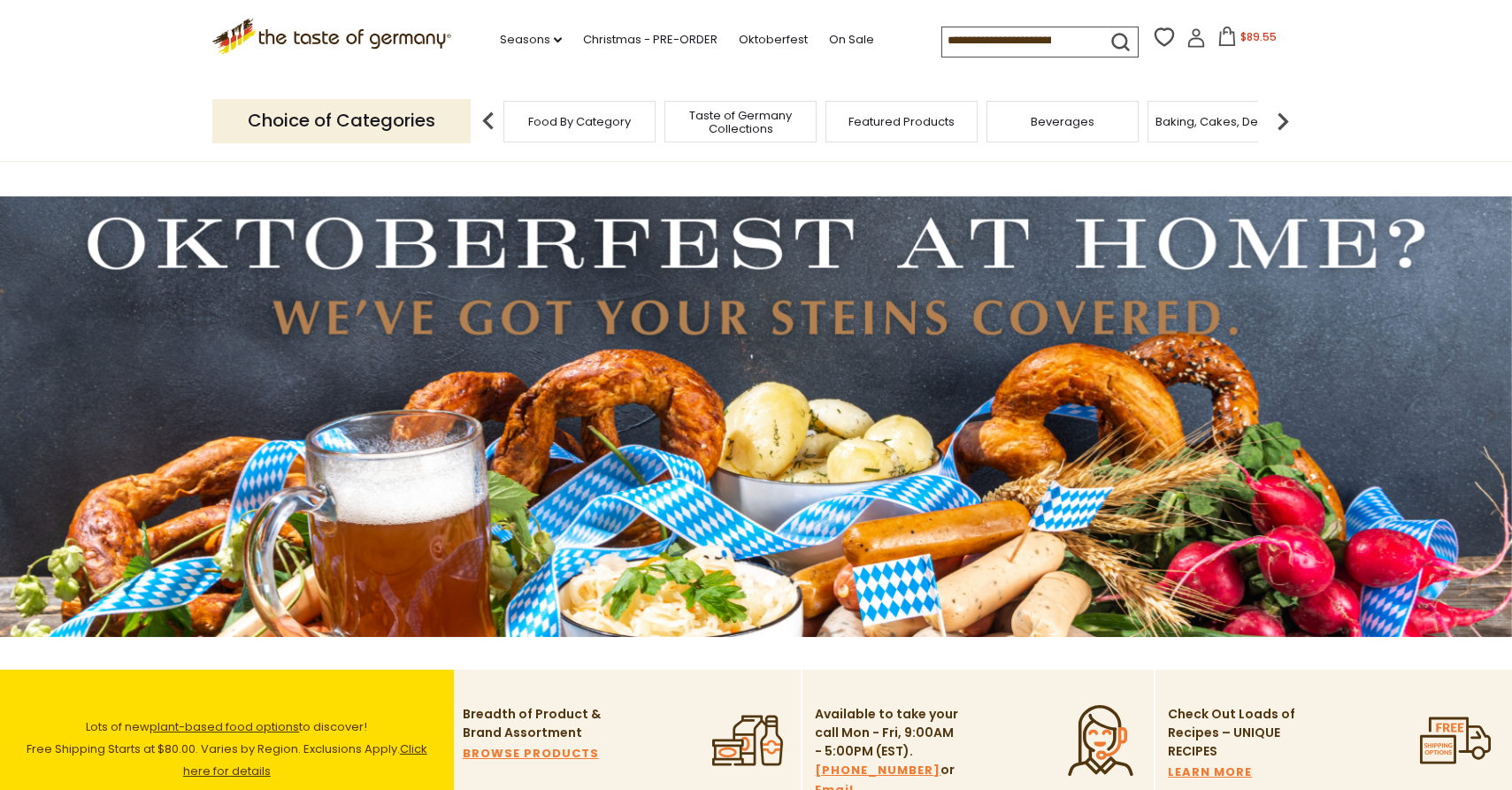
click at [1220, 33] on icon at bounding box center [1227, 36] width 16 height 20
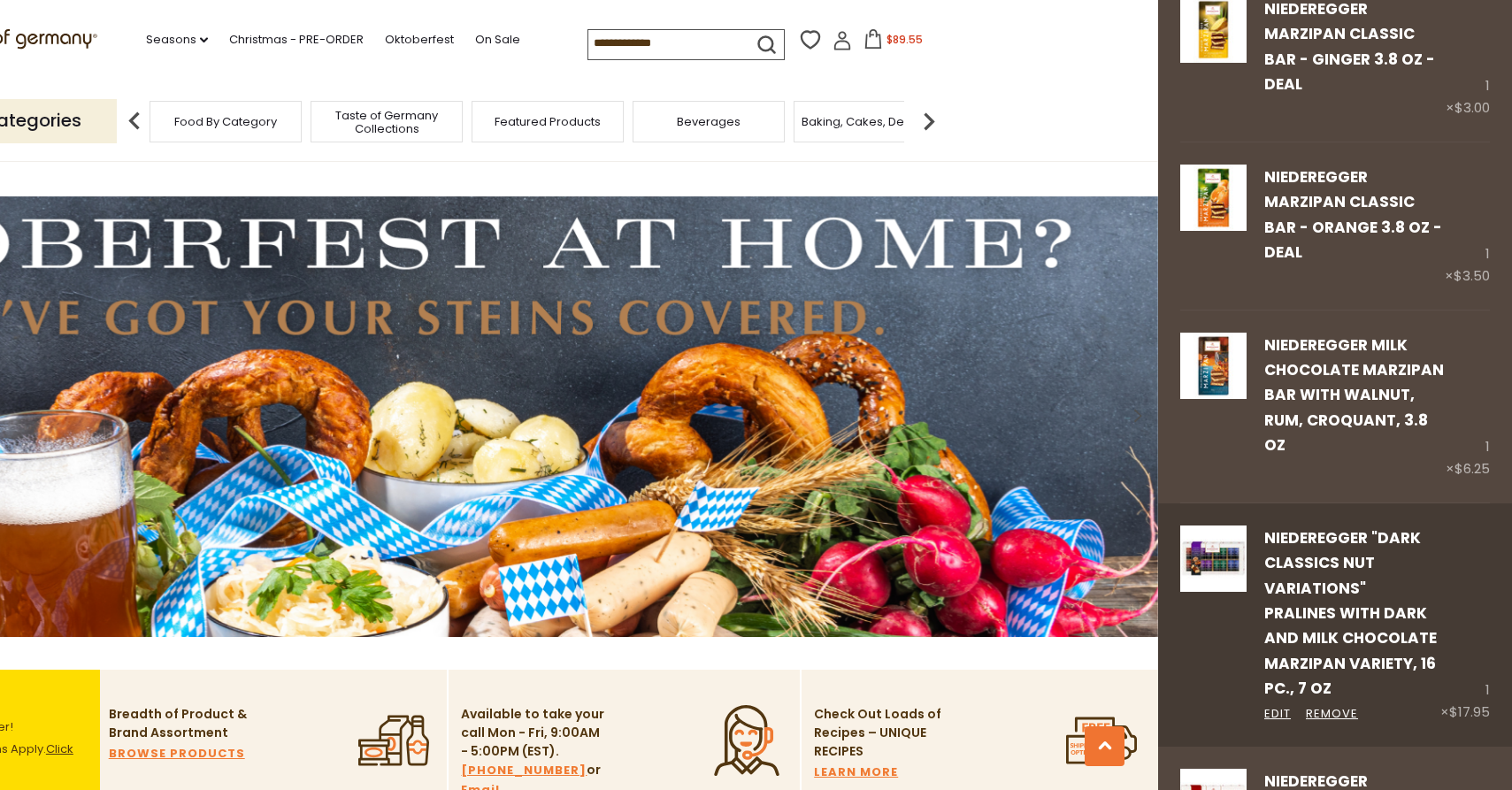
scroll to position [1520, 0]
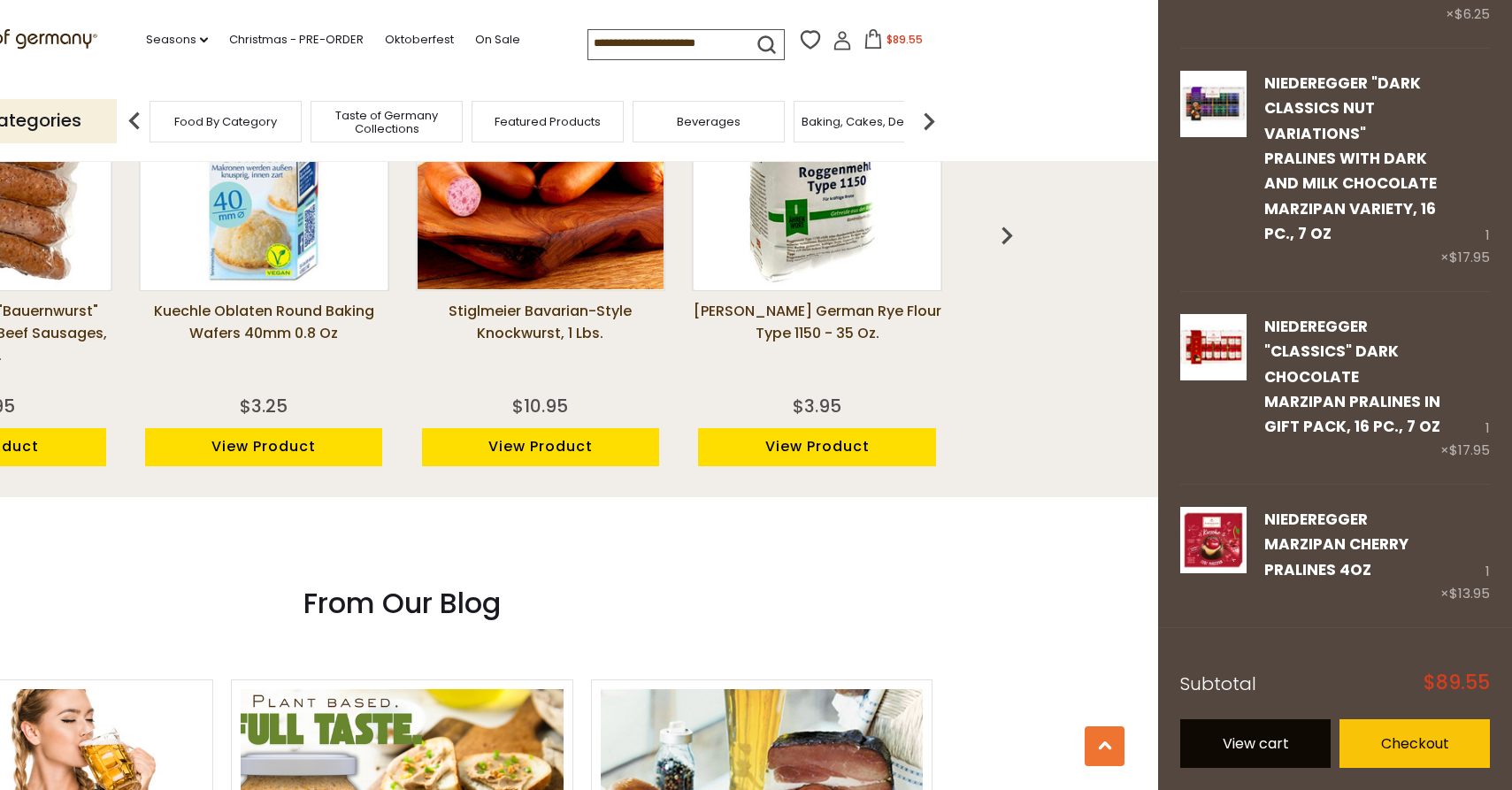
click at [1252, 746] on link "View cart" at bounding box center [1255, 744] width 150 height 49
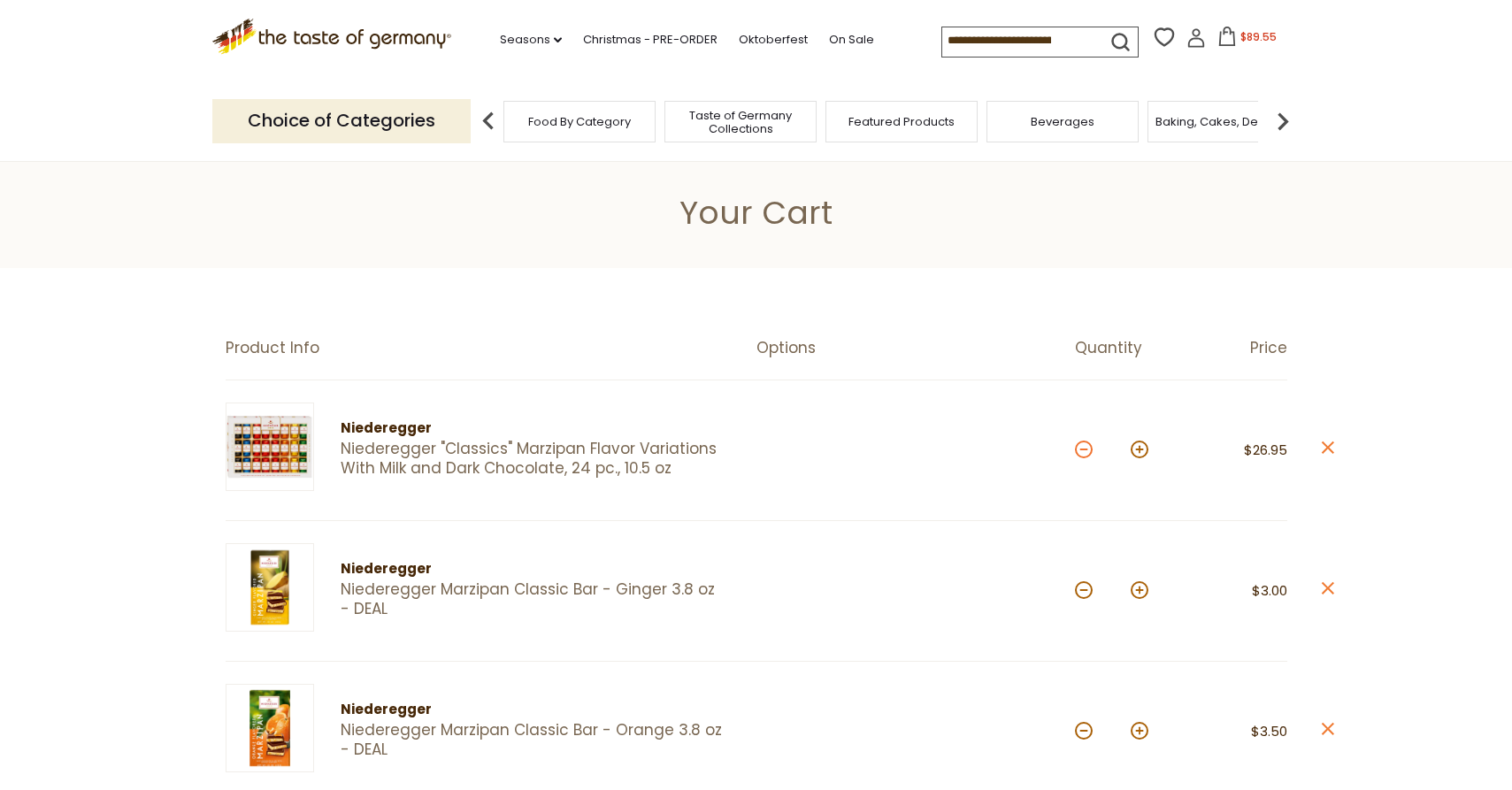
click at [1091, 450] on button at bounding box center [1084, 449] width 18 height 18
type input "*"
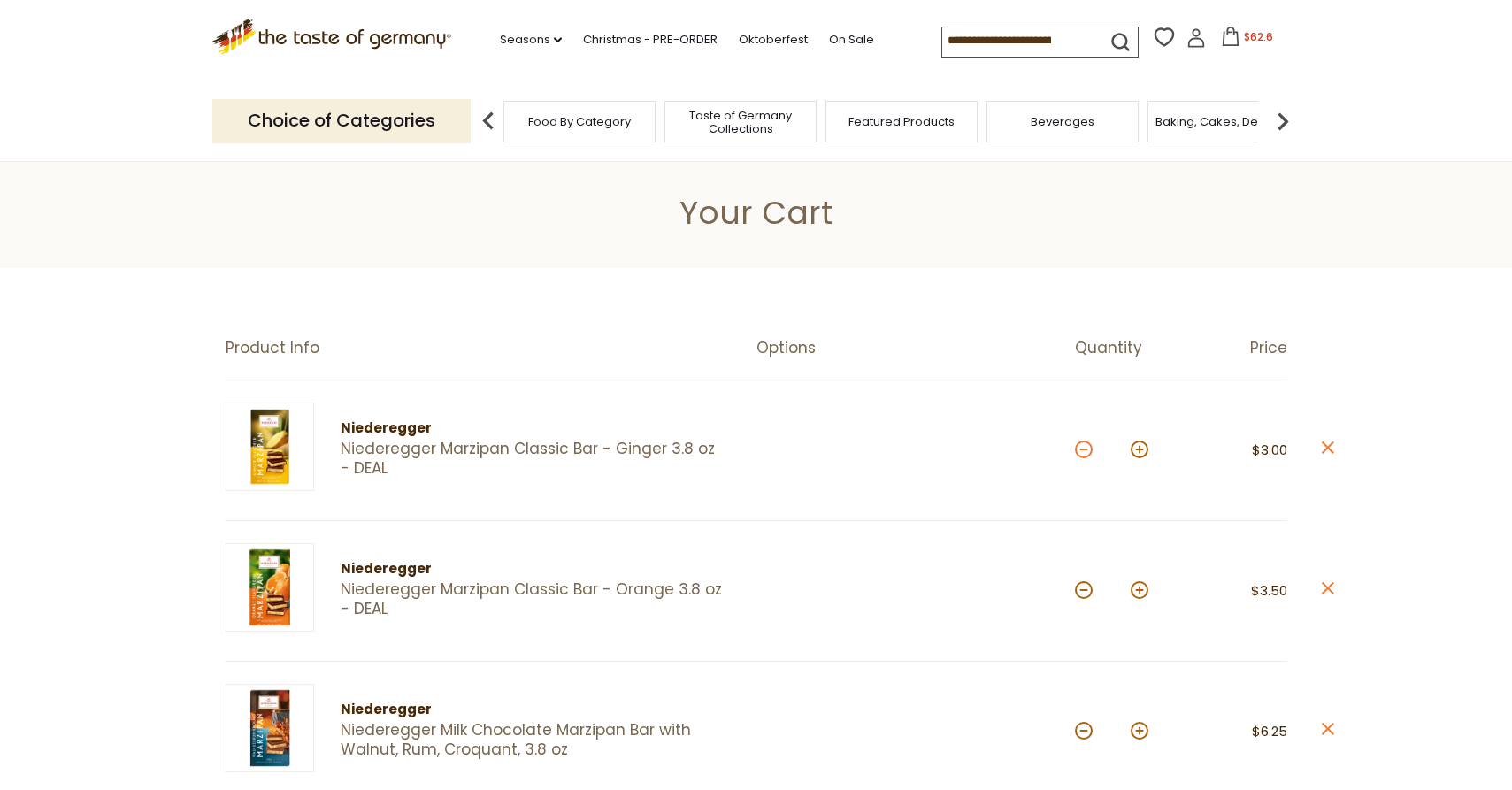
click at [1085, 450] on button at bounding box center [1084, 449] width 18 height 18
type input "*"
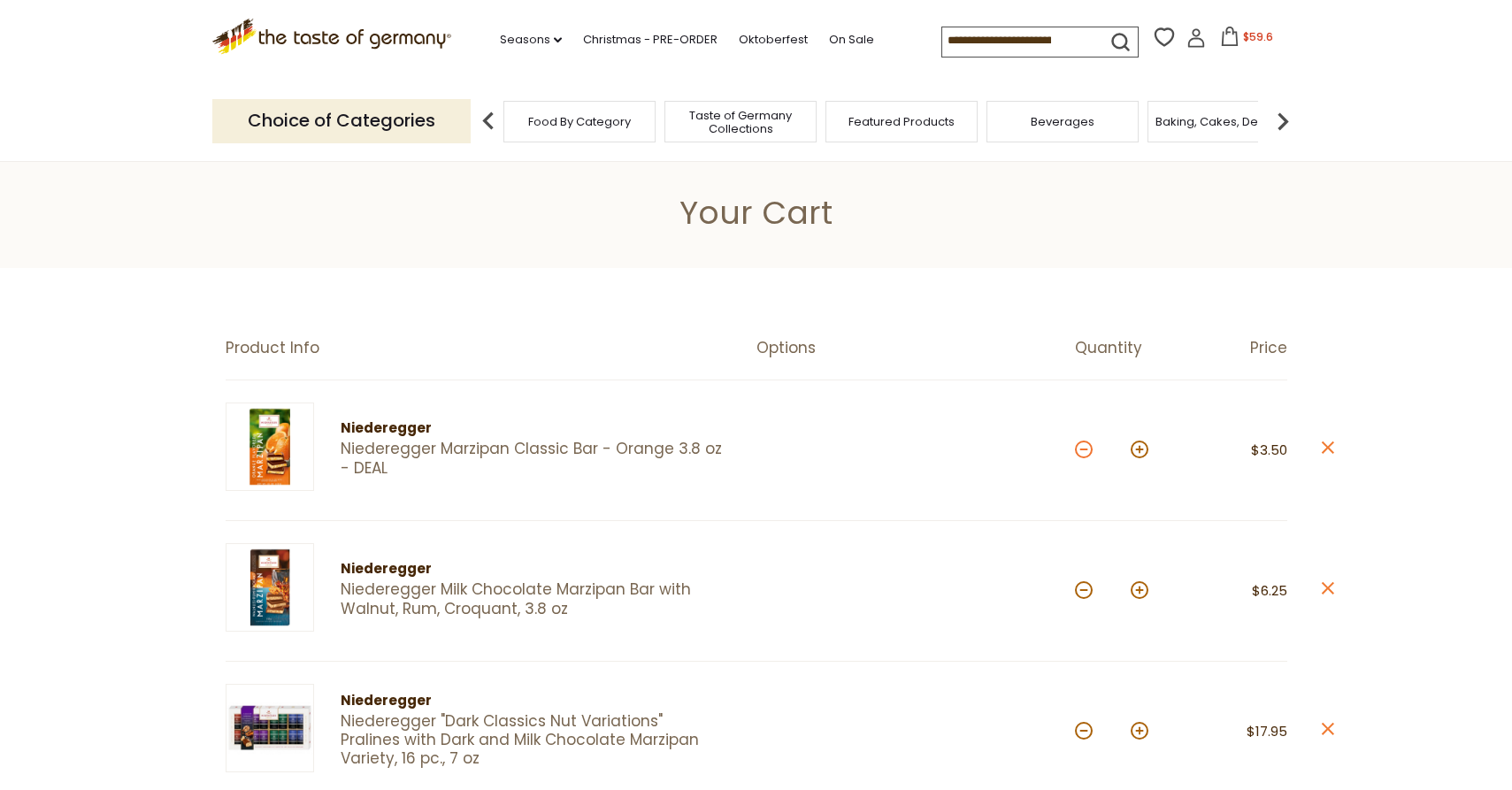
click at [1087, 452] on button at bounding box center [1084, 449] width 18 height 18
type input "*"
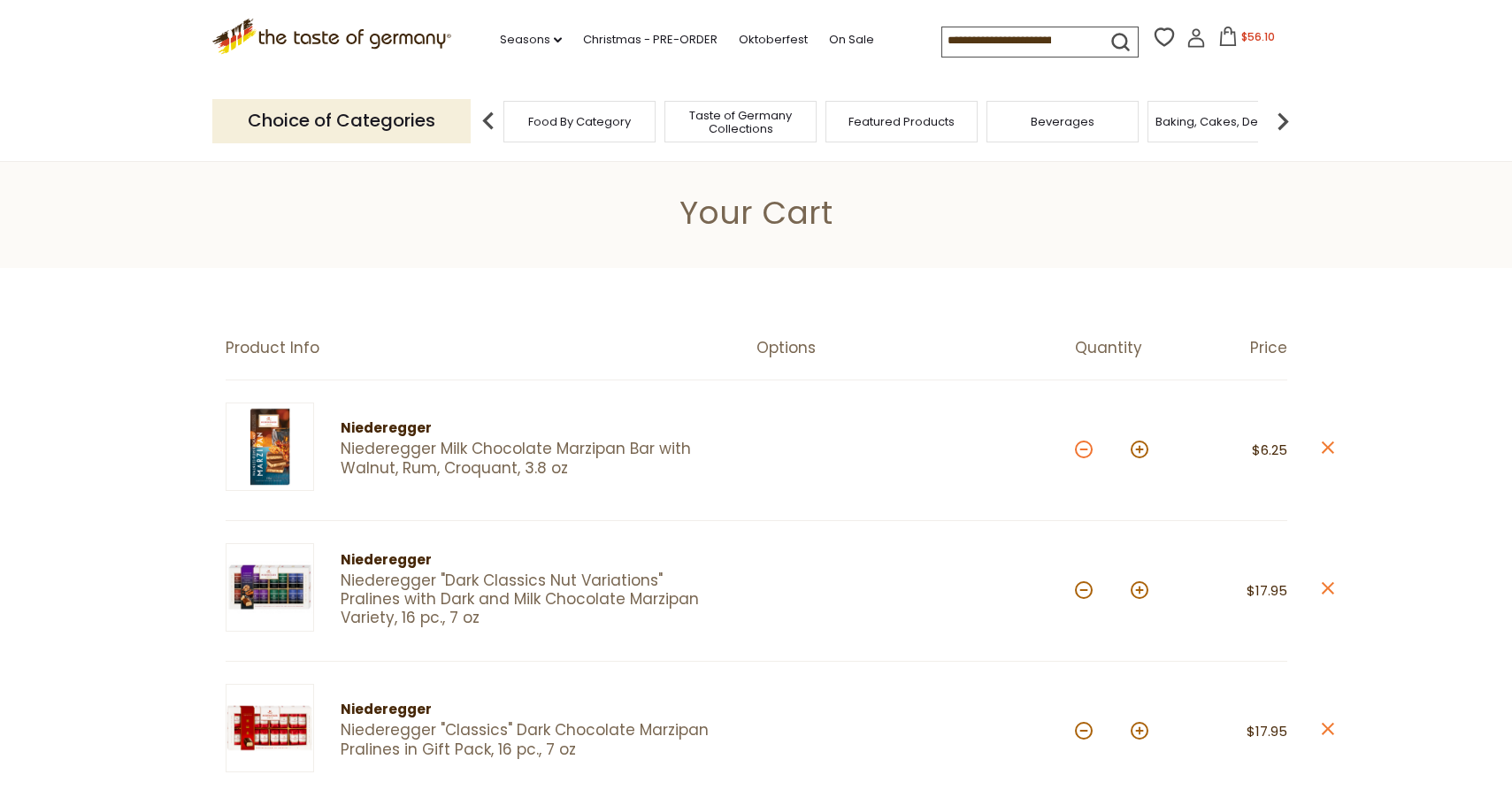
click at [1087, 450] on button at bounding box center [1084, 449] width 18 height 18
type input "*"
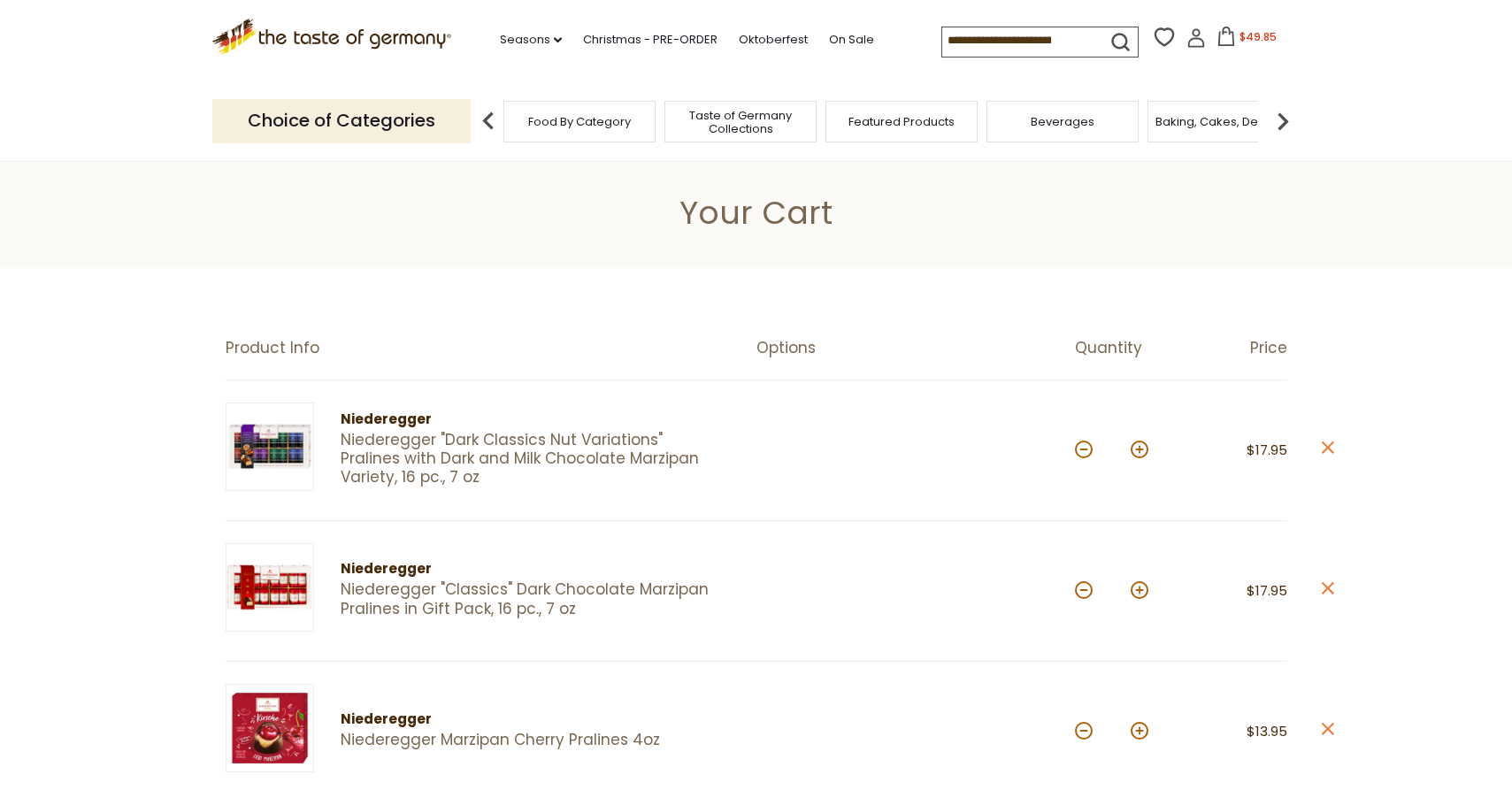
click at [1087, 450] on button at bounding box center [1084, 449] width 18 height 18
type input "*"
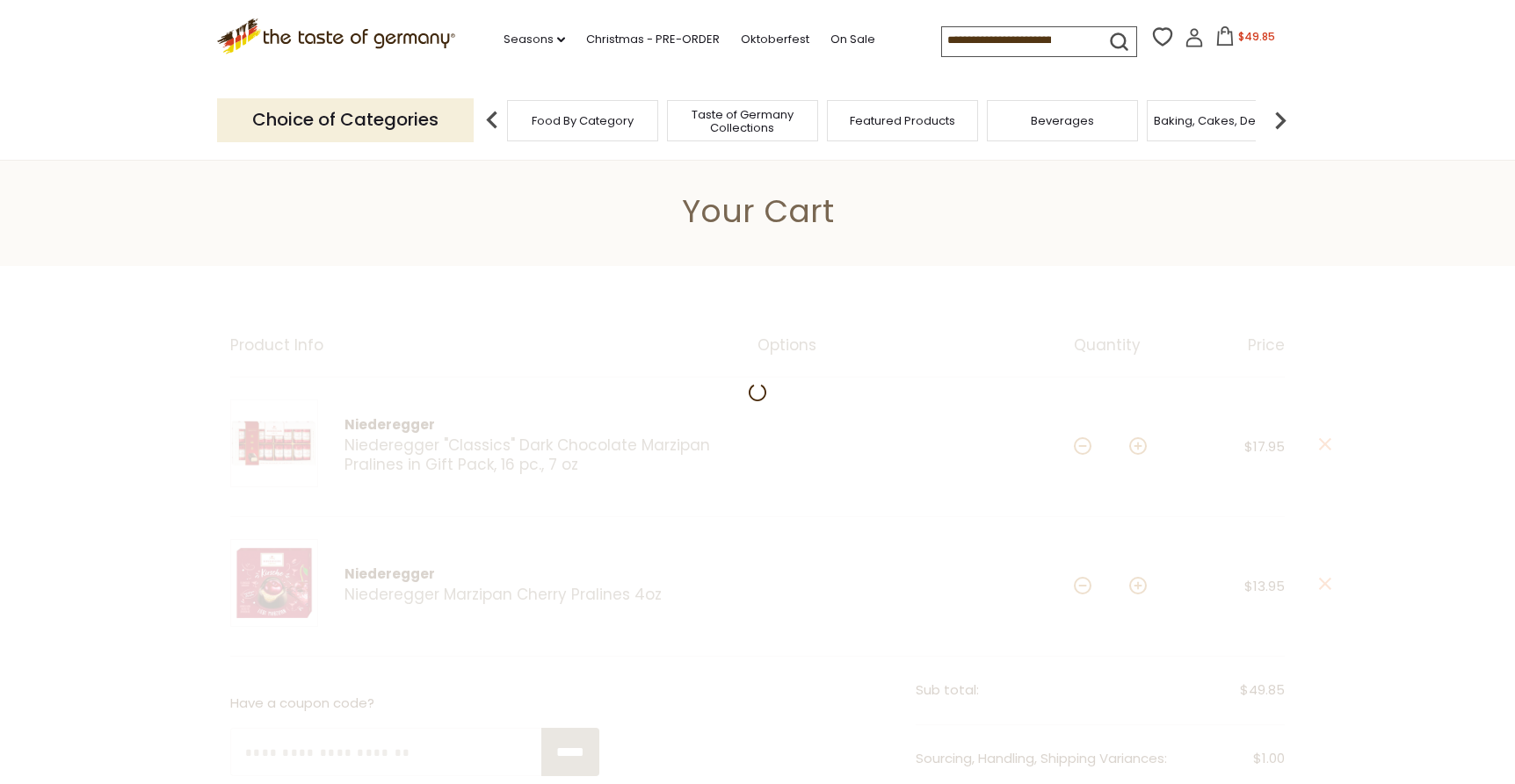
click at [1079, 447] on div at bounding box center [757, 750] width 1515 height 968
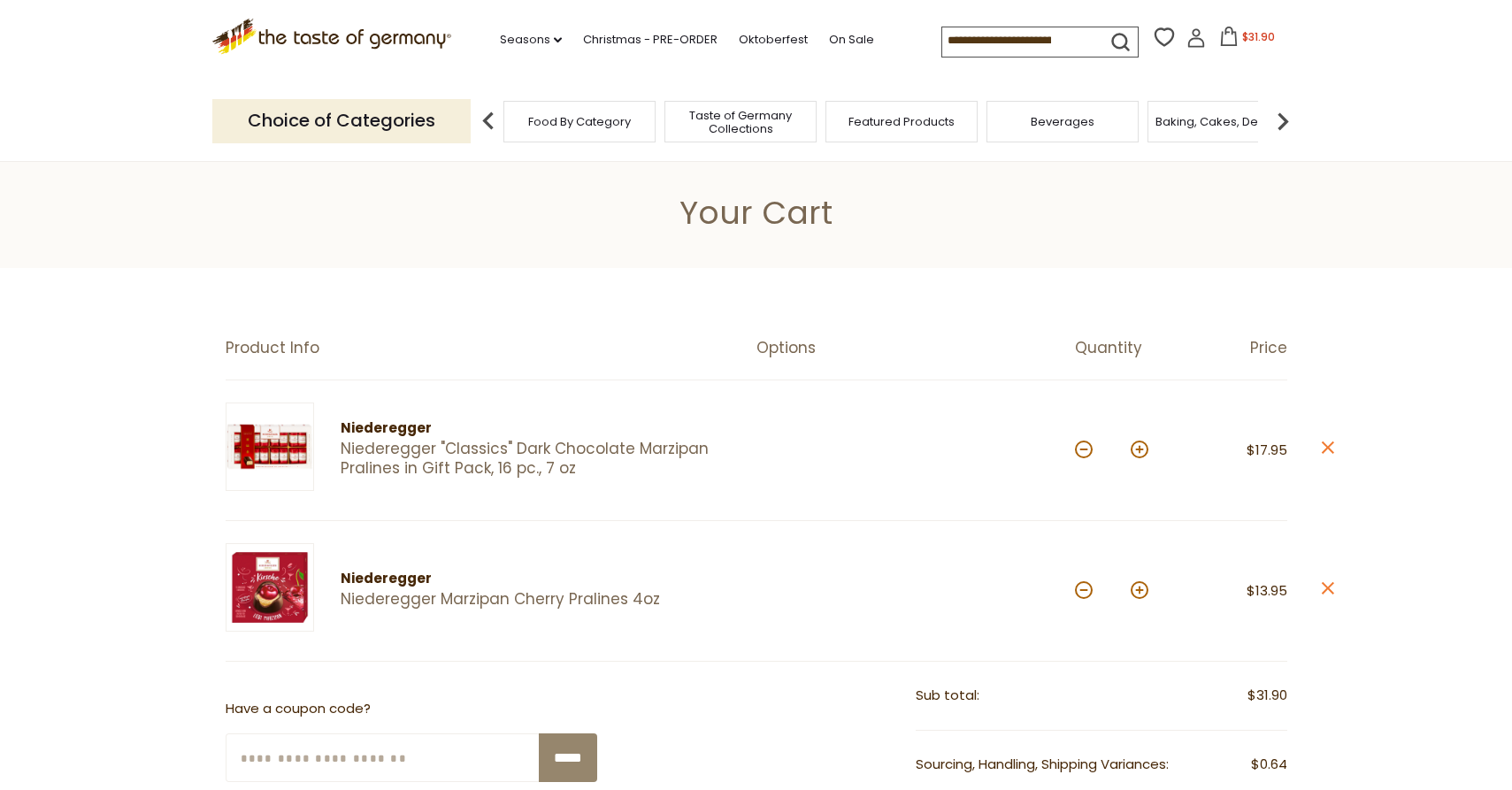
click at [1087, 450] on button at bounding box center [1084, 449] width 18 height 18
type input "*"
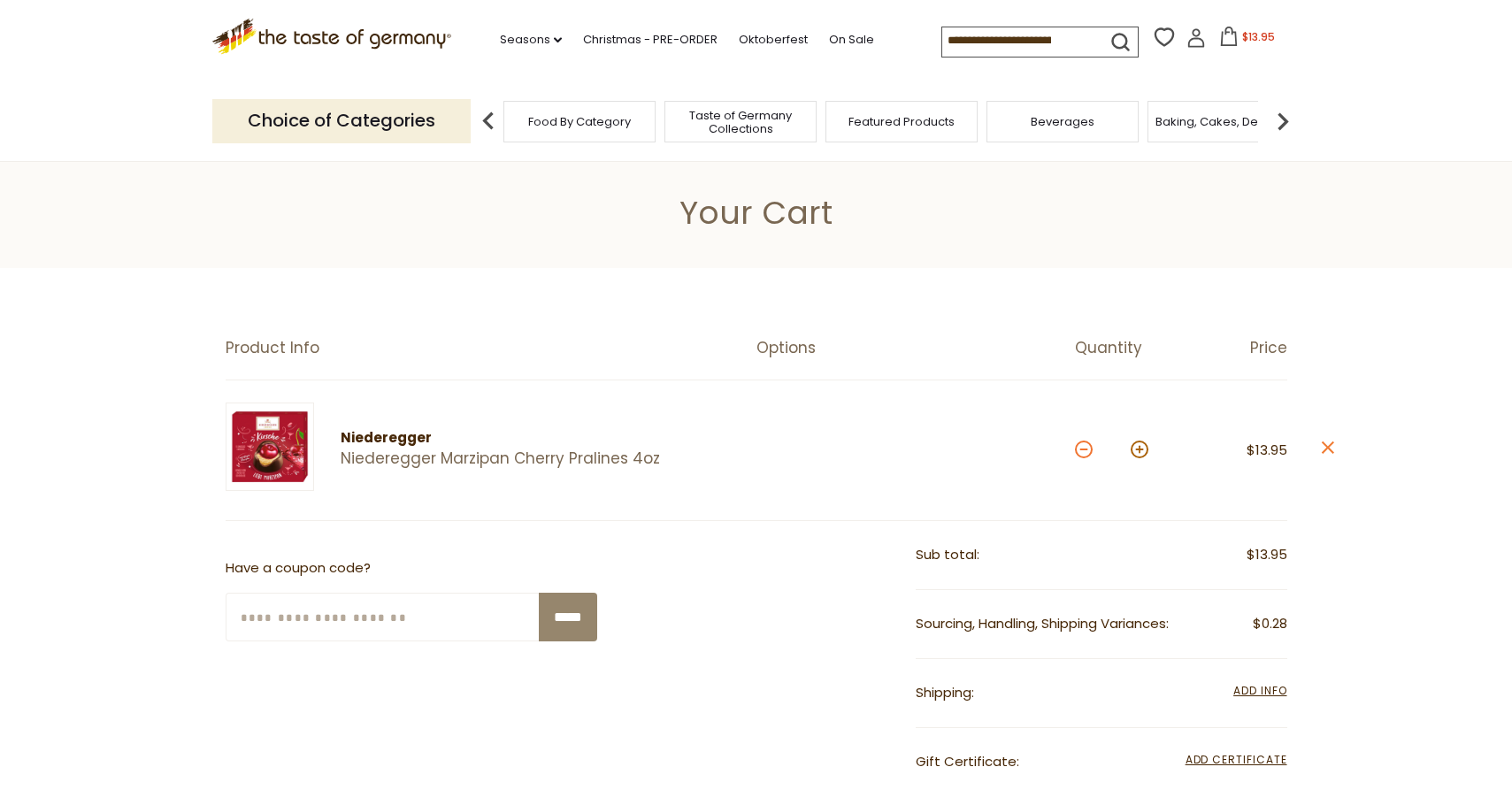
click at [1083, 450] on button at bounding box center [1084, 449] width 18 height 18
type input "*"
